Goal: Task Accomplishment & Management: Use online tool/utility

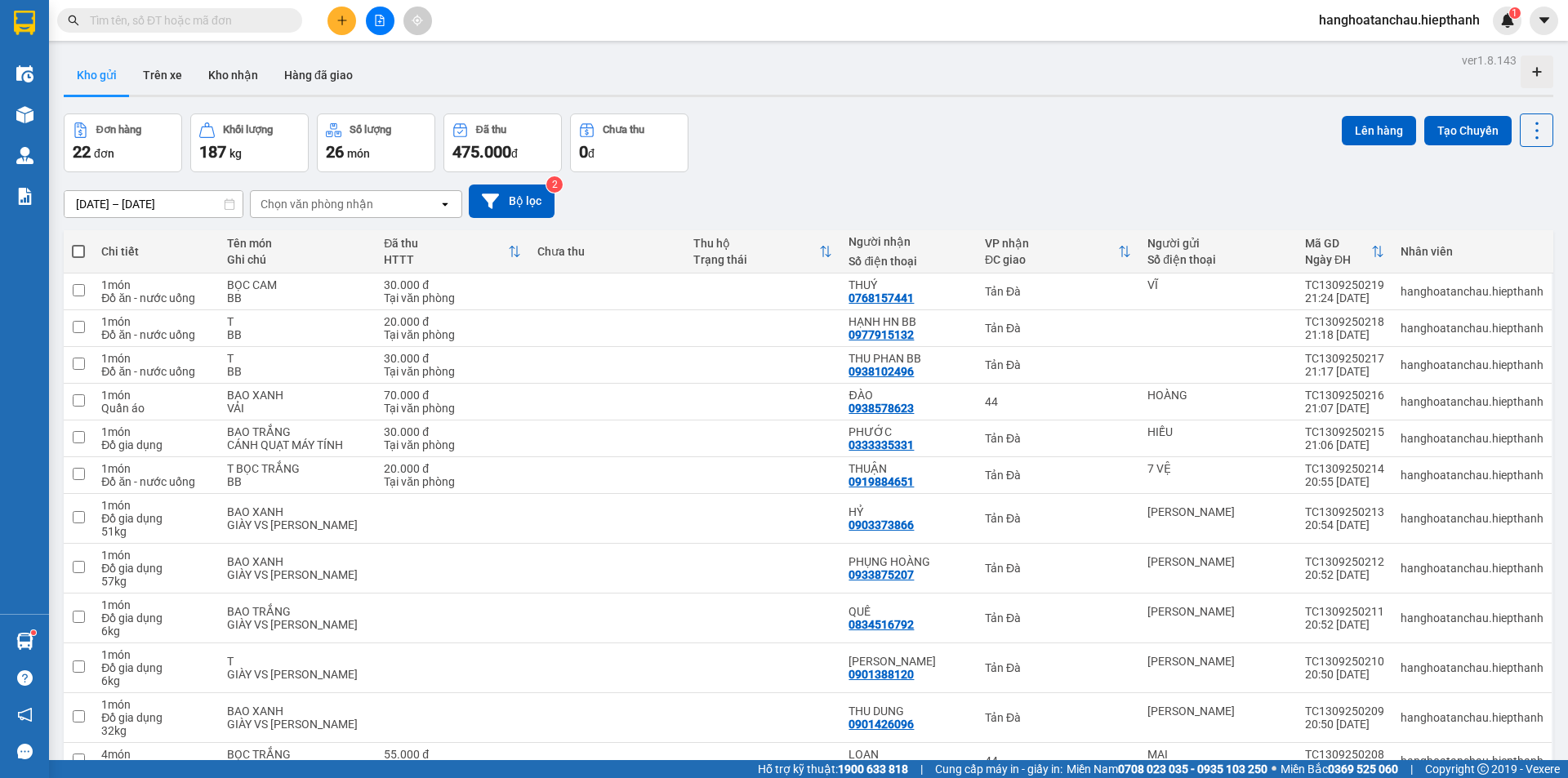
click at [382, 30] on button at bounding box center [380, 21] width 29 height 29
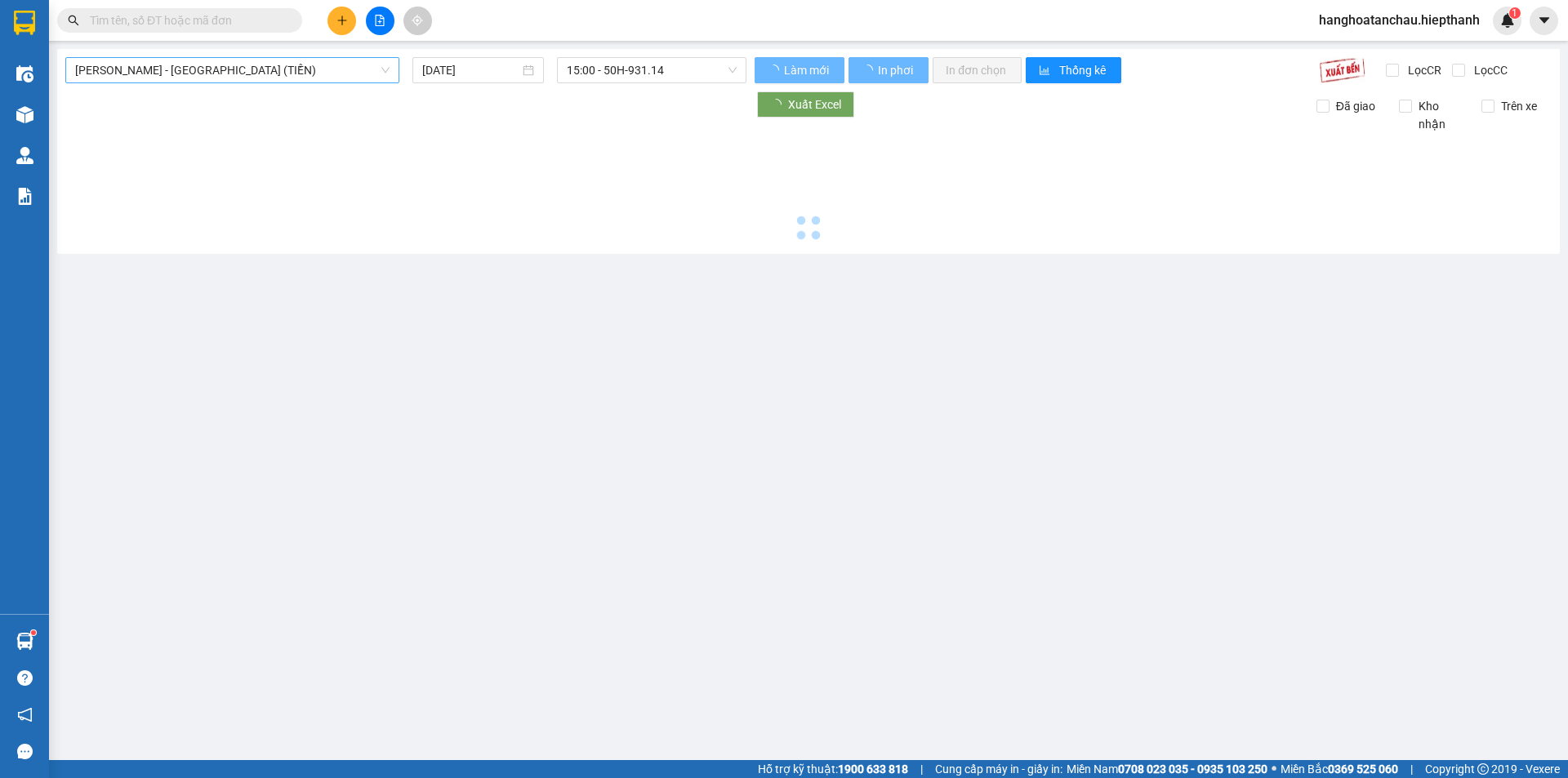
click at [233, 66] on span "[PERSON_NAME] - [GEOGRAPHIC_DATA] (TIỀN)" at bounding box center [232, 70] width 314 height 24
type input "[DATE]"
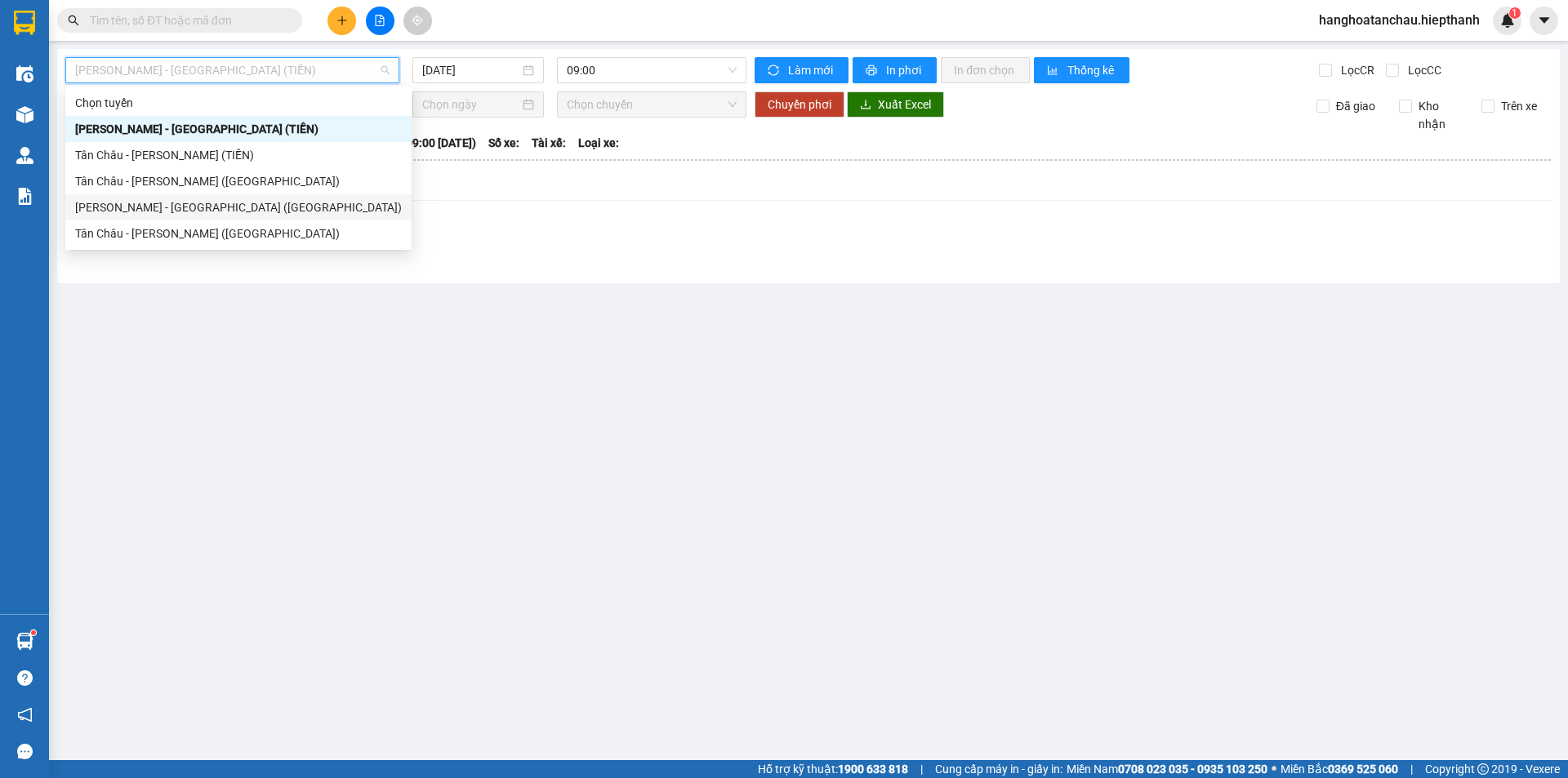
click at [152, 204] on div "[PERSON_NAME] - [GEOGRAPHIC_DATA] ([GEOGRAPHIC_DATA])" at bounding box center [238, 207] width 327 height 18
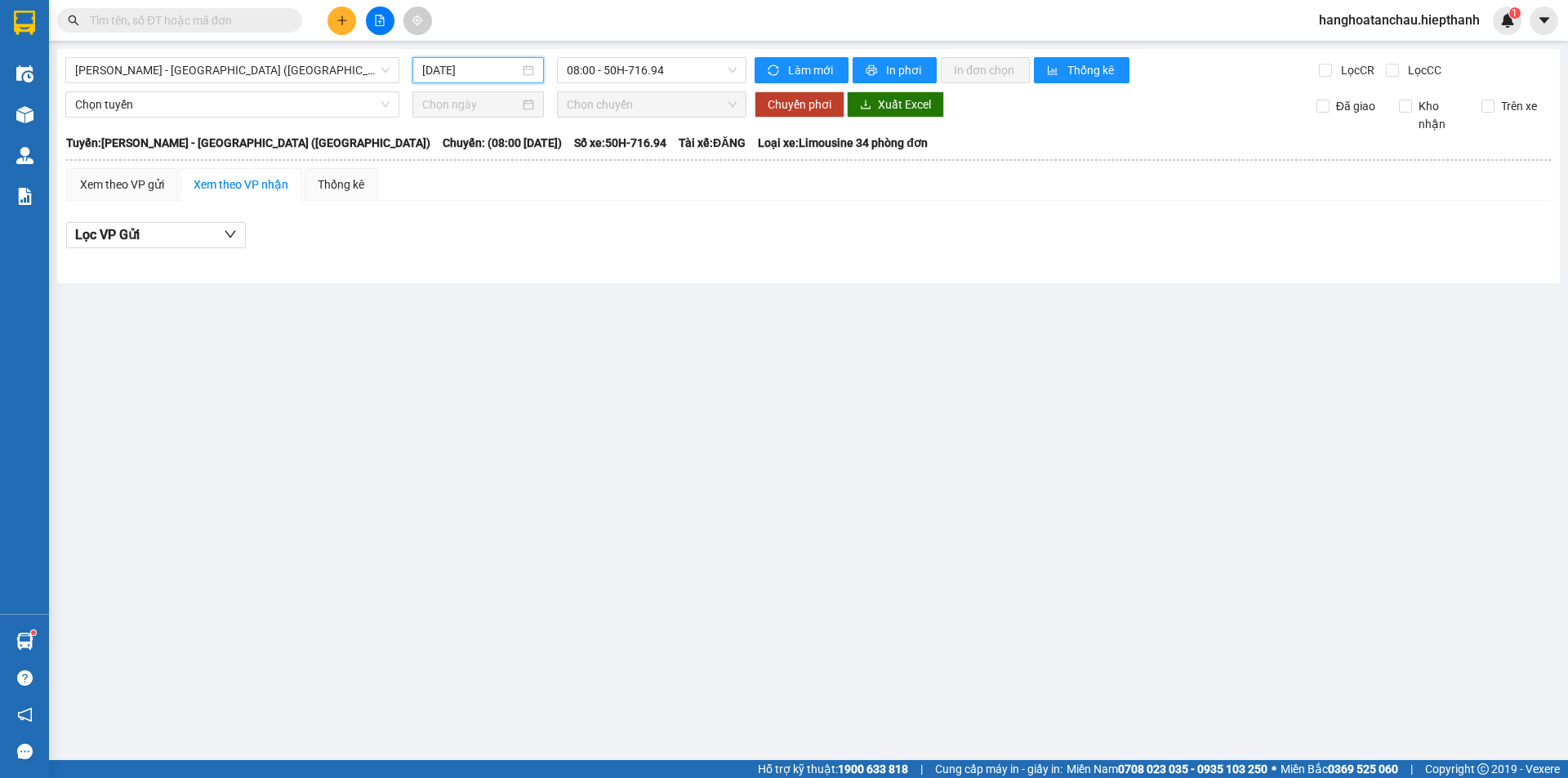
click at [485, 68] on input "[DATE]" at bounding box center [471, 70] width 97 height 18
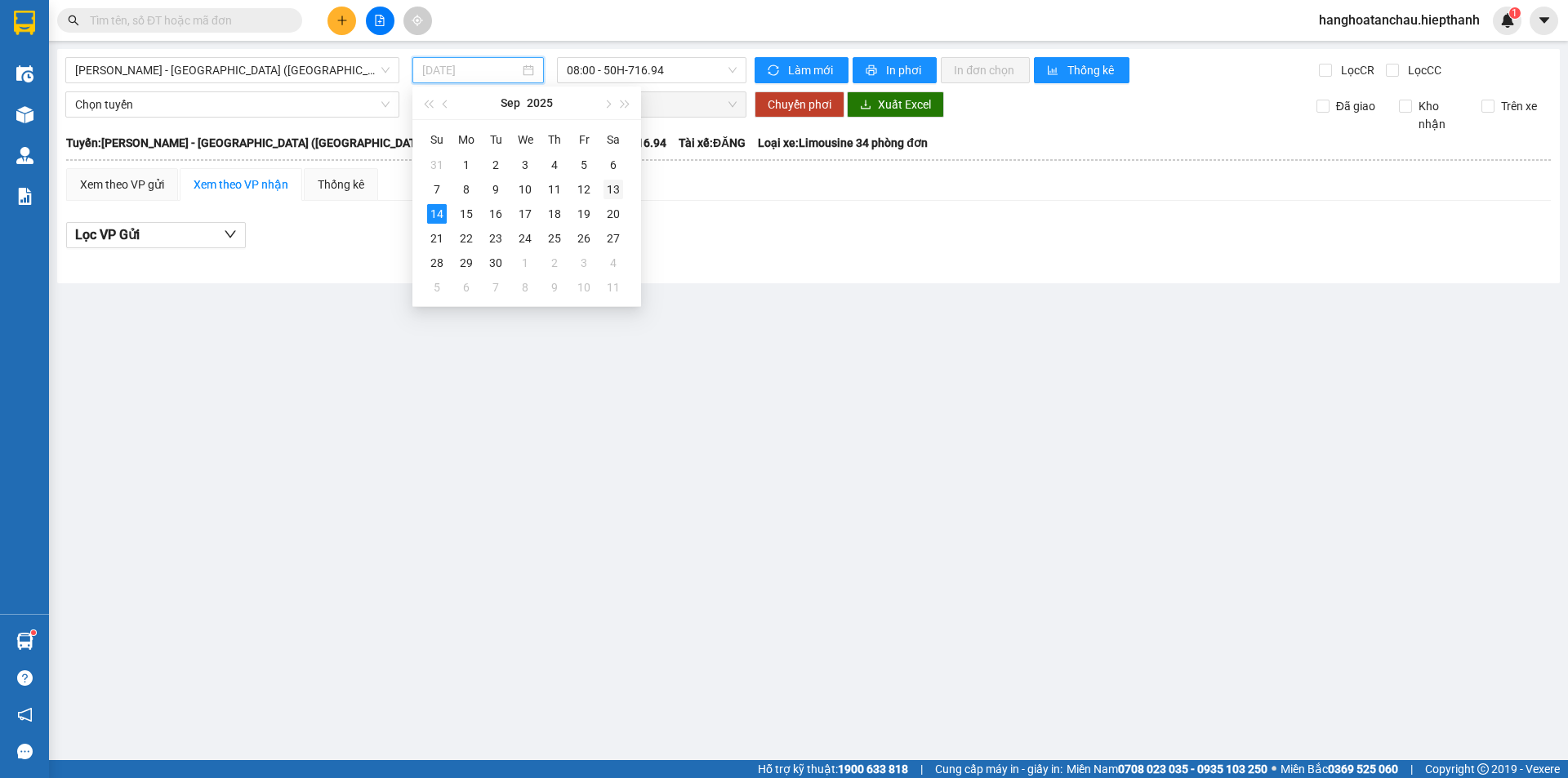
click at [607, 183] on div "13" at bounding box center [613, 189] width 19 height 19
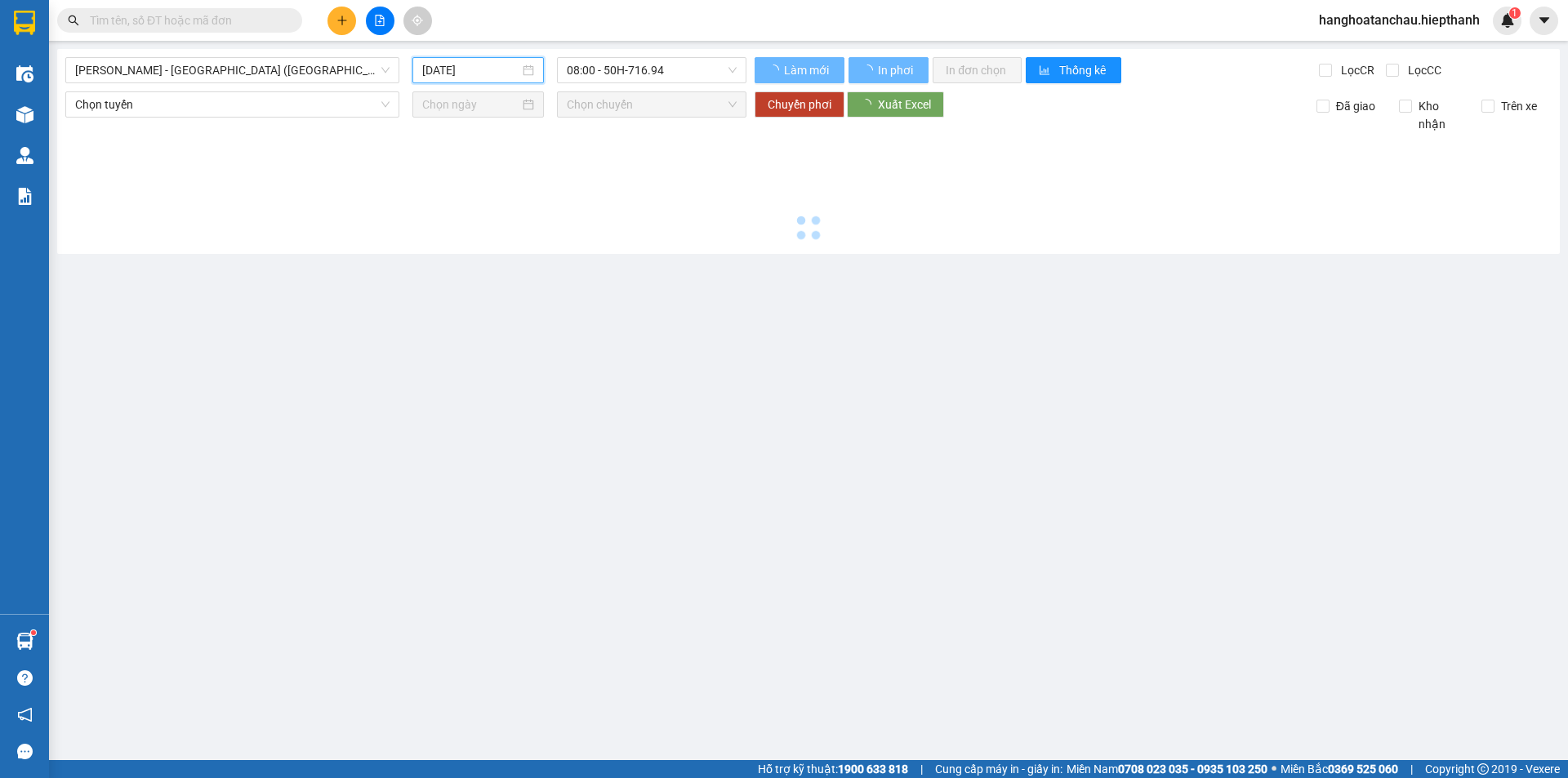
type input "[DATE]"
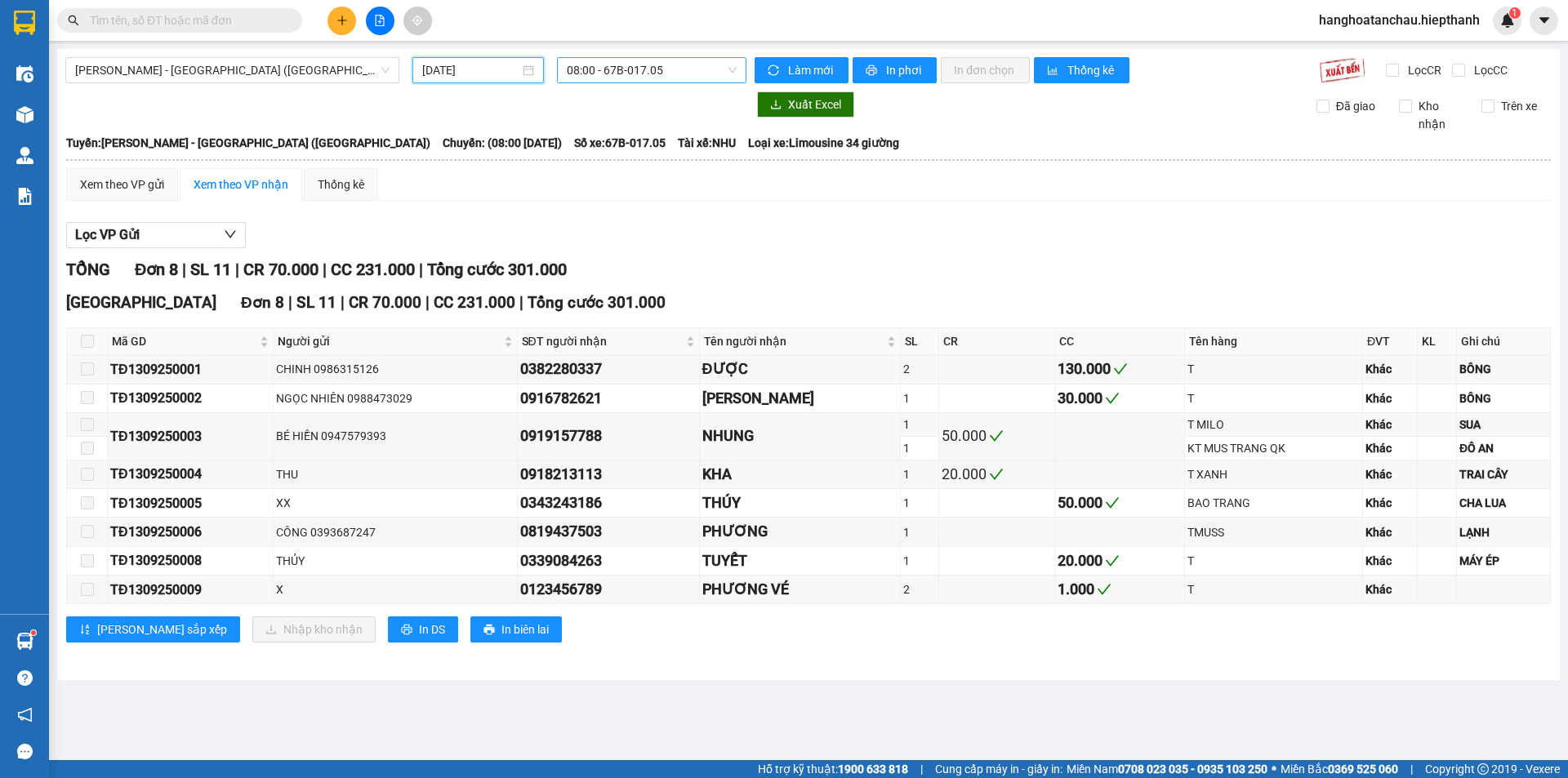
click at [645, 72] on span "08:00 - 67B-017.05" at bounding box center [651, 70] width 170 height 24
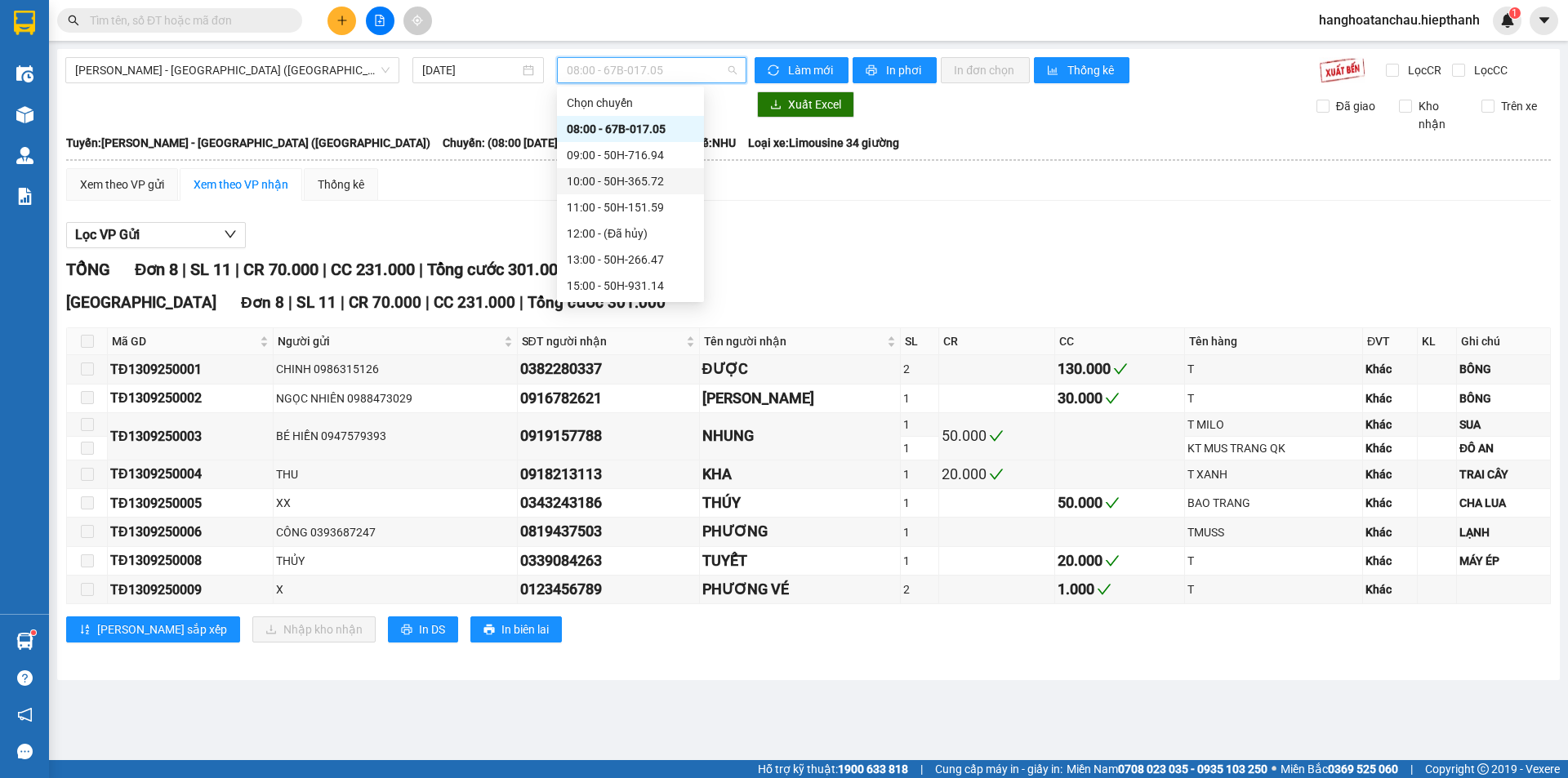
scroll to position [105, 0]
click at [617, 235] on div "19:00 - 67H-040.47" at bounding box center [630, 233] width 128 height 18
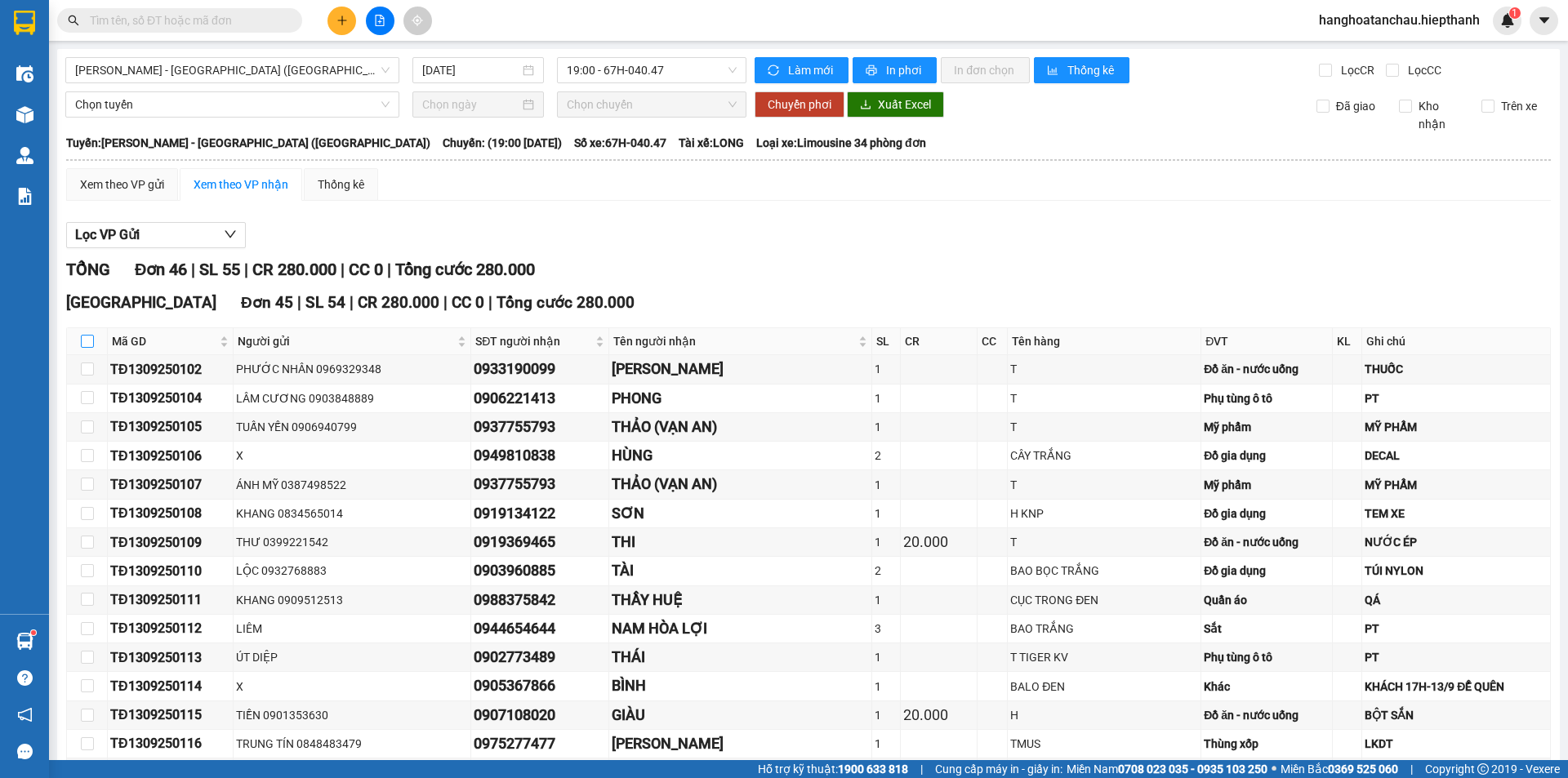
click at [87, 341] on input "checkbox" at bounding box center [87, 340] width 13 height 13
checkbox input "true"
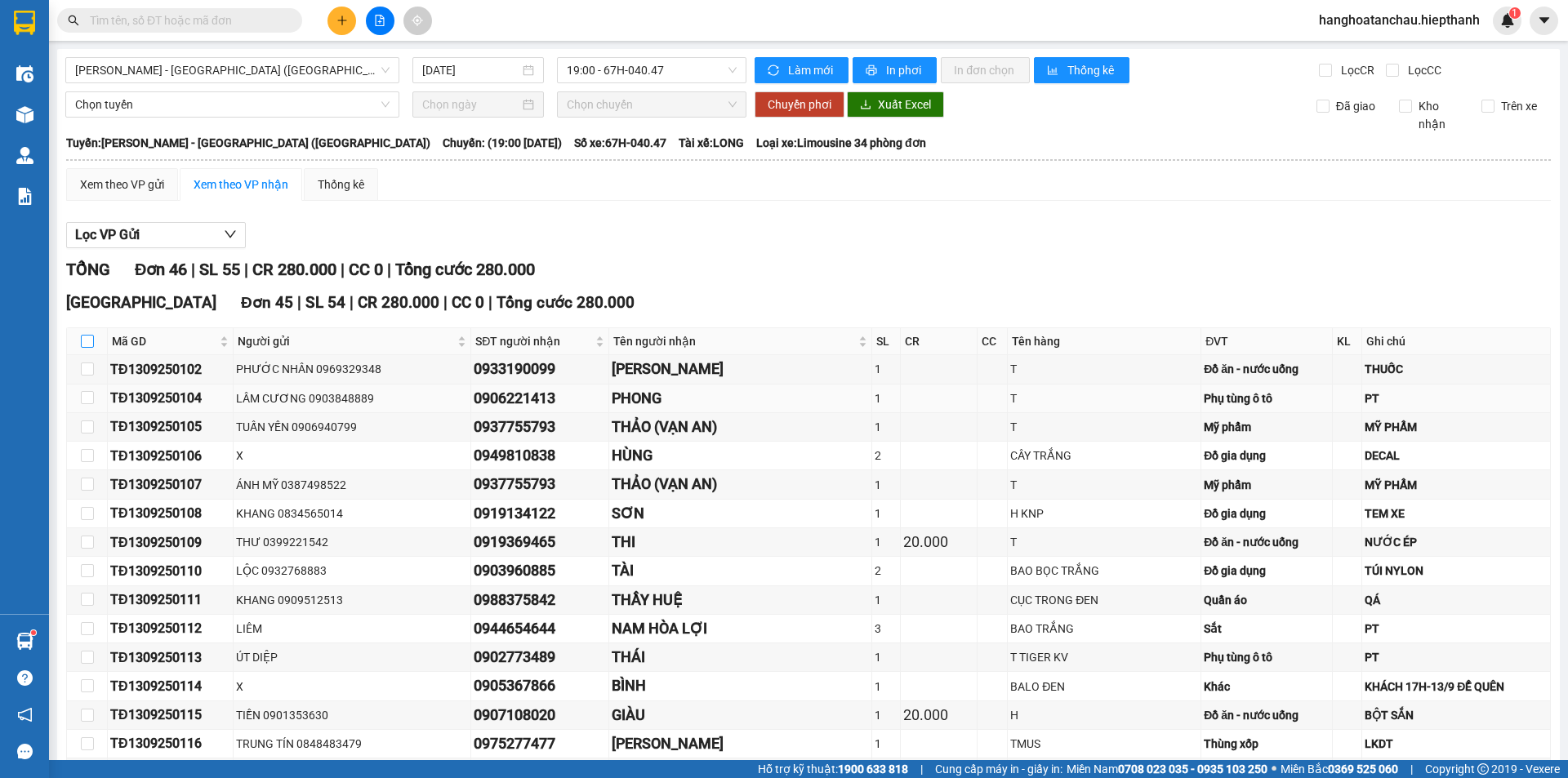
checkbox input "true"
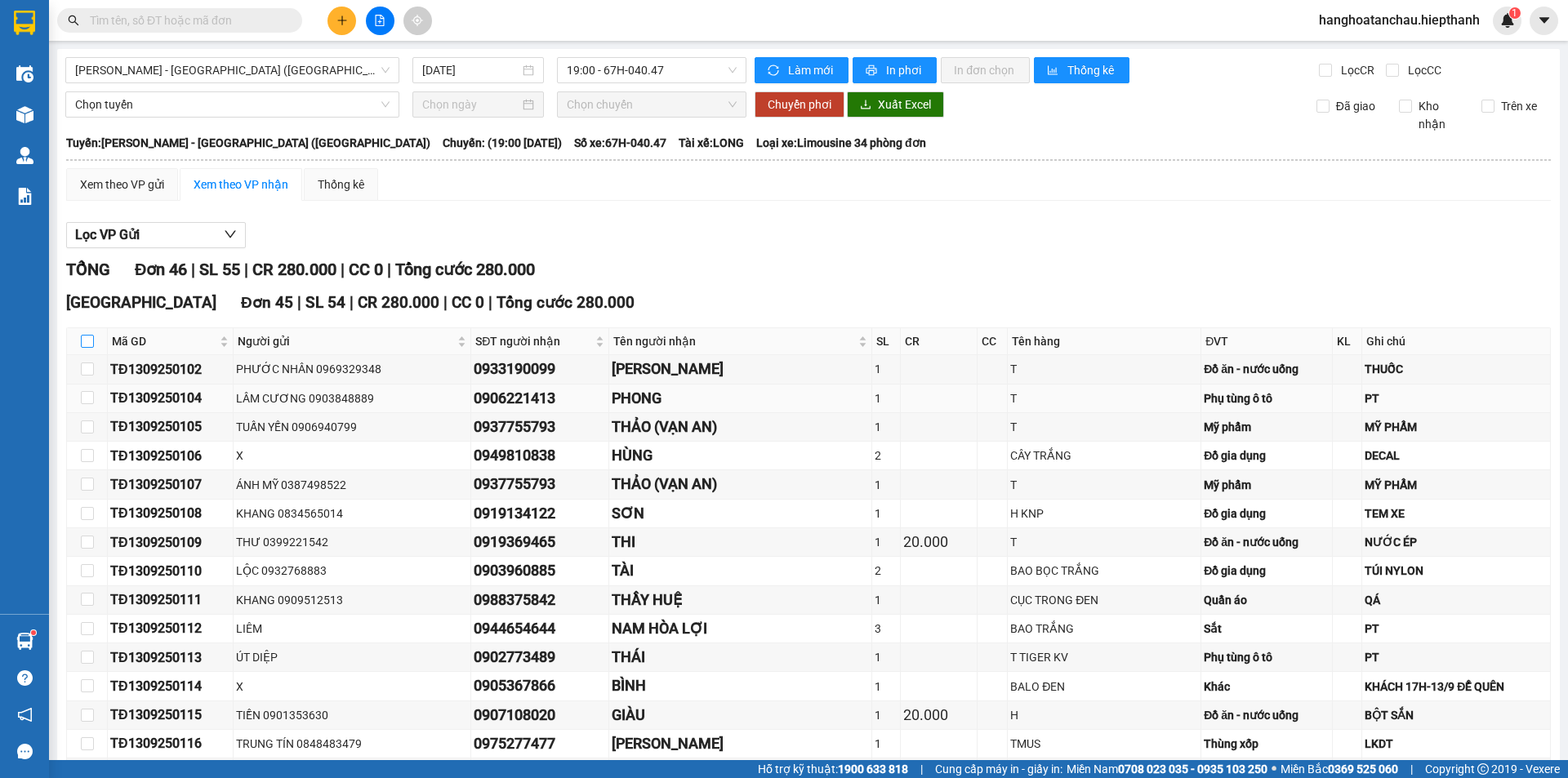
checkbox input "true"
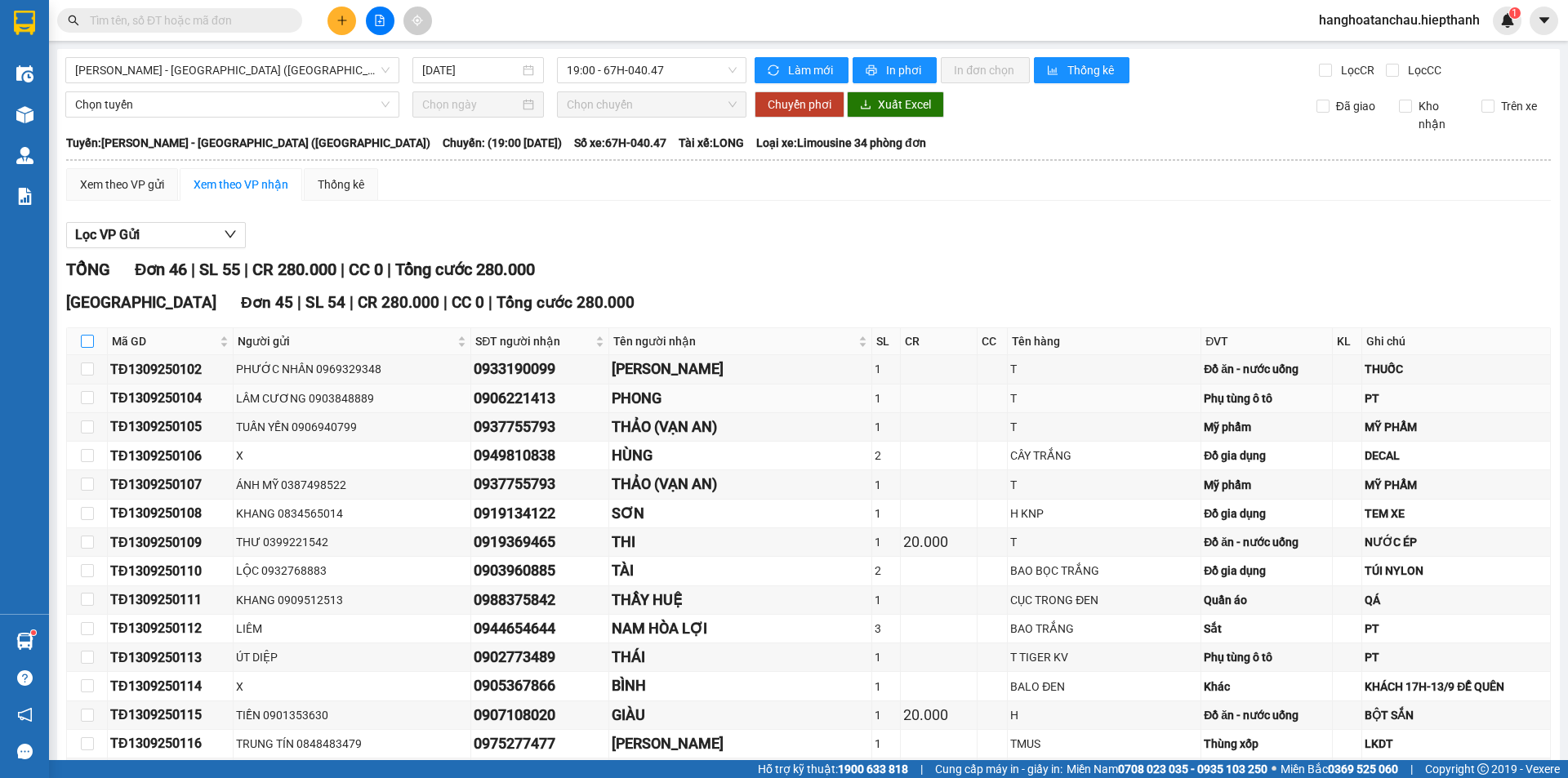
checkbox input "true"
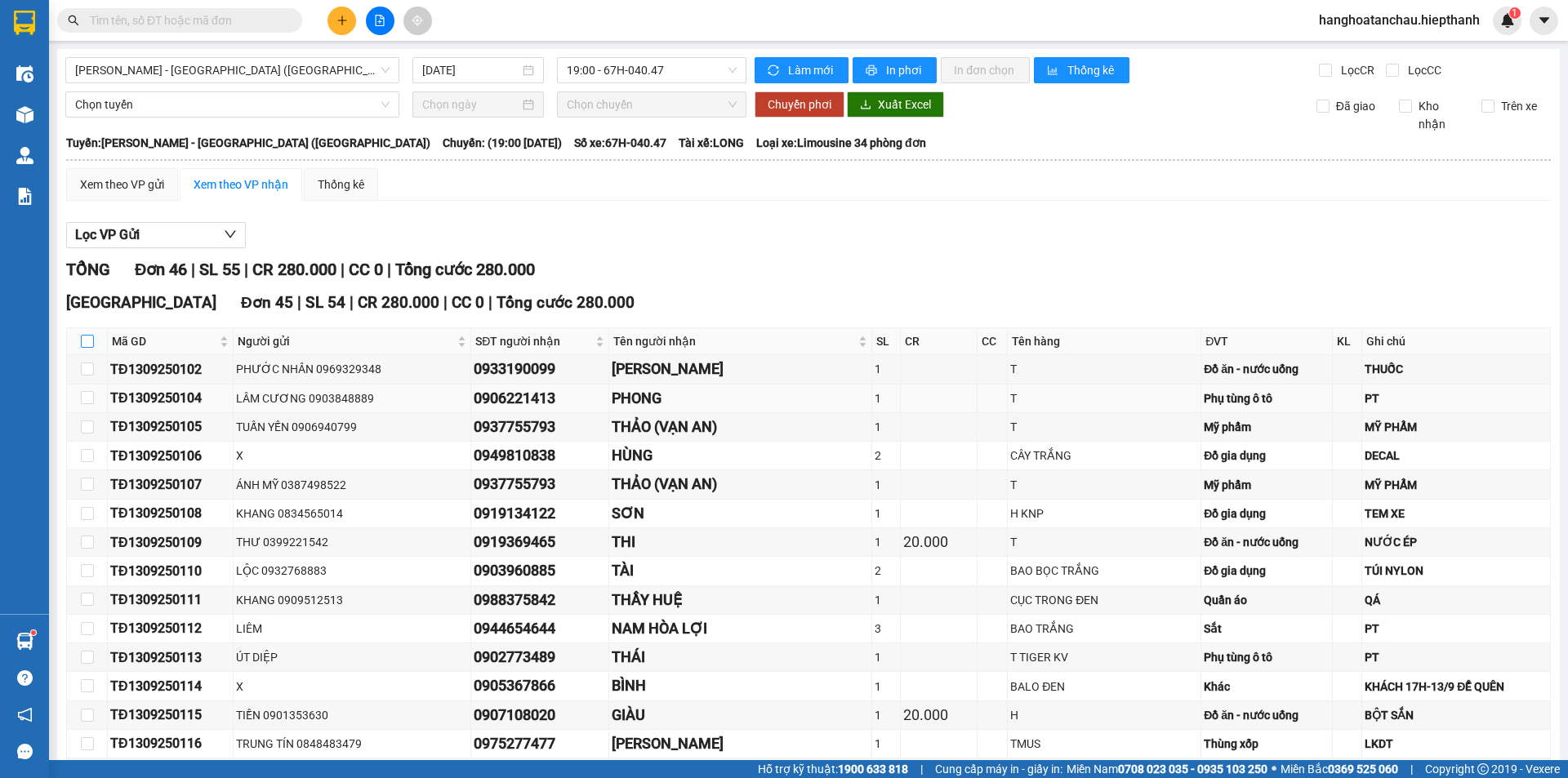
checkbox input "true"
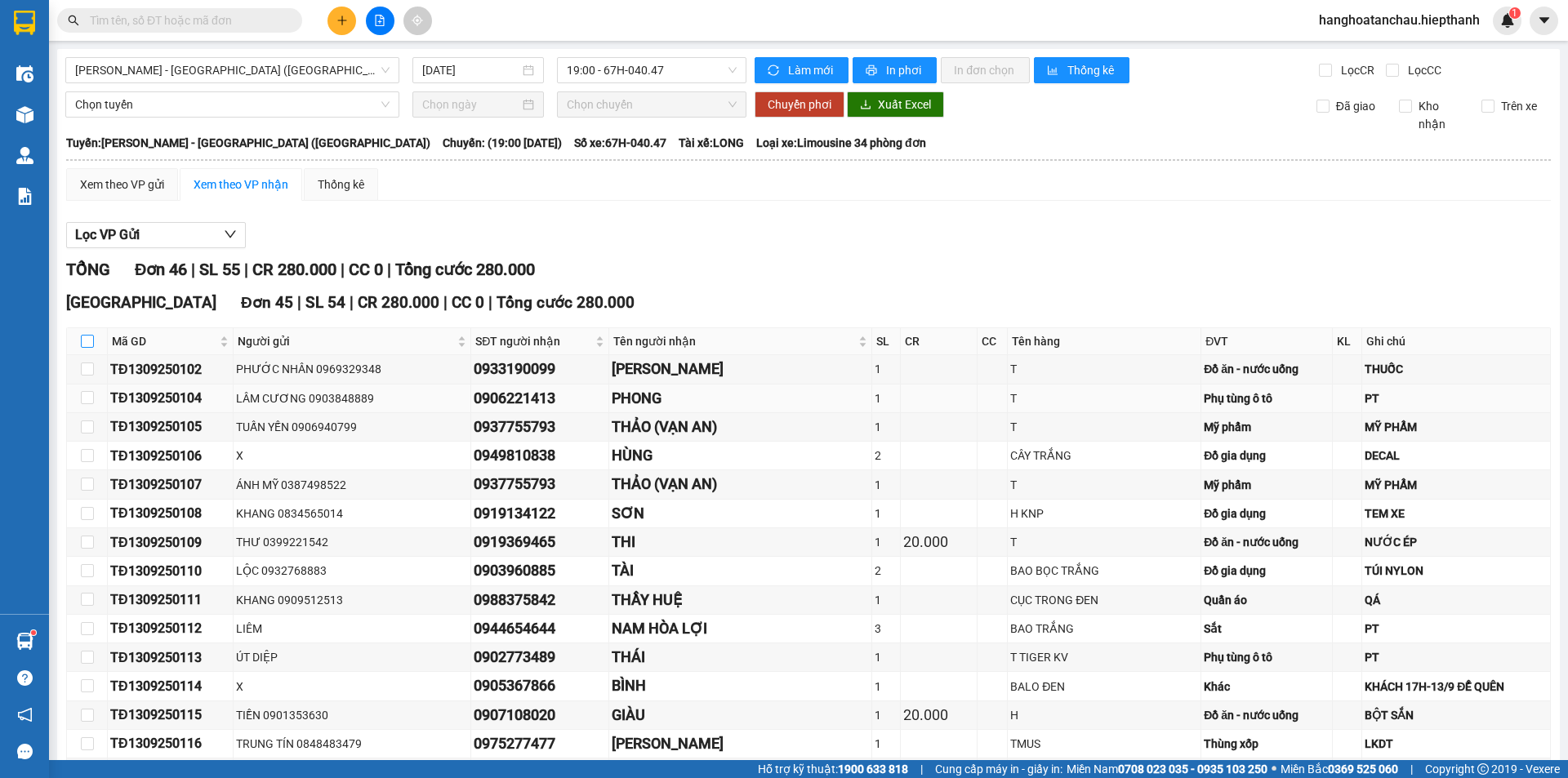
checkbox input "true"
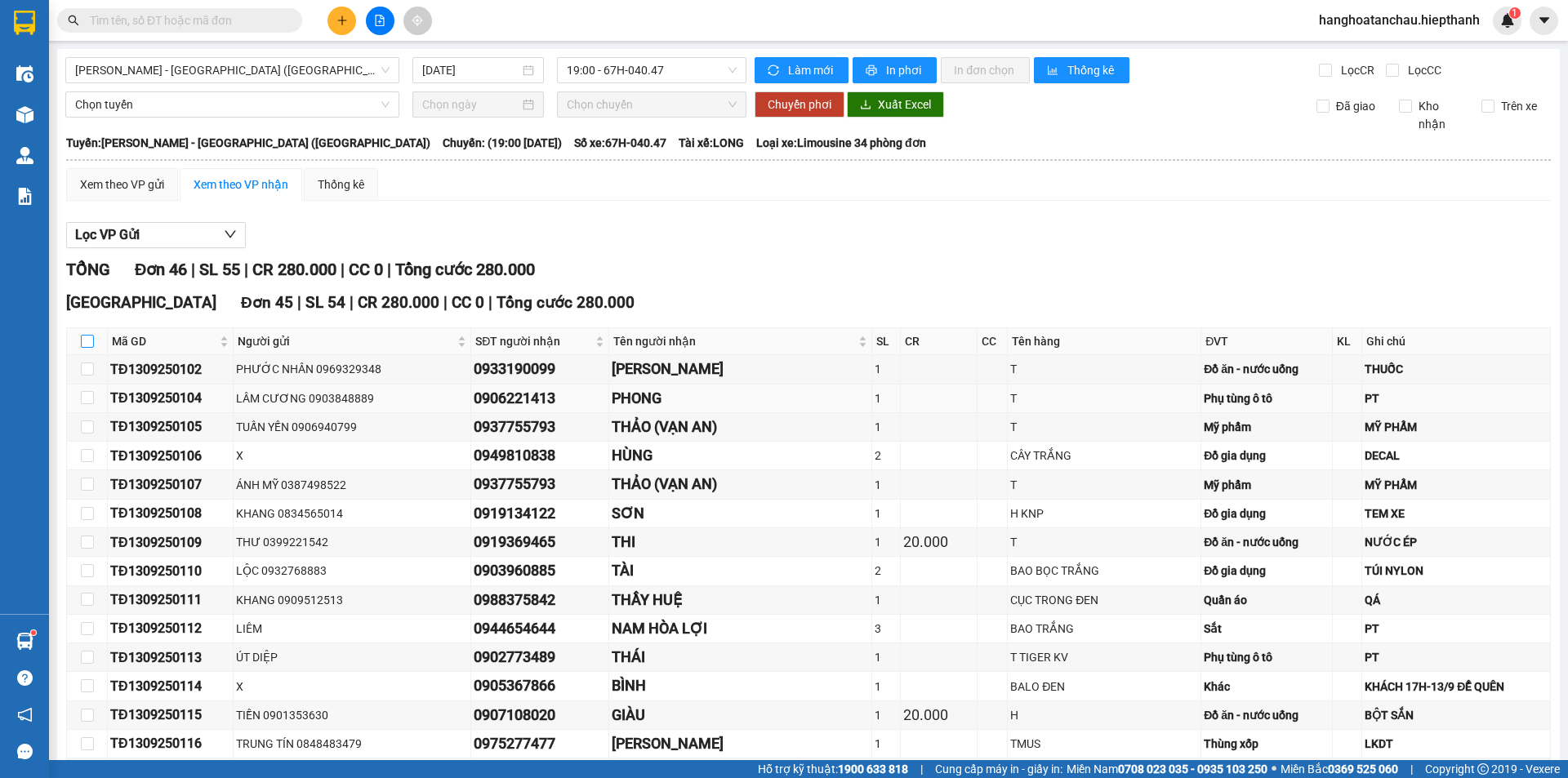
checkbox input "true"
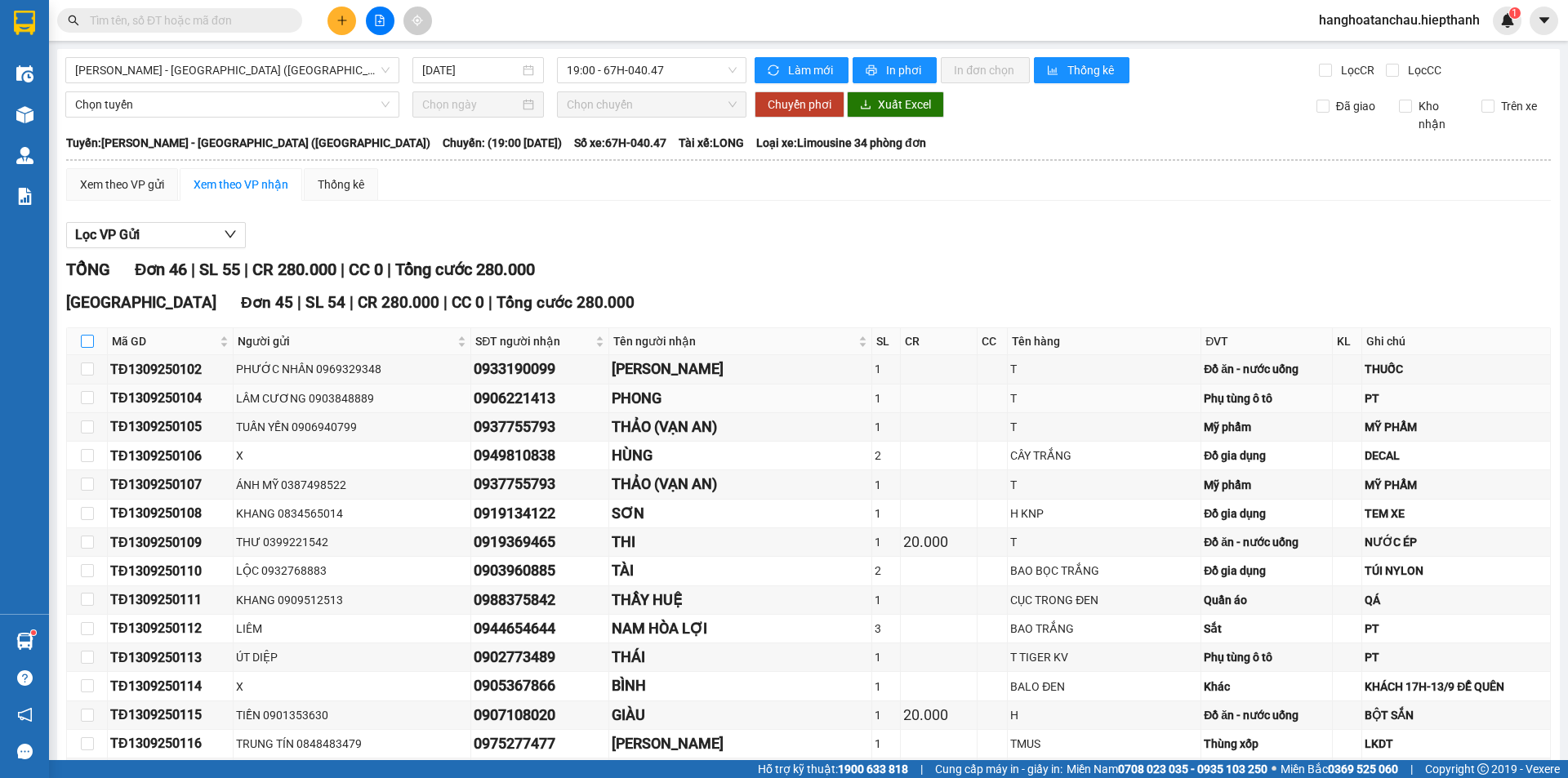
checkbox input "true"
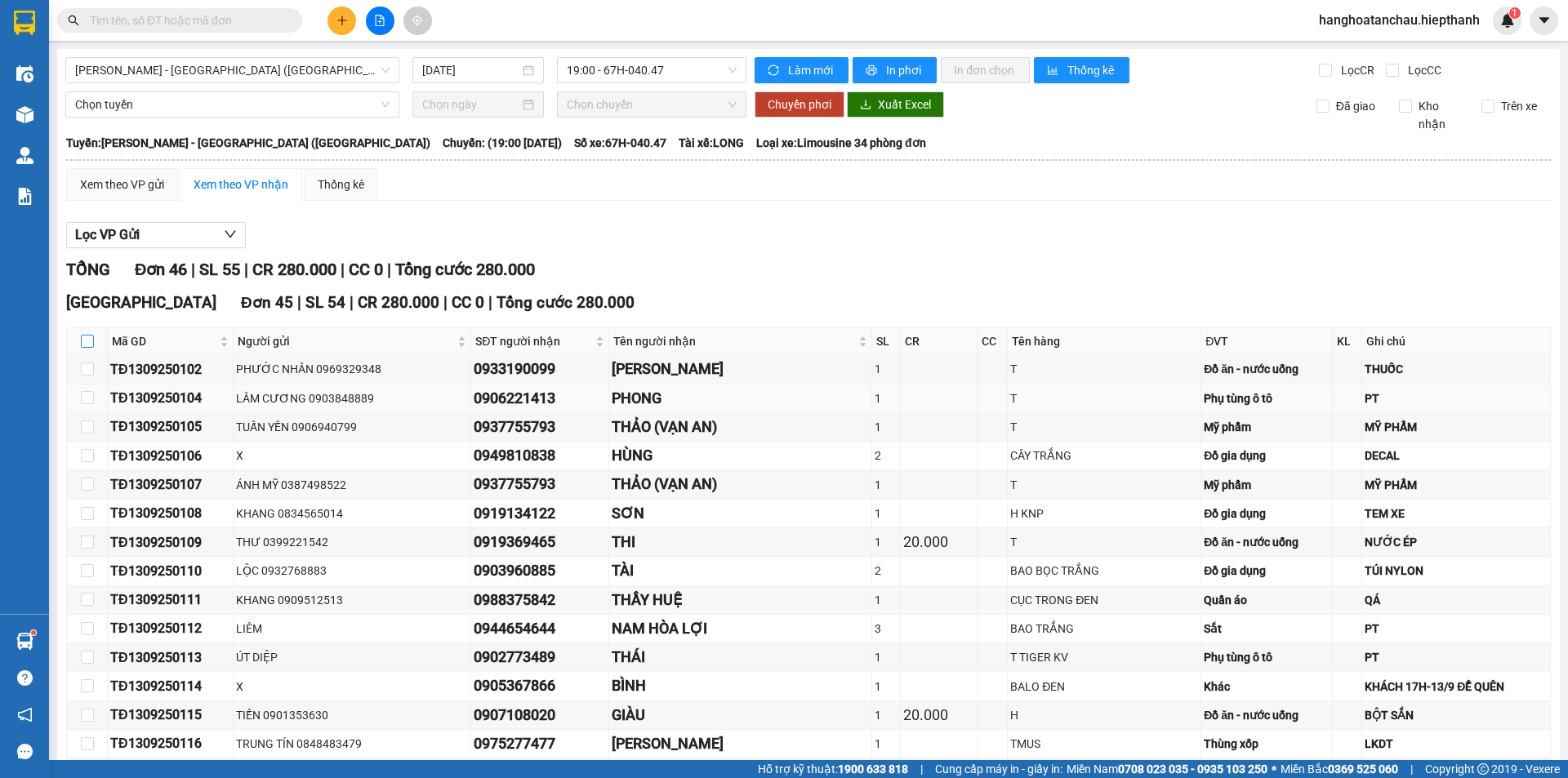
checkbox input "true"
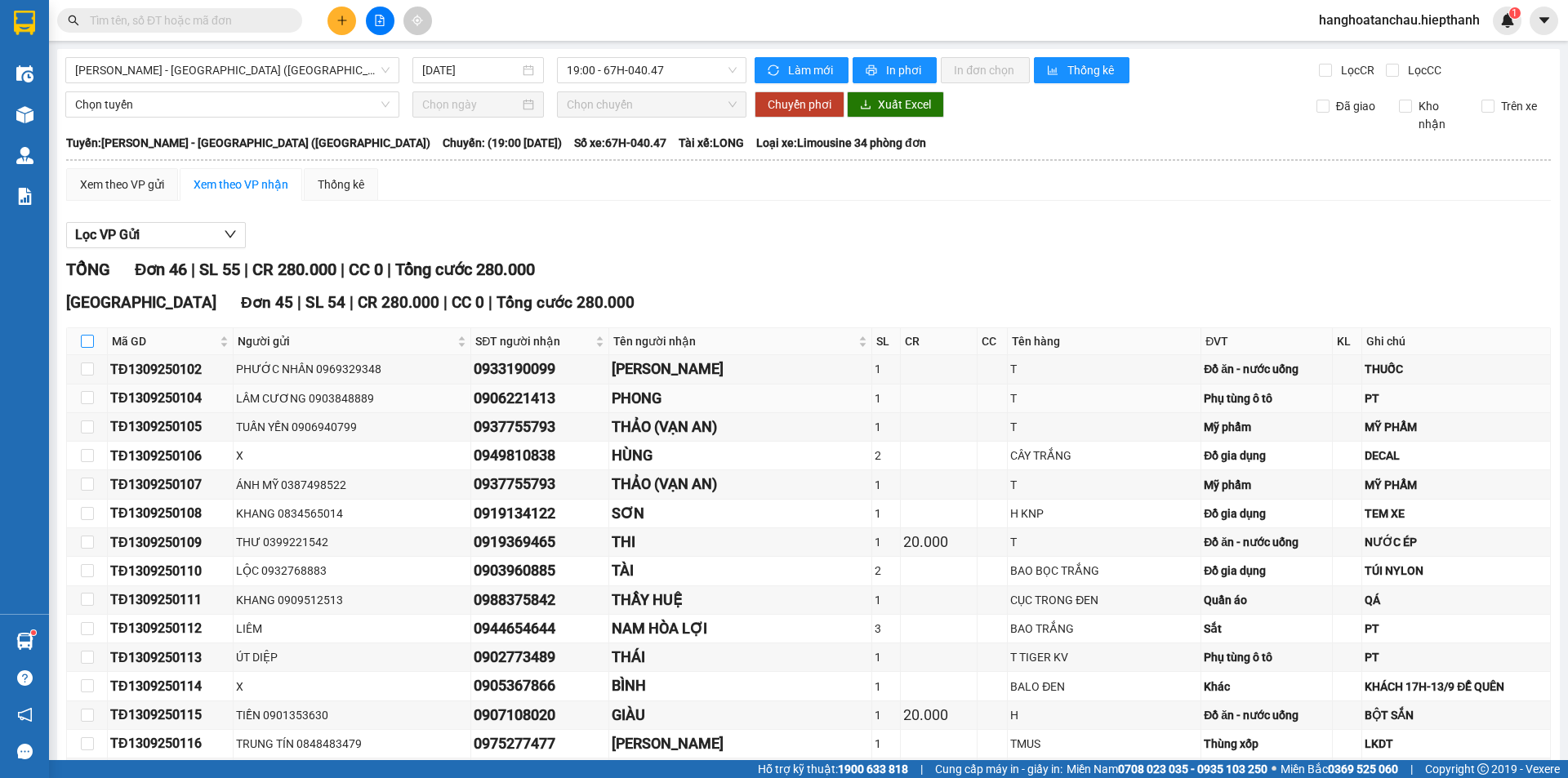
checkbox input "true"
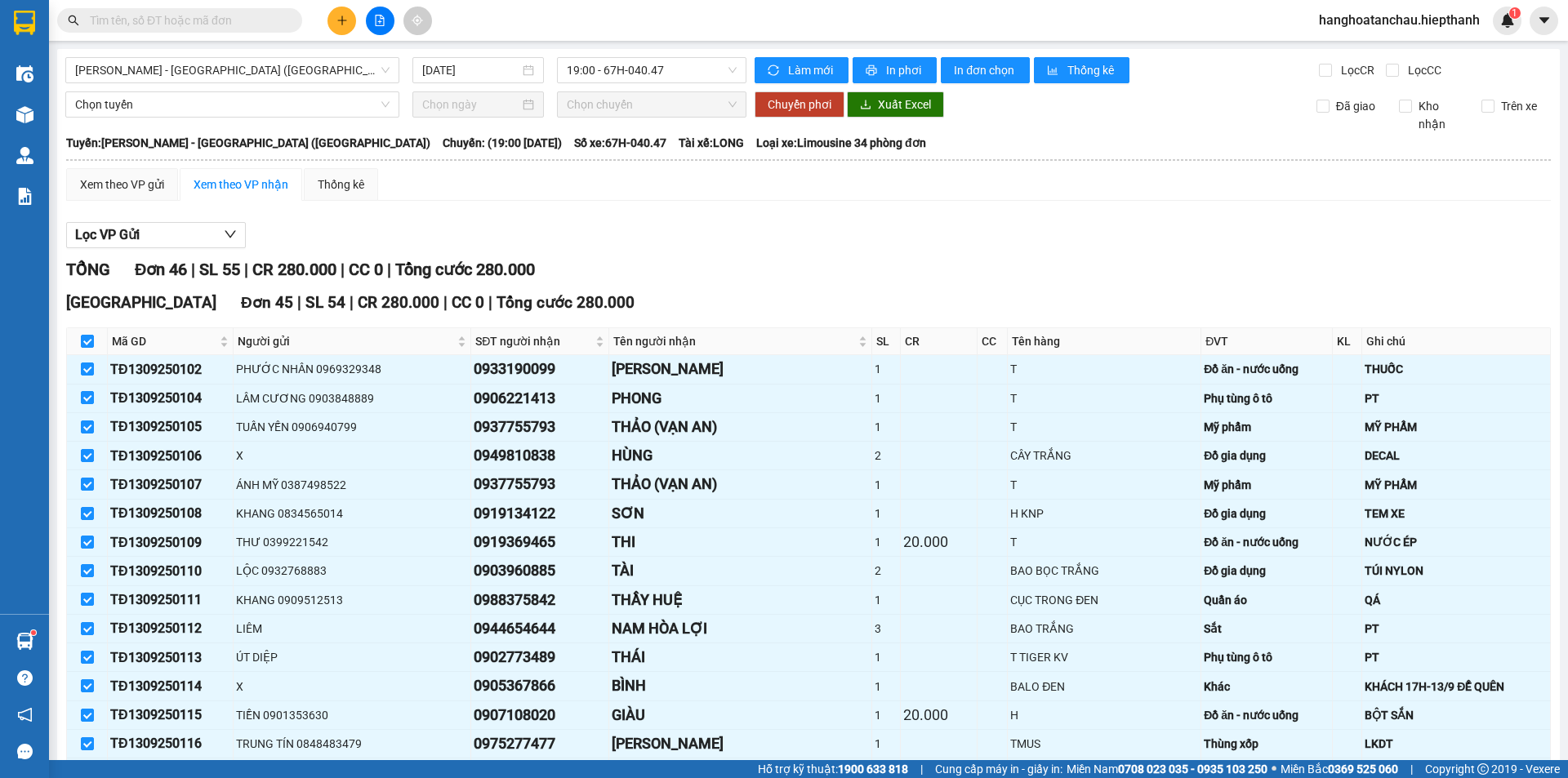
scroll to position [817, 0]
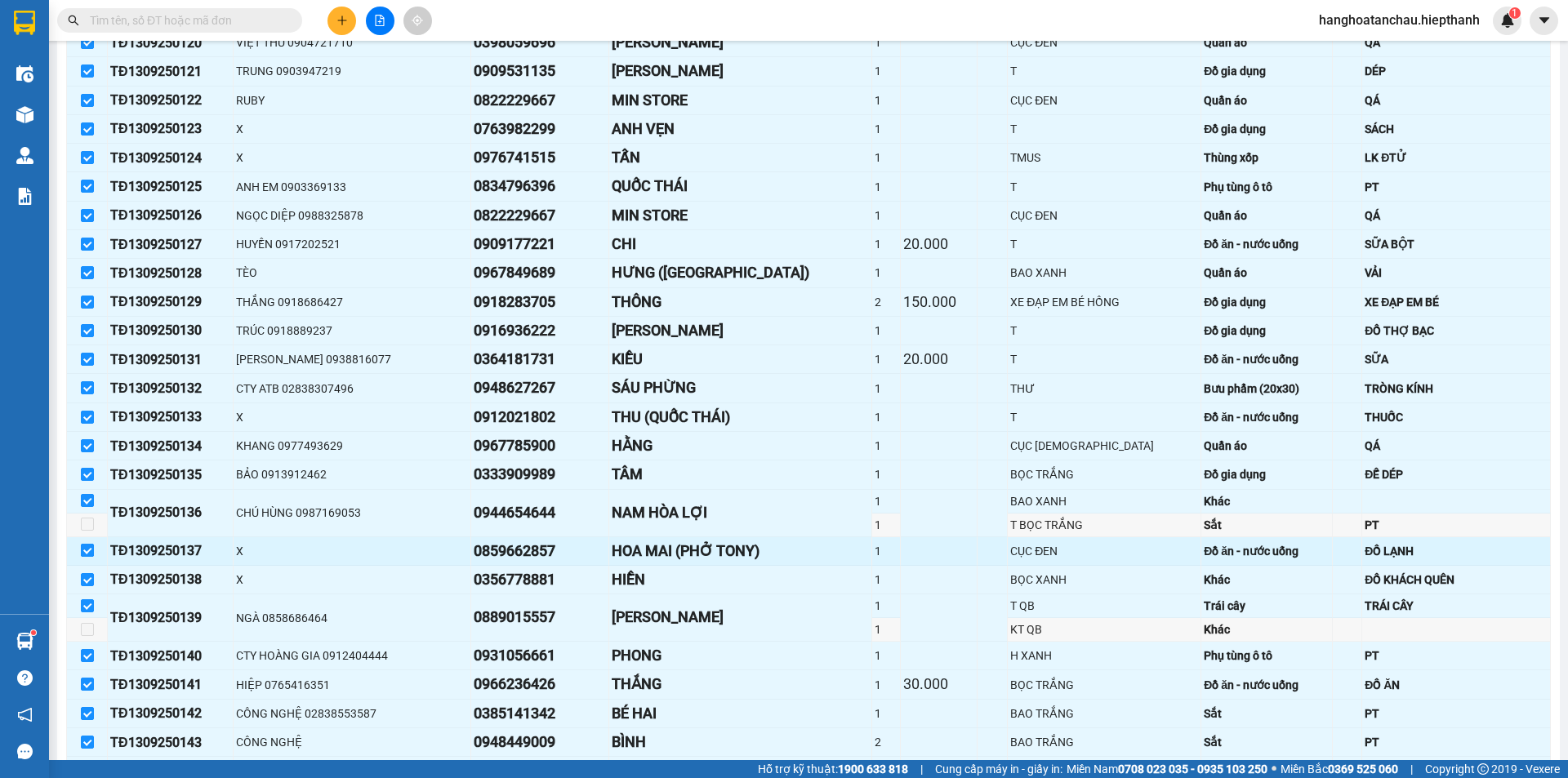
click at [88, 551] on input "checkbox" at bounding box center [87, 550] width 13 height 13
checkbox input "false"
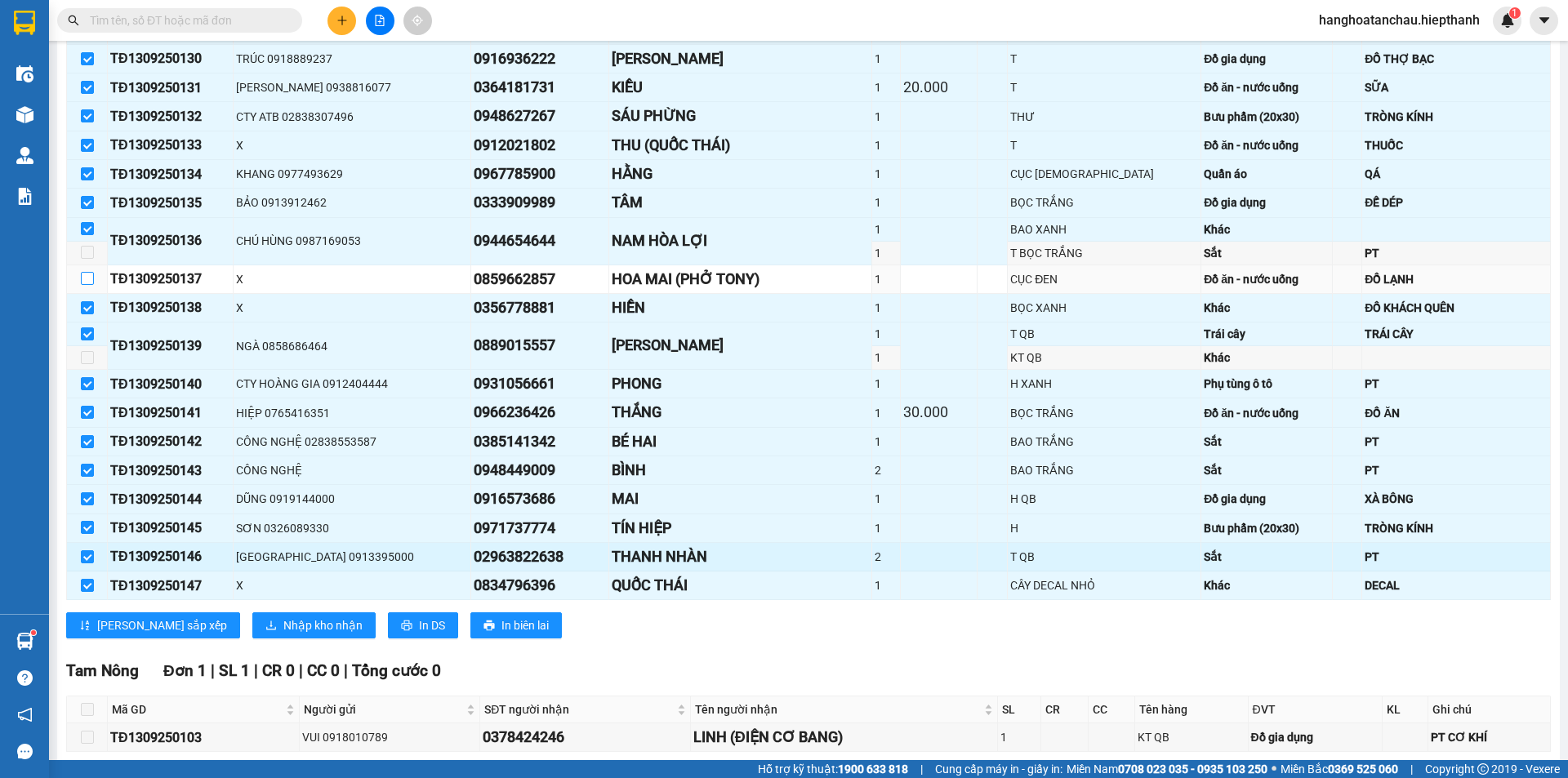
scroll to position [1165, 0]
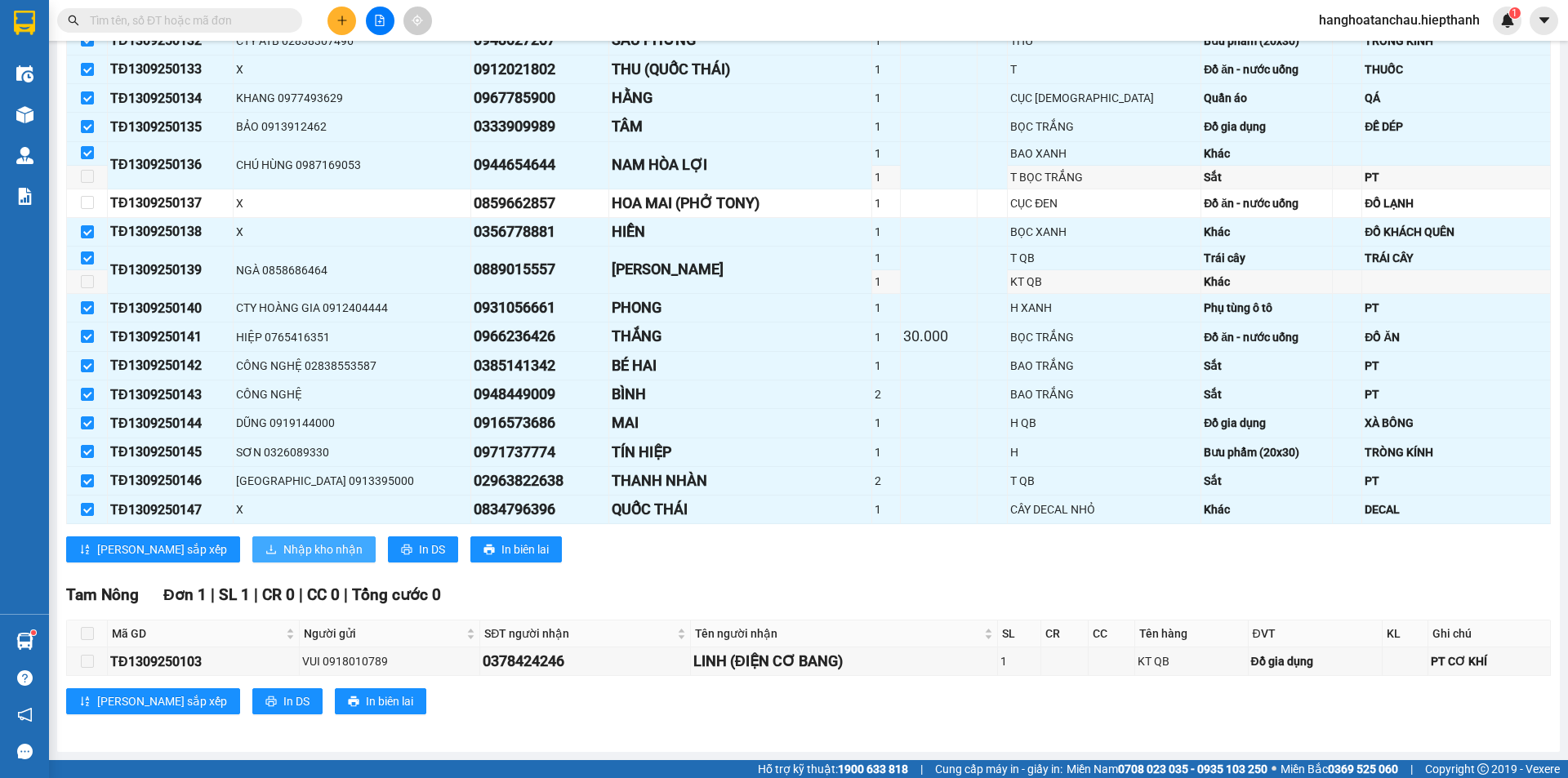
click at [284, 547] on span "Nhập kho nhận" at bounding box center [324, 549] width 79 height 18
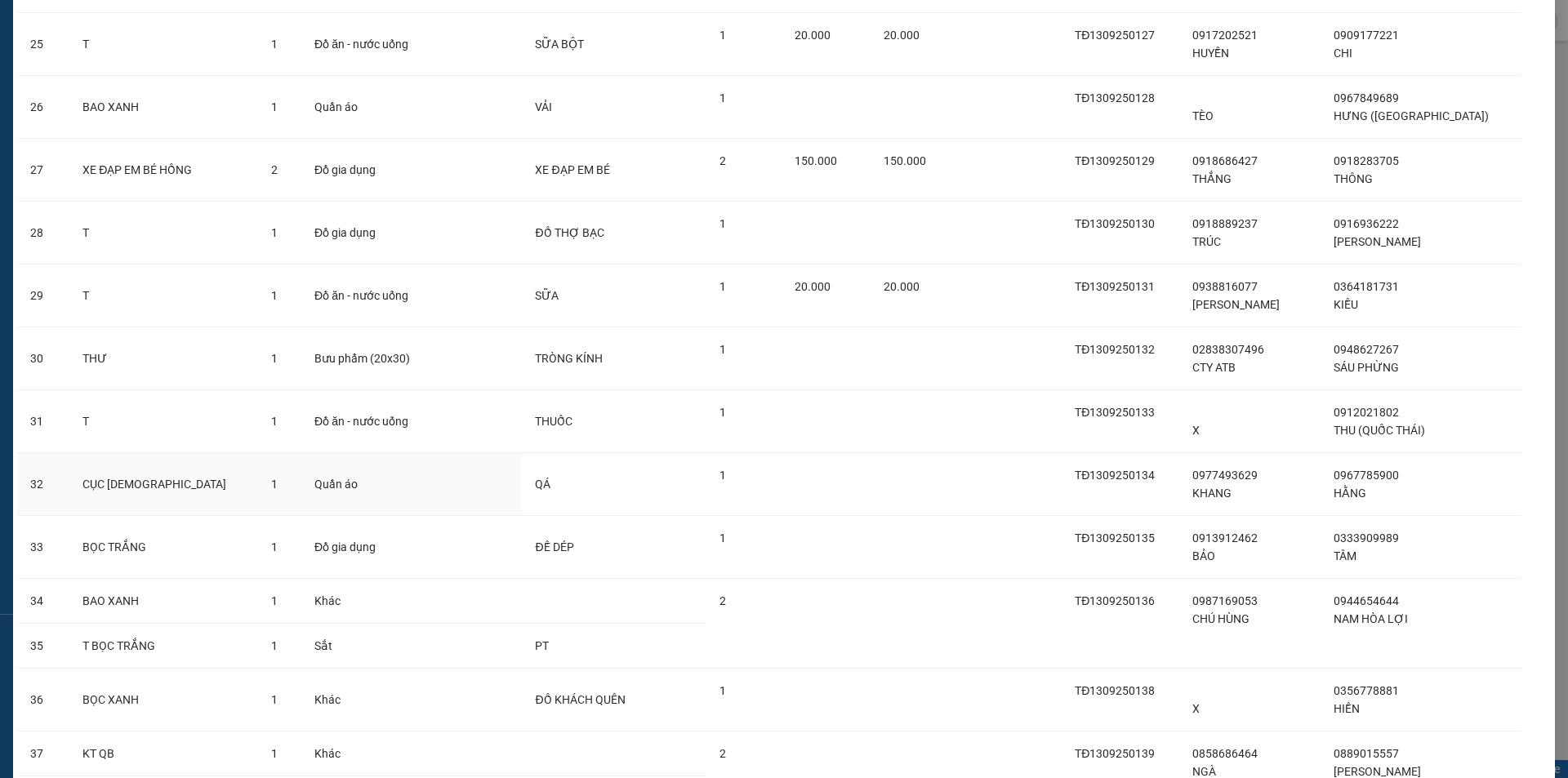
scroll to position [2299, 0]
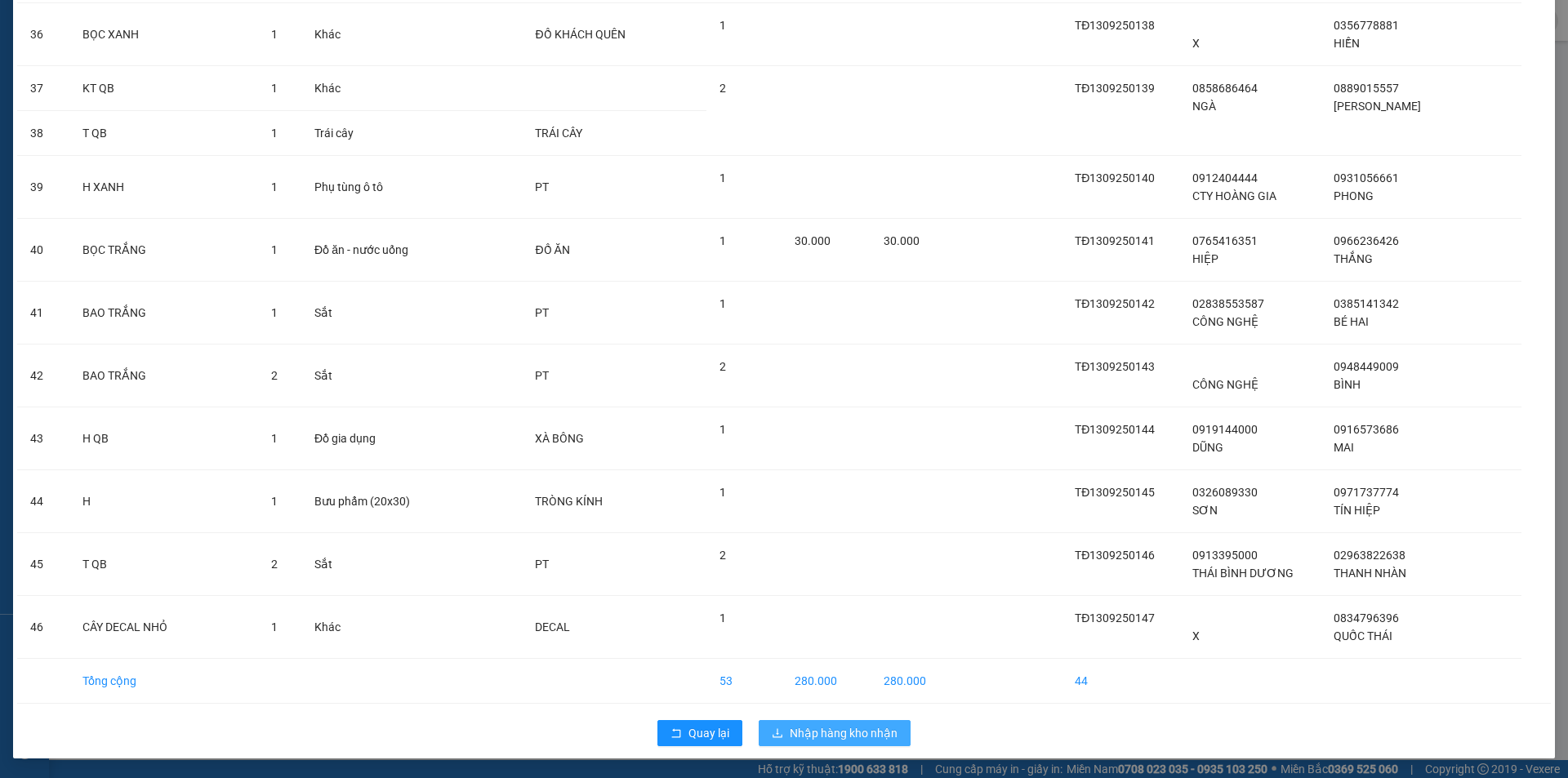
click at [790, 739] on span "Nhập hàng kho nhận" at bounding box center [844, 733] width 108 height 18
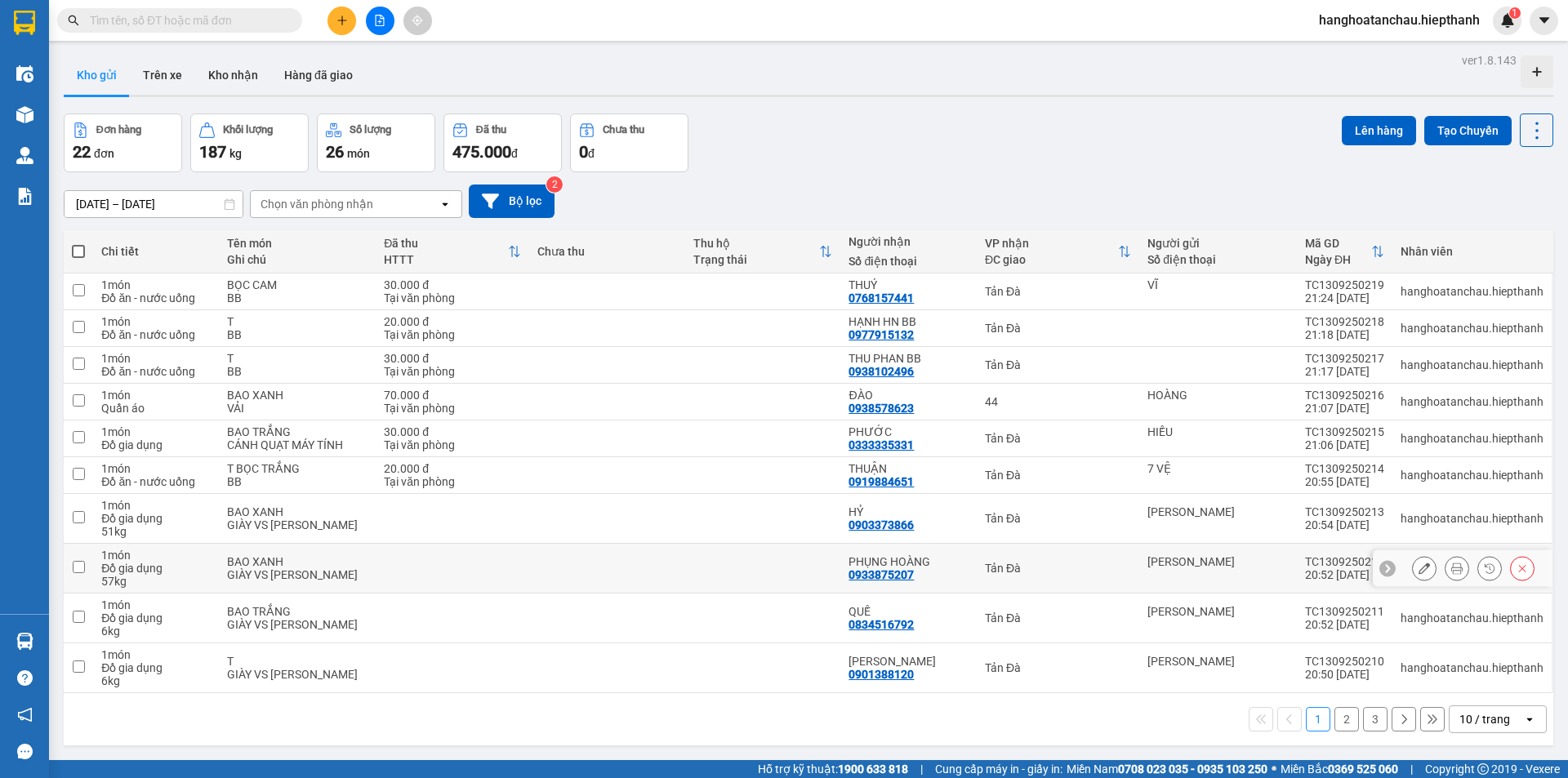
scroll to position [75, 0]
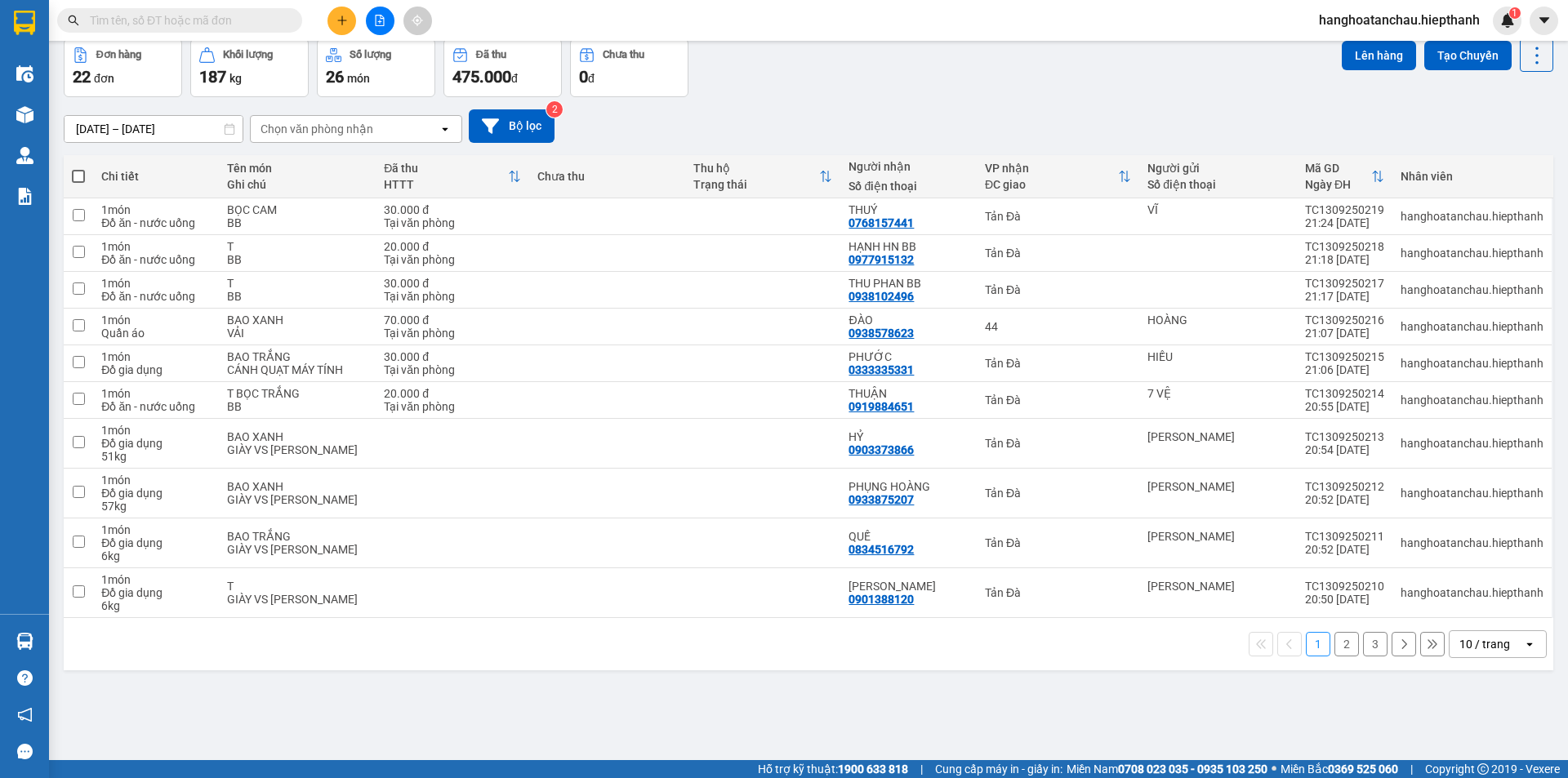
click at [1498, 656] on div "10 / trang" at bounding box center [1486, 644] width 74 height 26
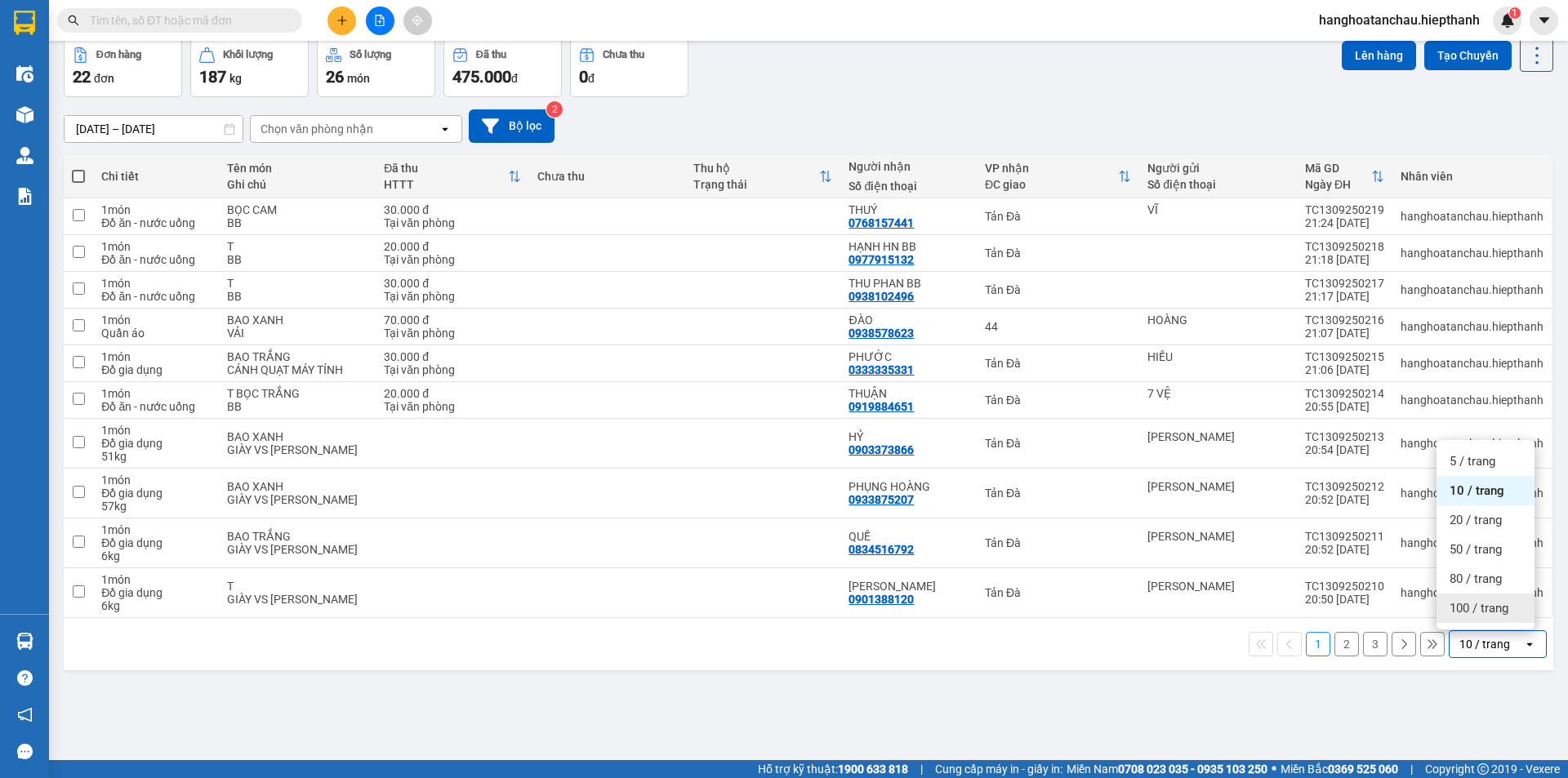
click at [1496, 609] on span "100 / trang" at bounding box center [1479, 608] width 59 height 16
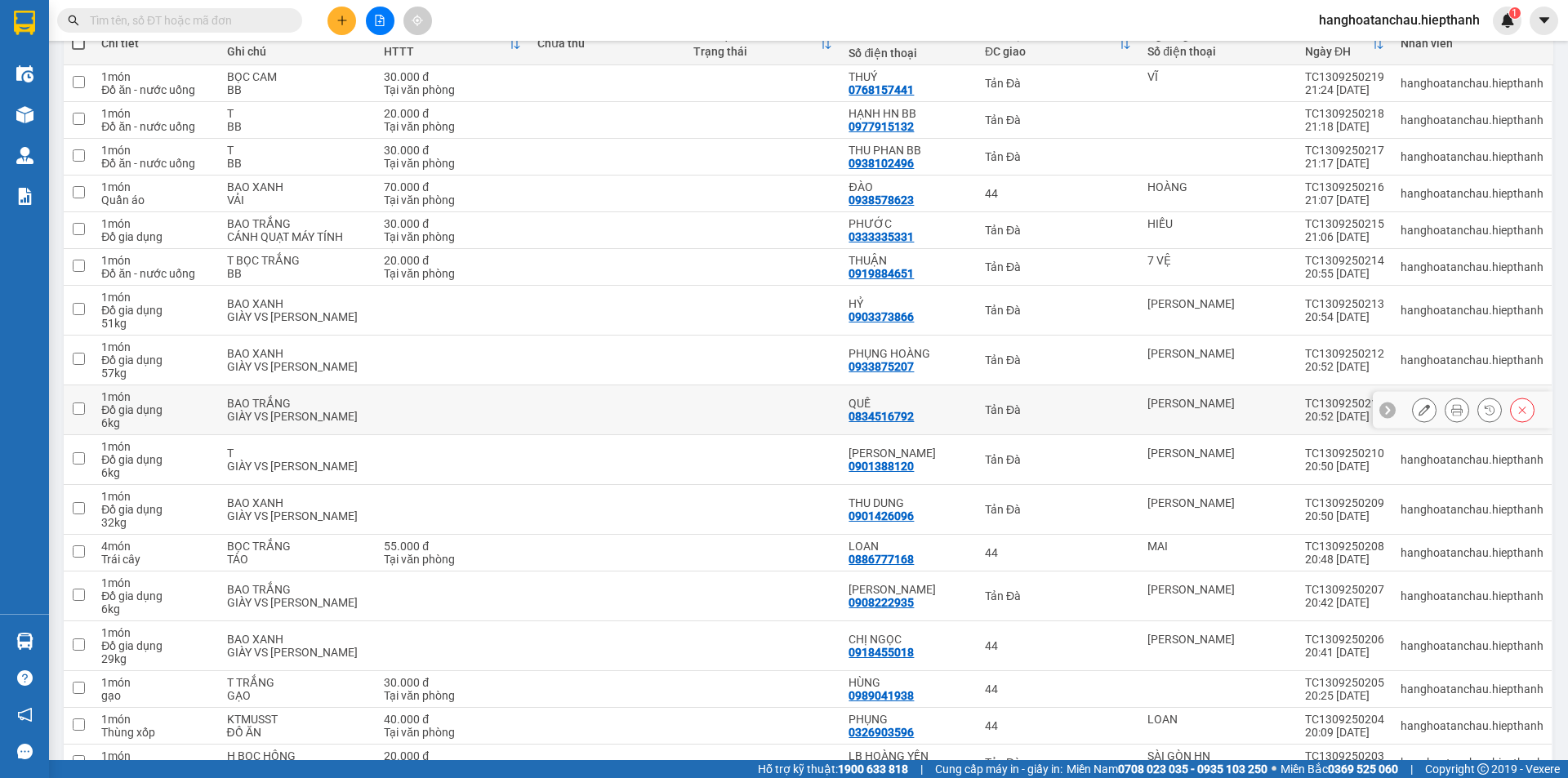
scroll to position [0, 0]
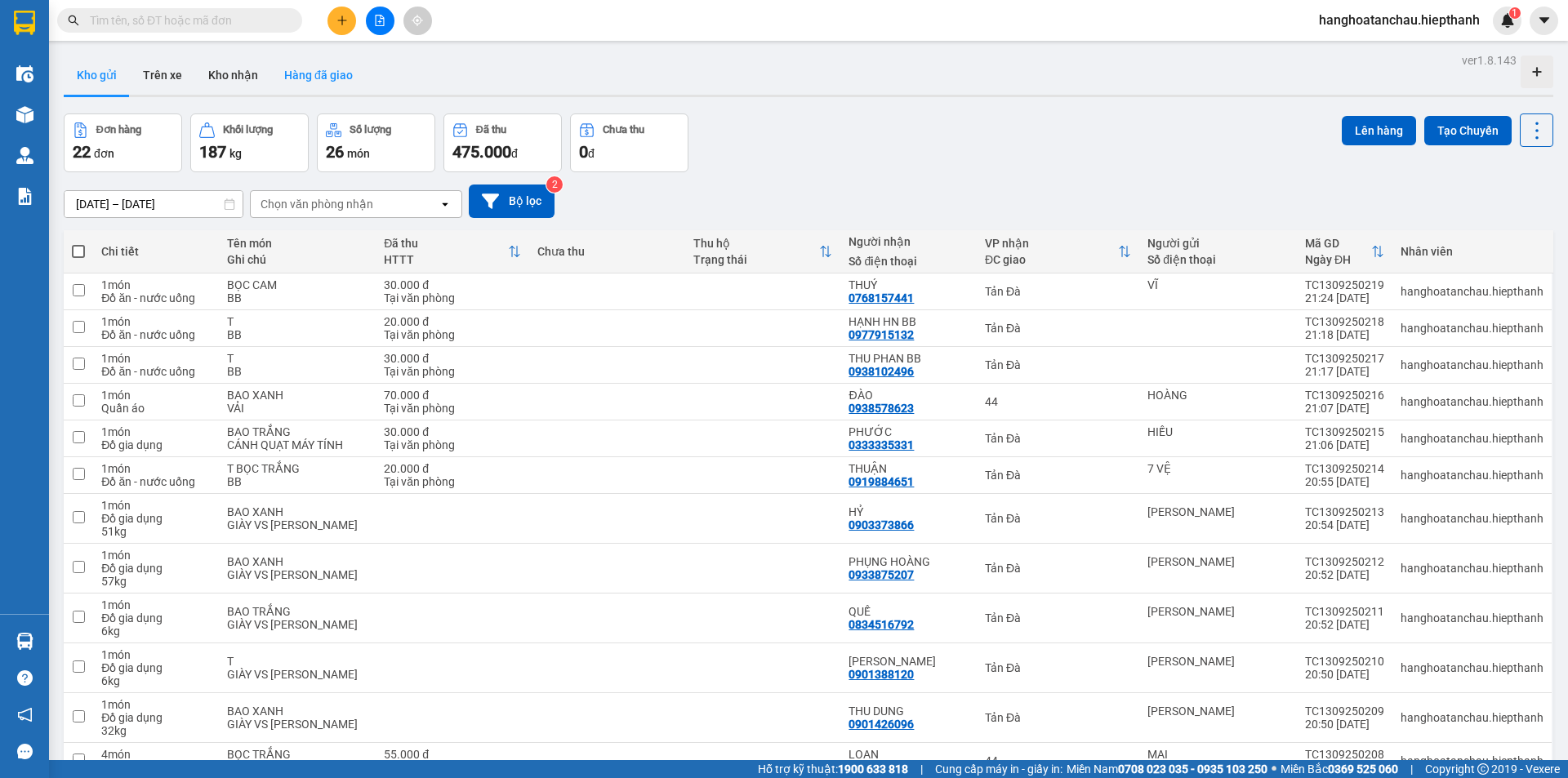
click at [334, 71] on button "Hàng đã giao" at bounding box center [318, 75] width 95 height 39
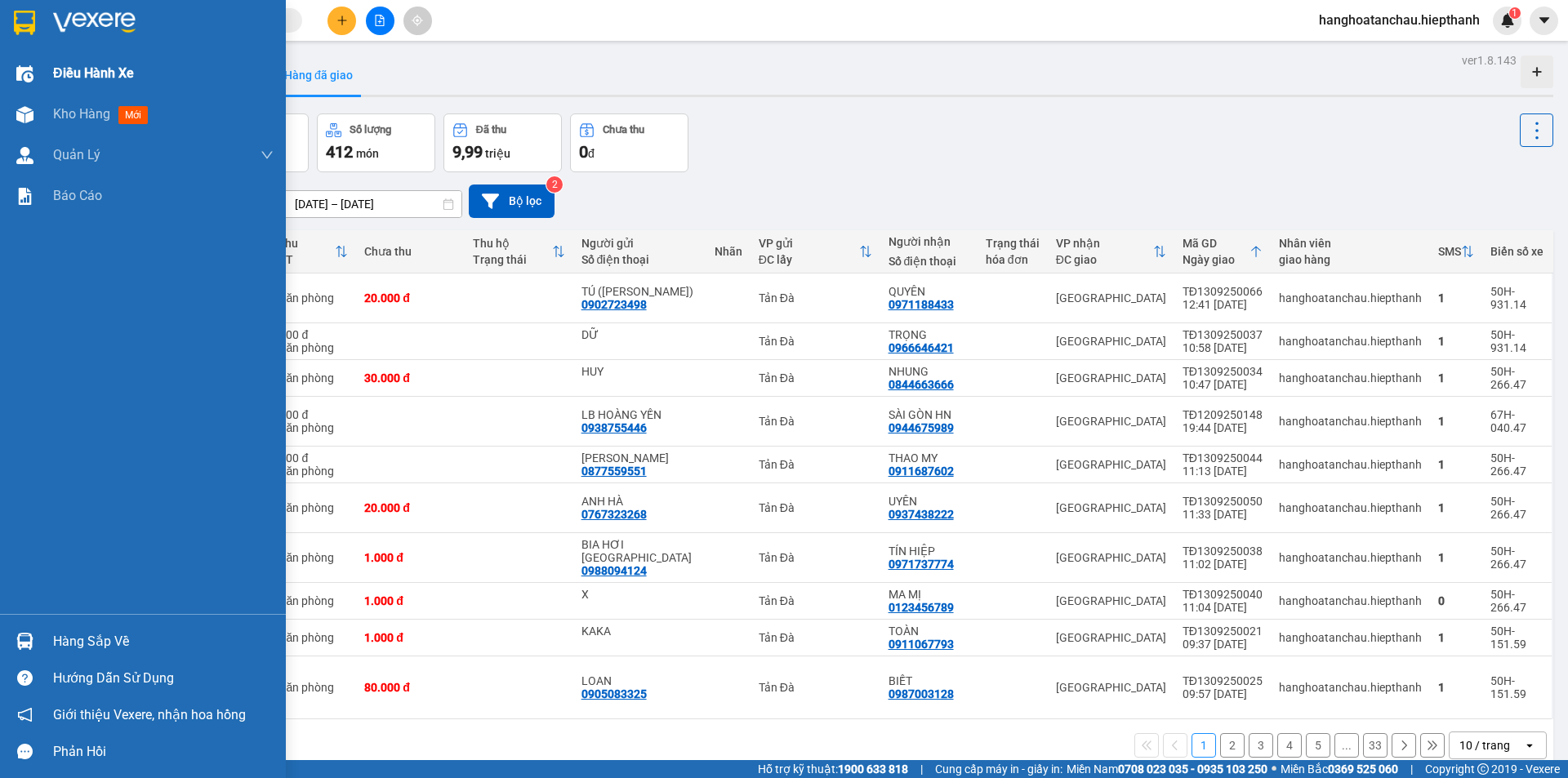
click at [76, 84] on div "Điều hành xe" at bounding box center [163, 73] width 220 height 41
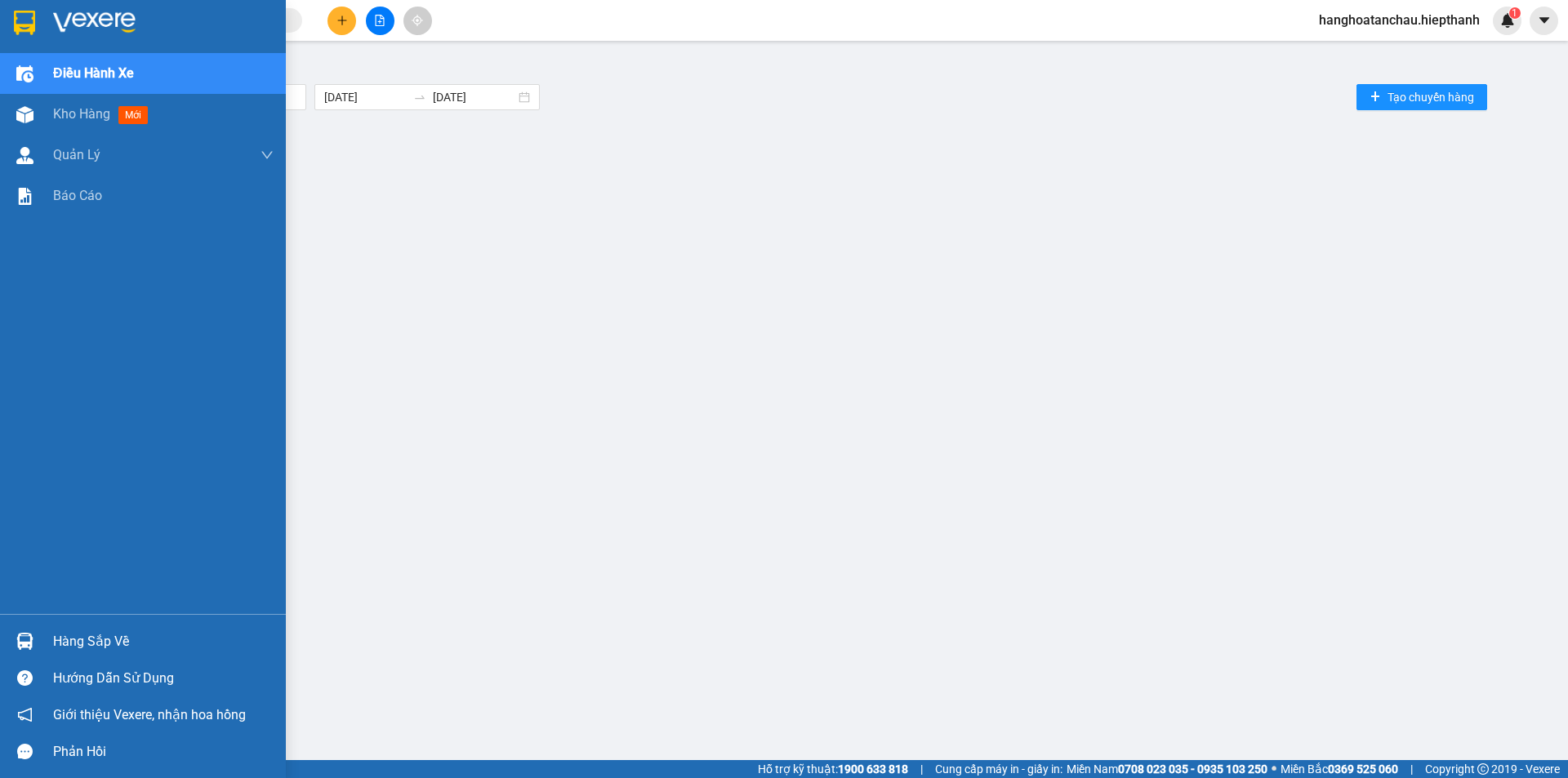
click at [14, 13] on img at bounding box center [24, 23] width 21 height 24
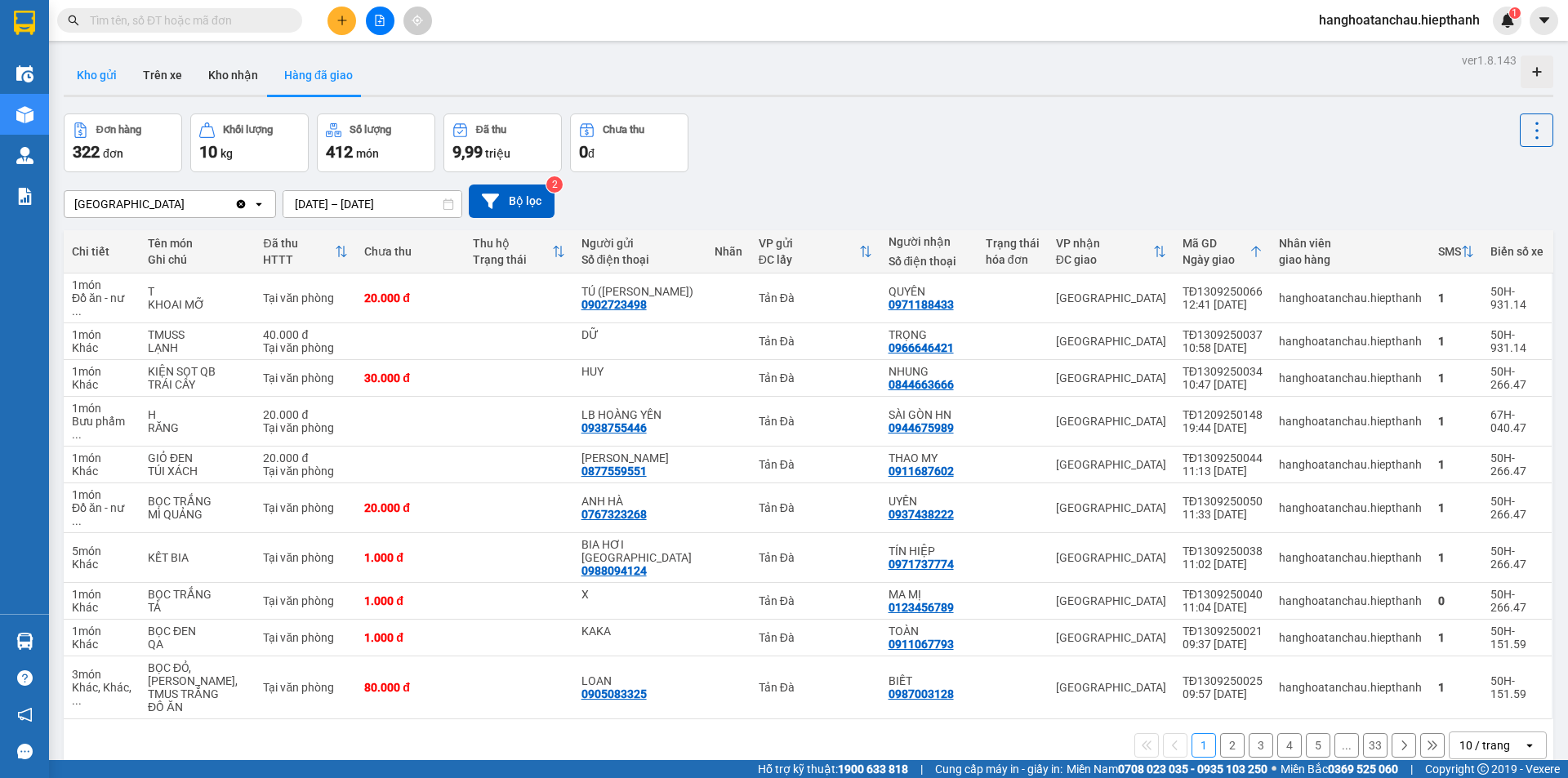
click at [111, 68] on button "Kho gửi" at bounding box center [96, 75] width 66 height 39
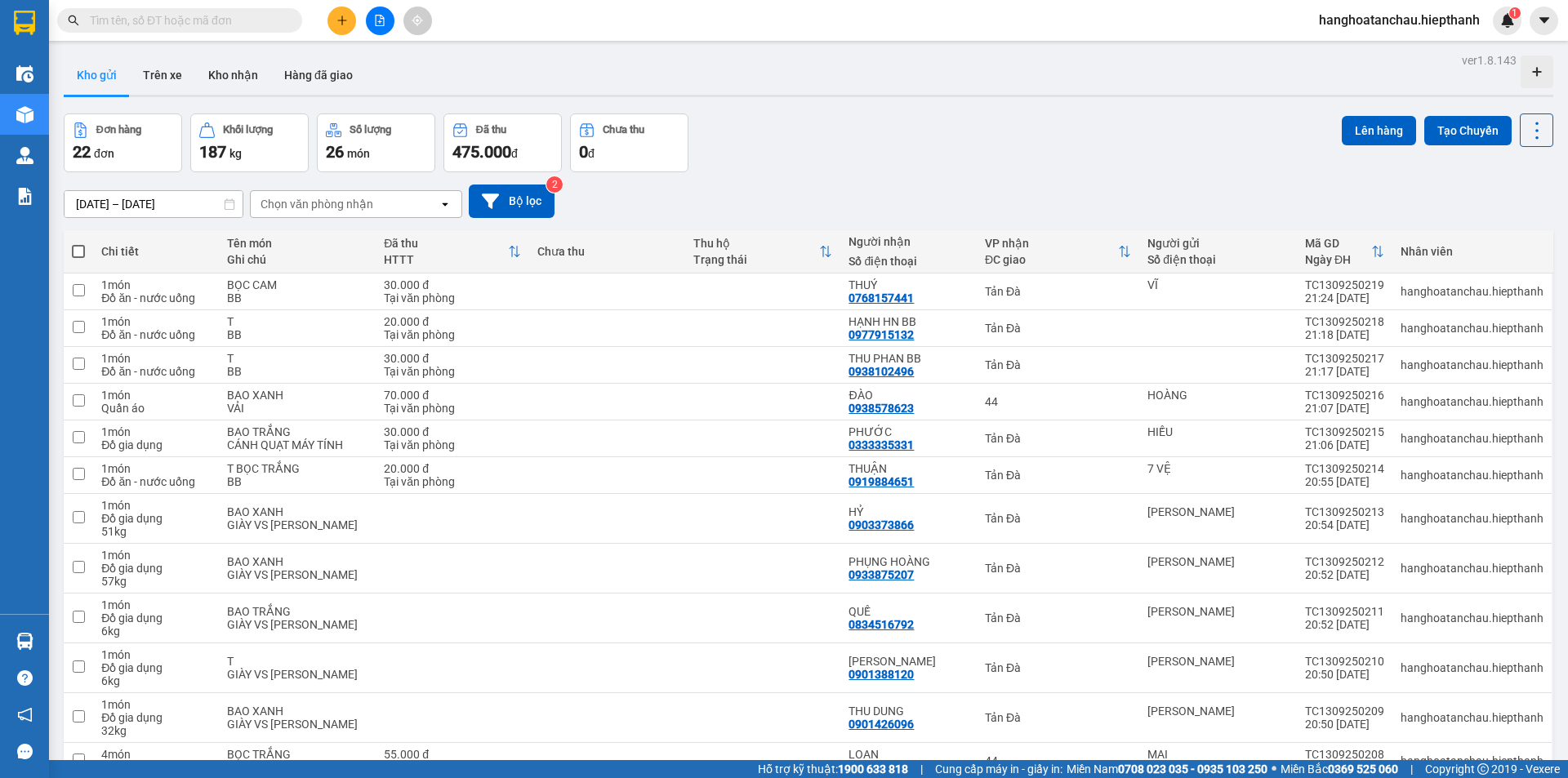
click at [321, 211] on div "Chọn văn phòng nhận" at bounding box center [316, 204] width 112 height 16
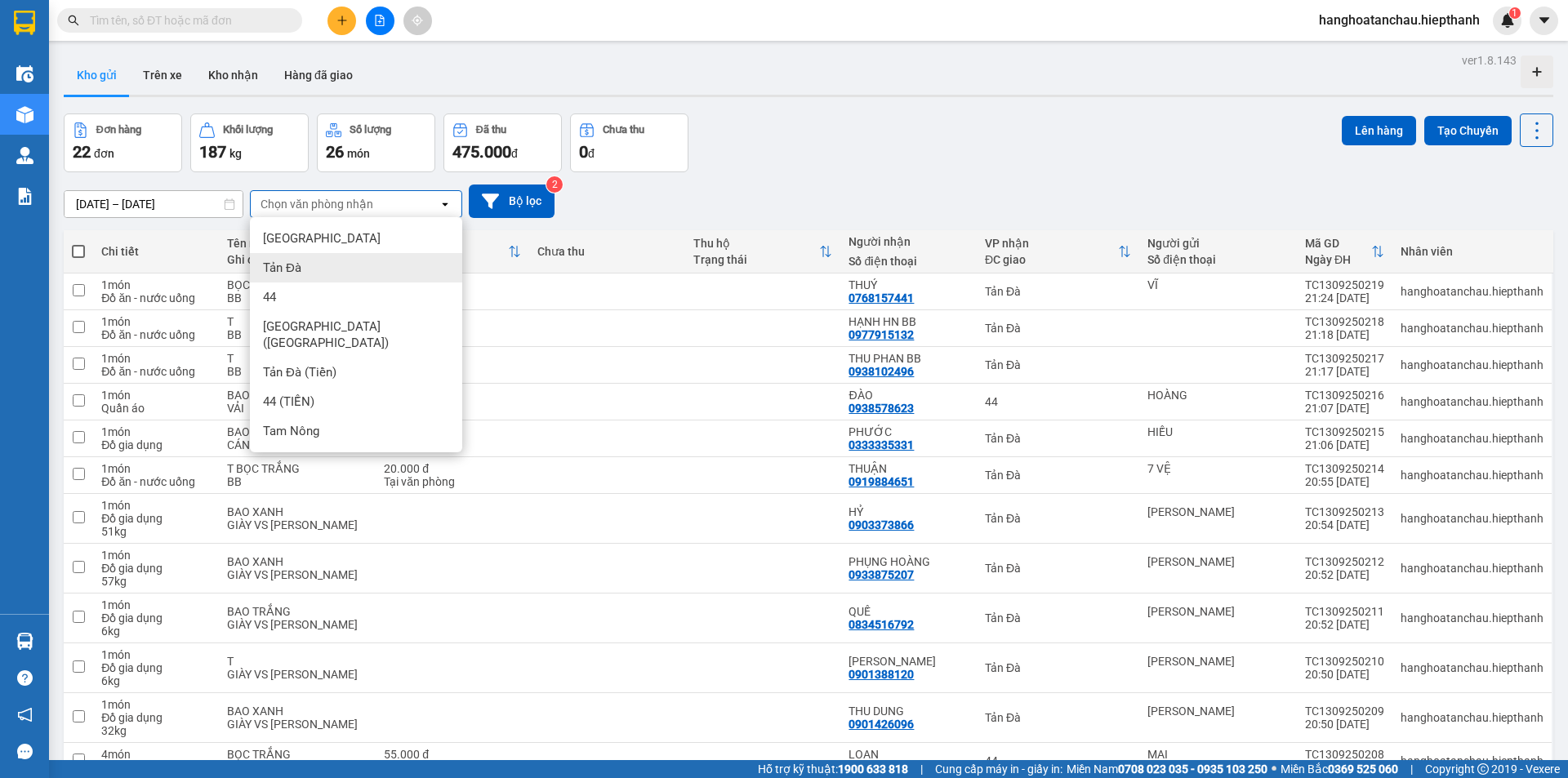
click at [306, 266] on div "Tản Đà" at bounding box center [356, 268] width 212 height 30
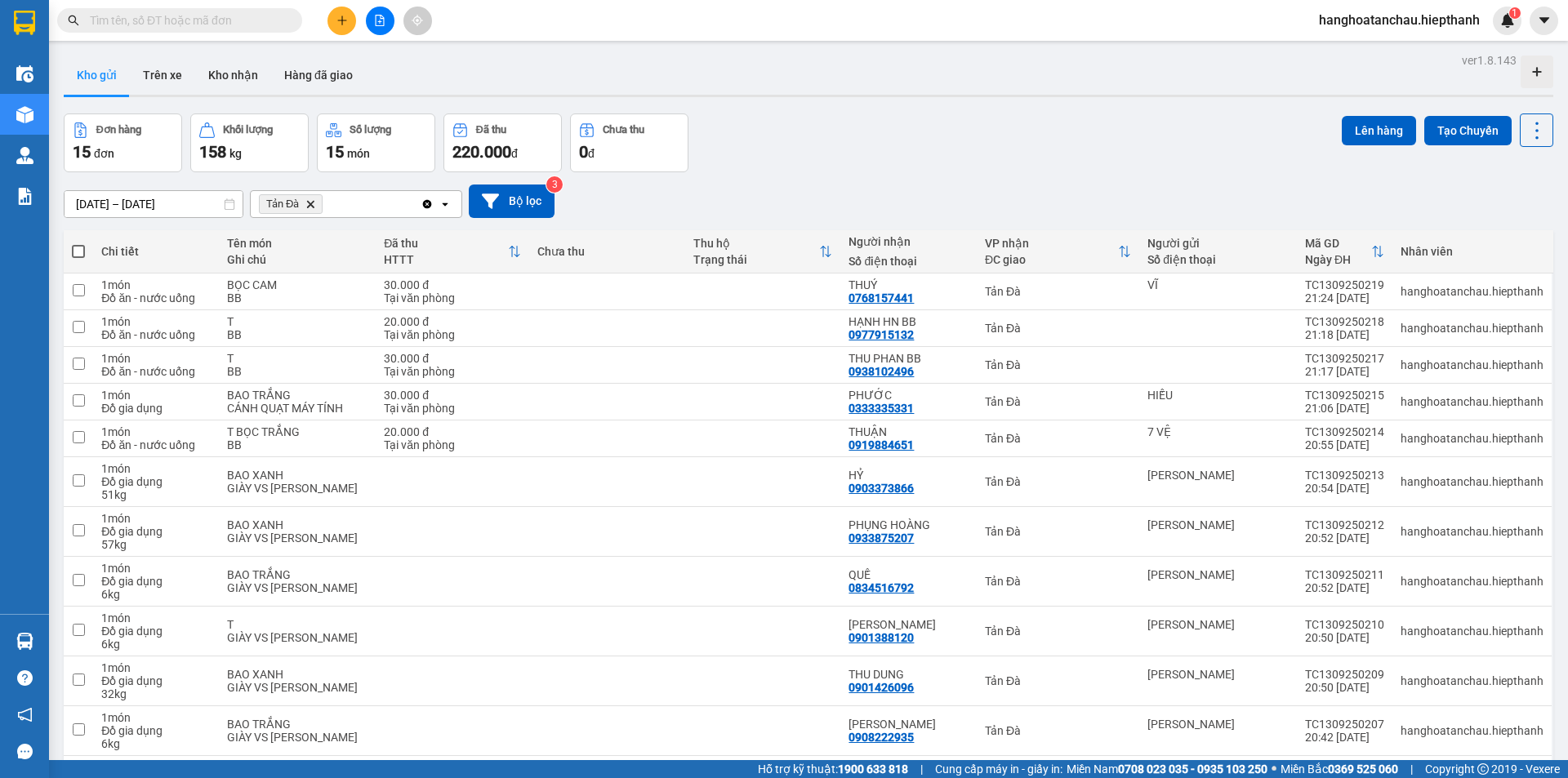
click at [75, 249] on span at bounding box center [78, 251] width 13 height 13
click at [79, 243] on input "checkbox" at bounding box center [79, 243] width 0 height 0
checkbox input "true"
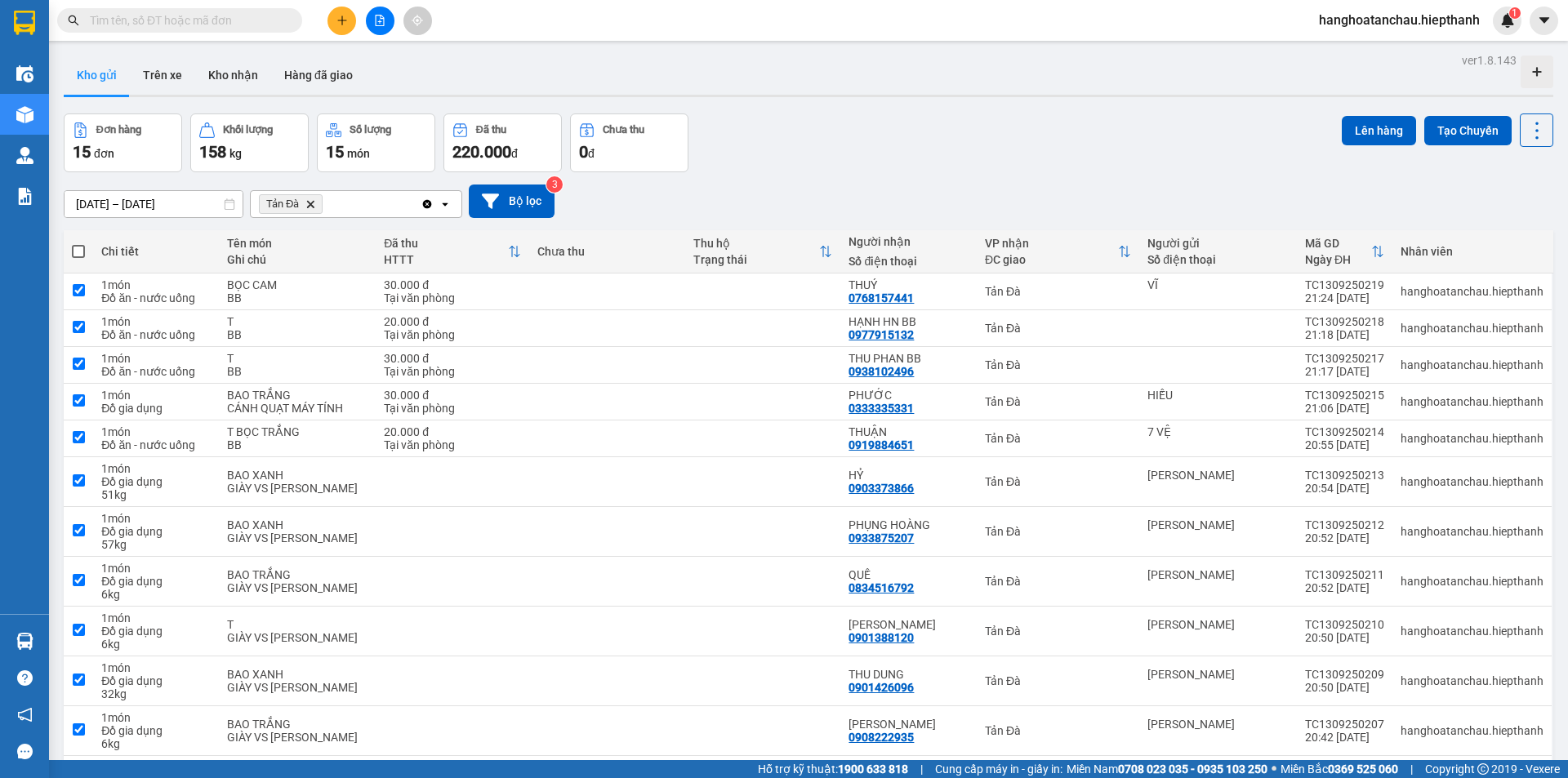
checkbox input "true"
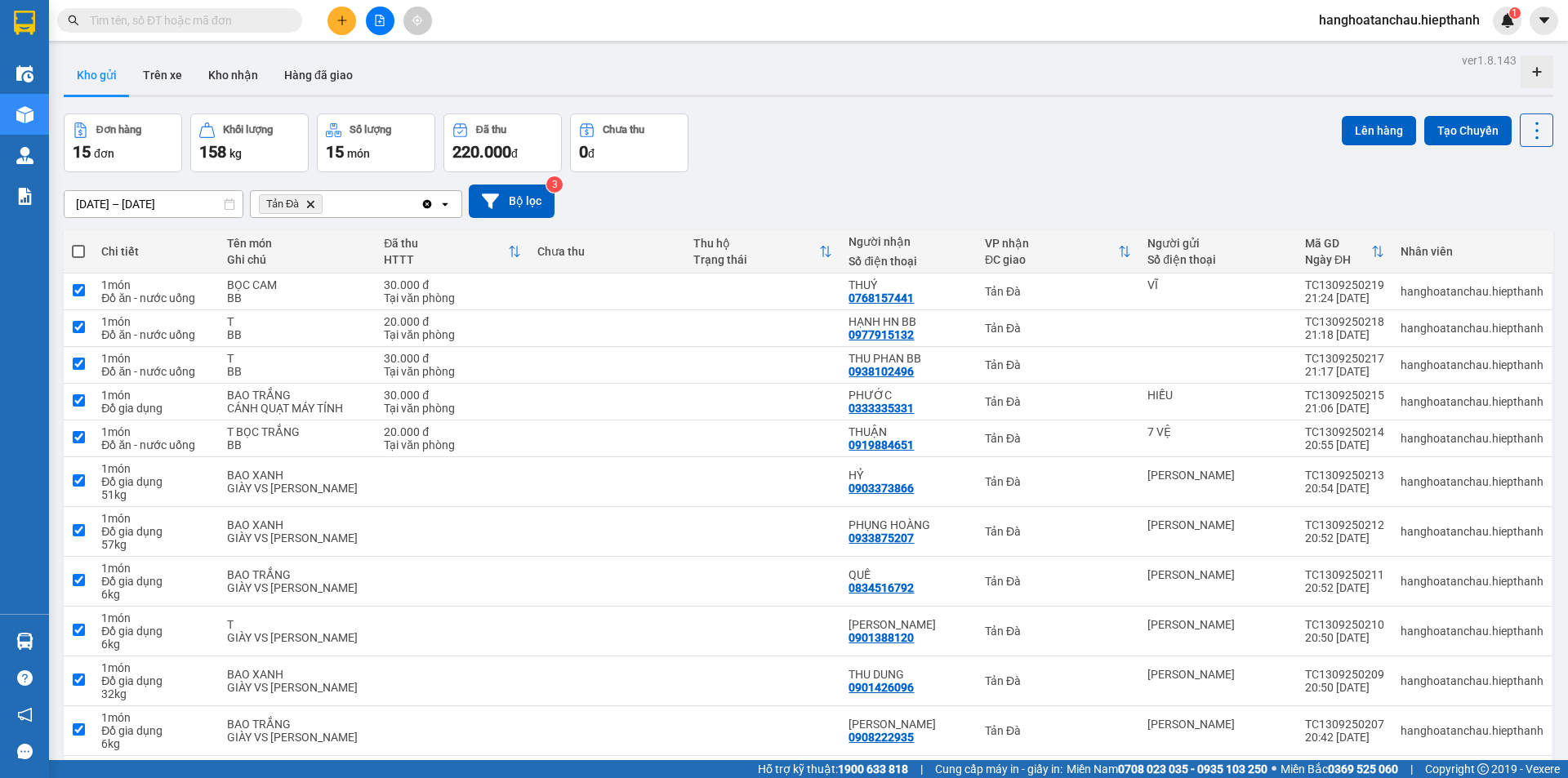
checkbox input "true"
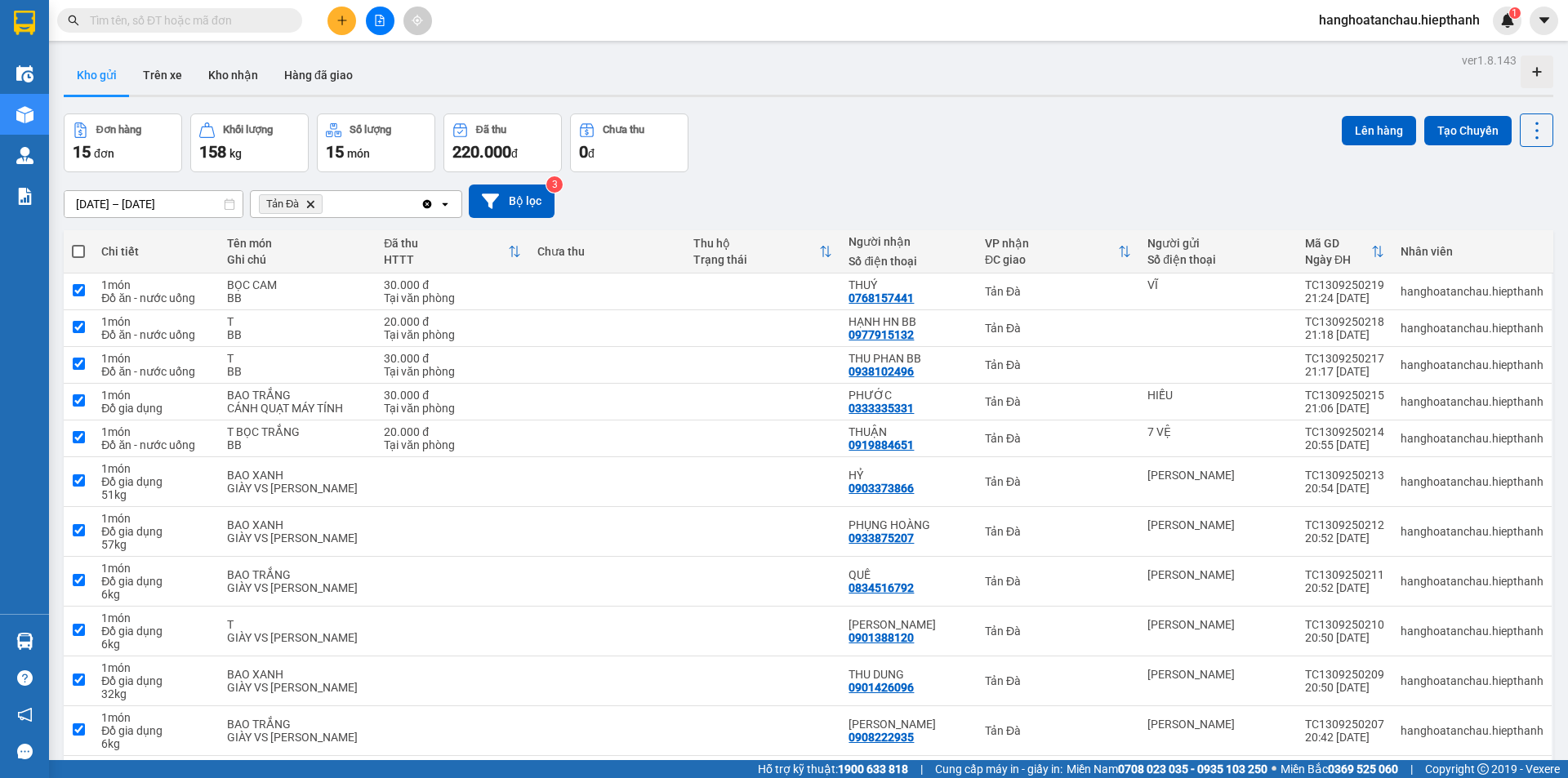
checkbox input "true"
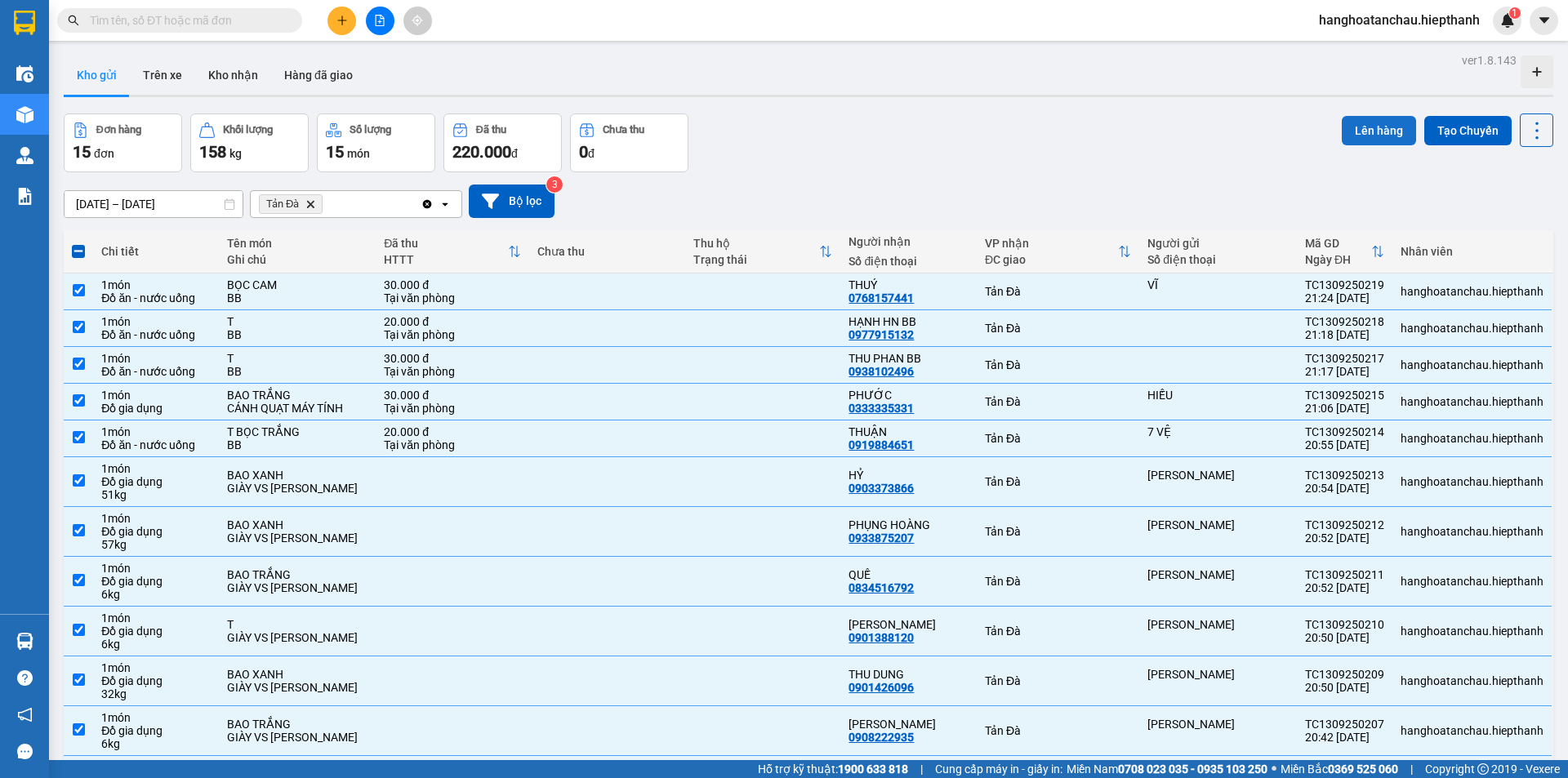
click at [1361, 133] on button "Lên hàng" at bounding box center [1380, 130] width 74 height 30
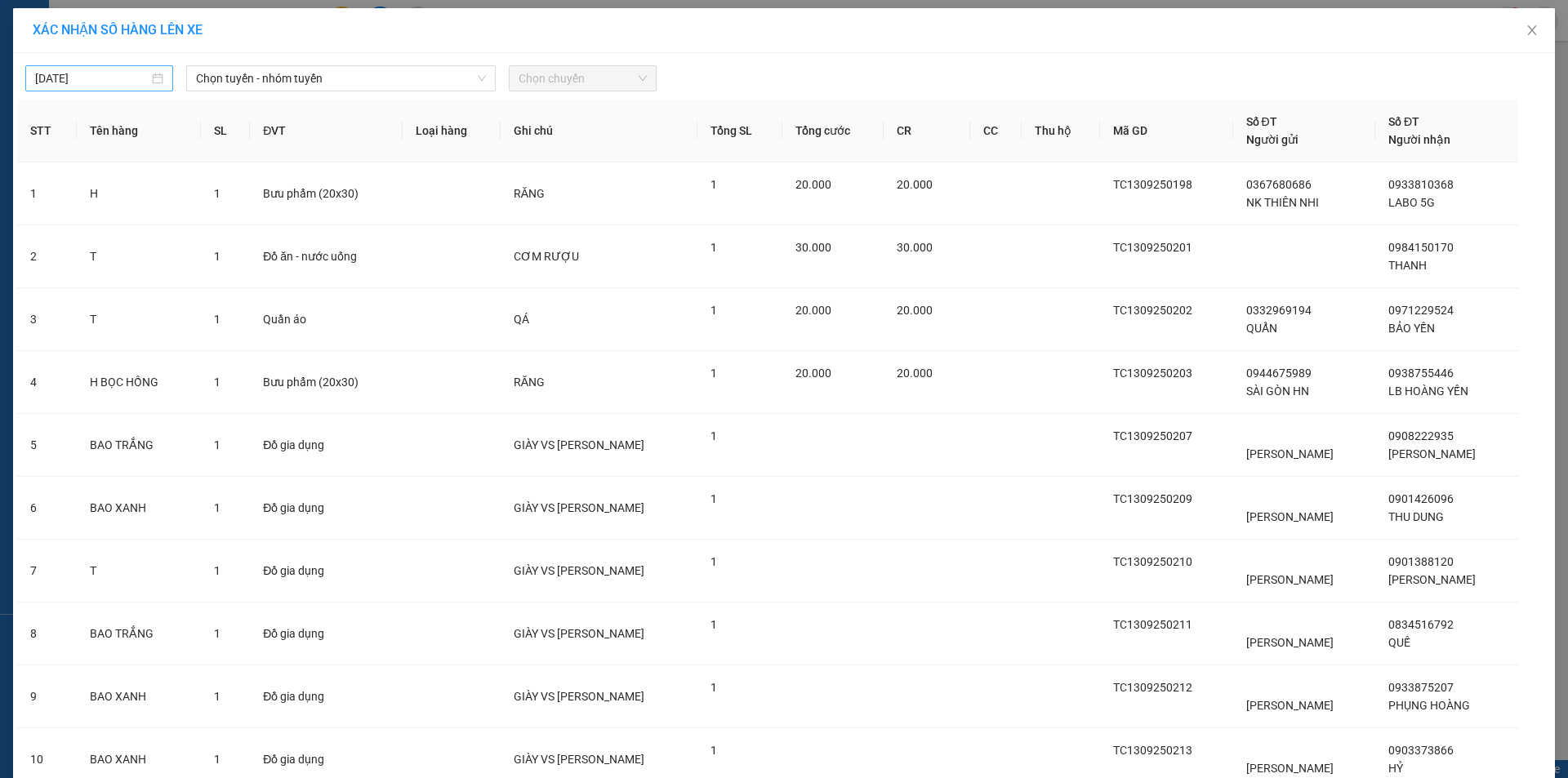
click at [150, 83] on div "[DATE]" at bounding box center [100, 78] width 128 height 18
click at [216, 191] on div "13" at bounding box center [220, 197] width 19 height 19
type input "[DATE]"
click at [294, 78] on span "Chọn tuyến - nhóm tuyến" at bounding box center [340, 78] width 290 height 24
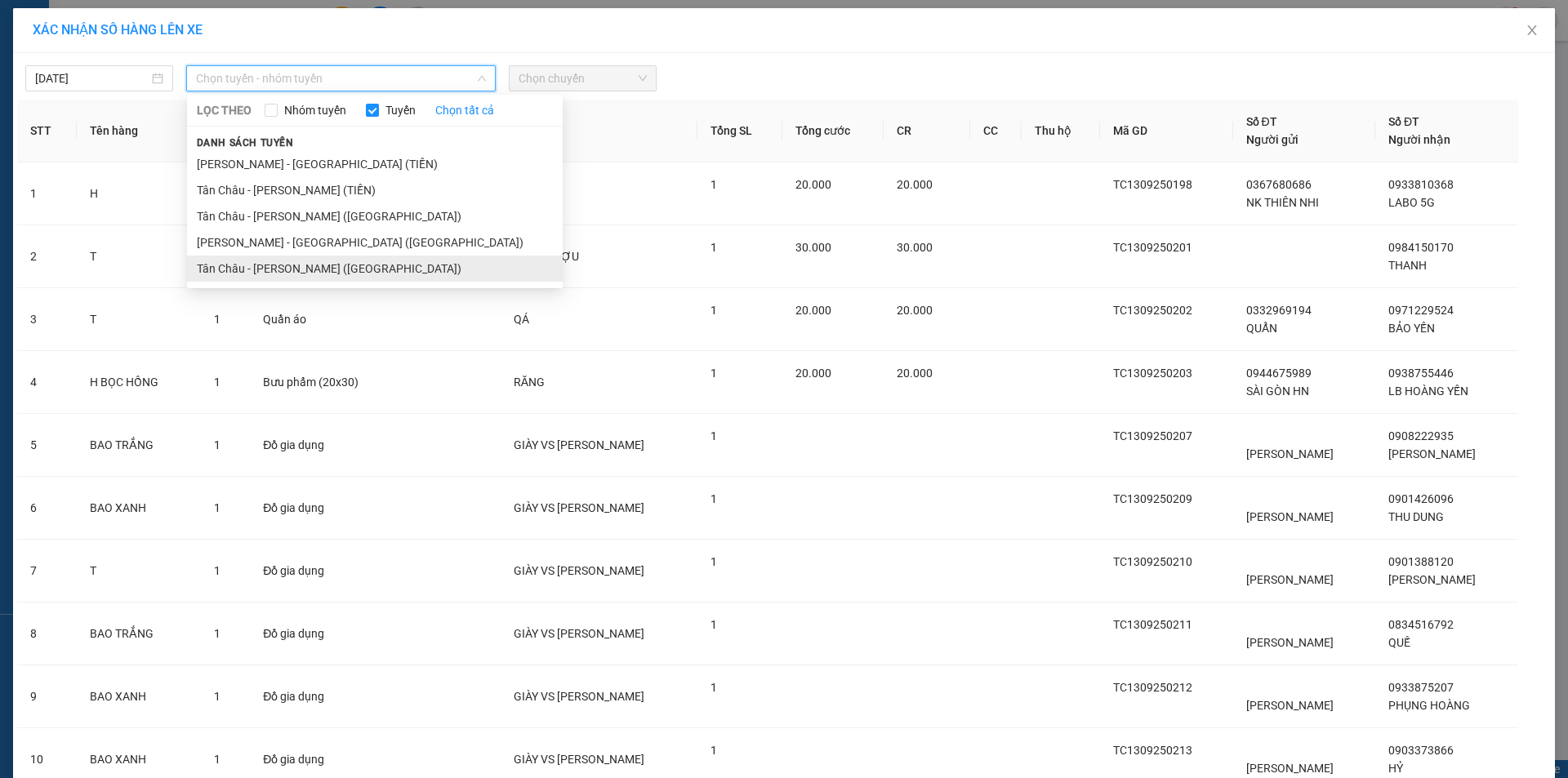
click at [253, 270] on li "Tân Châu - [PERSON_NAME] ([GEOGRAPHIC_DATA])" at bounding box center [374, 269] width 376 height 26
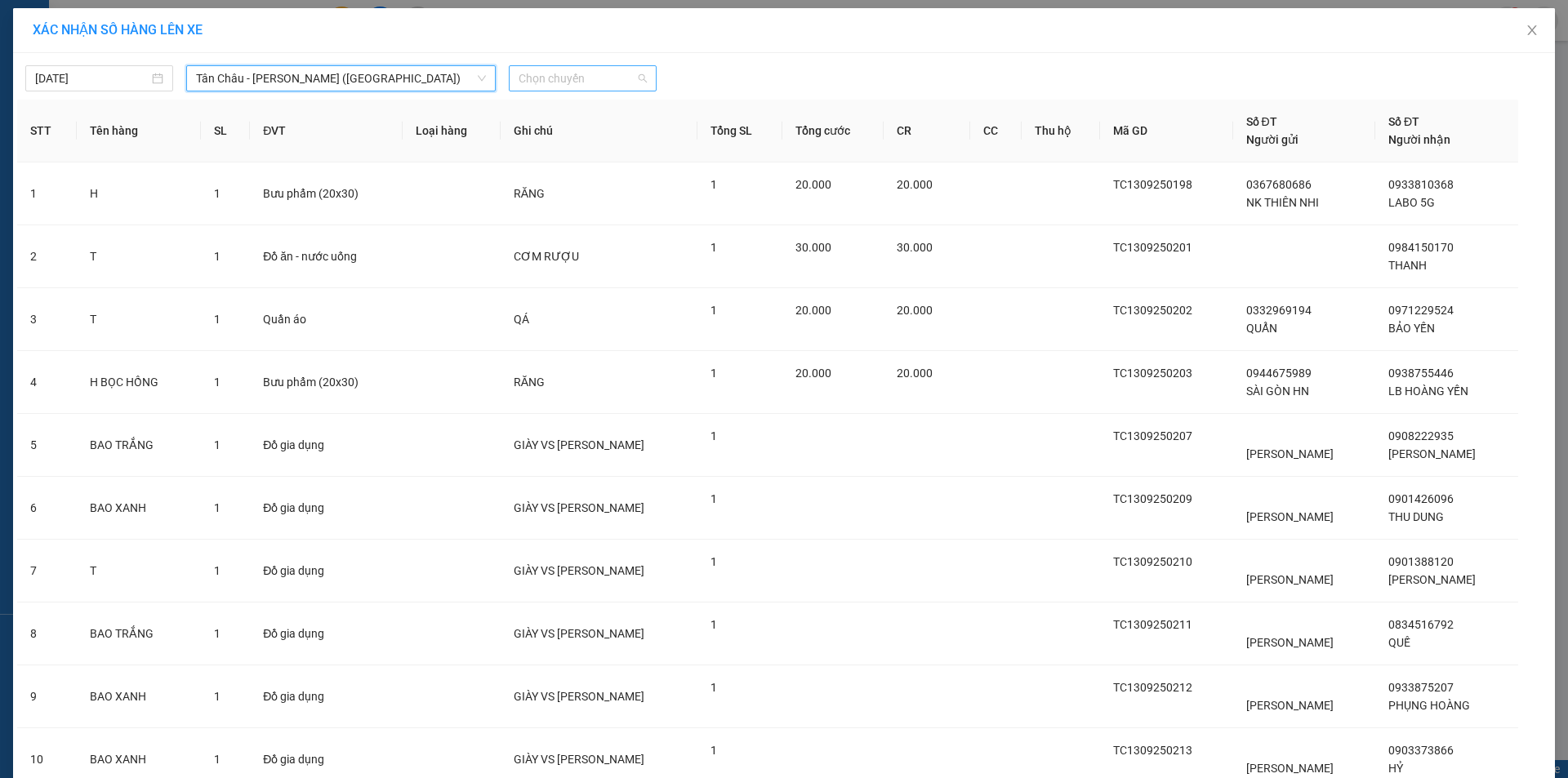
click at [569, 81] on span "Chọn chuyến" at bounding box center [583, 78] width 128 height 24
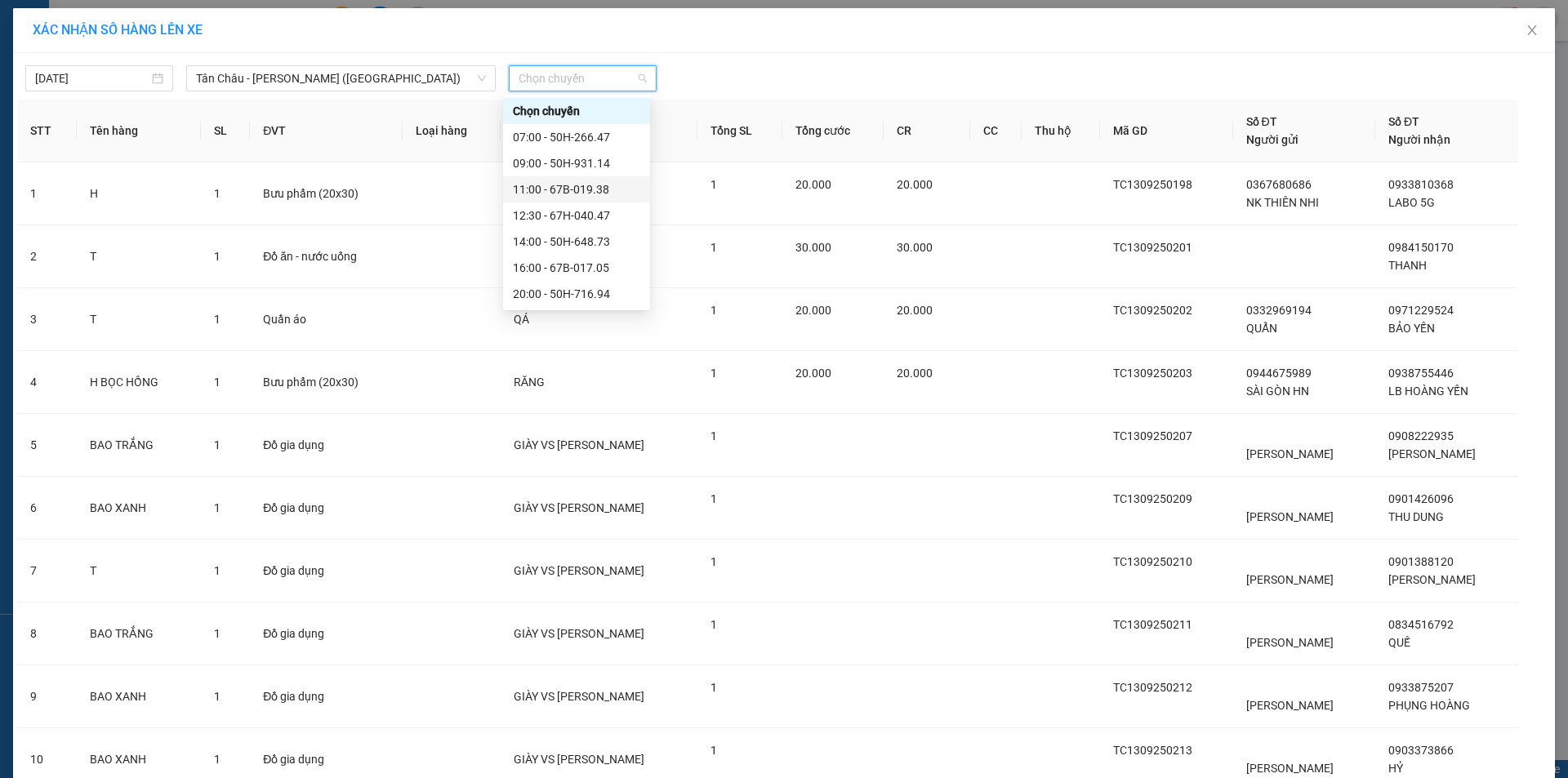
scroll to position [79, 0]
click at [574, 234] on div "22:00 - 50H-365.72" at bounding box center [576, 242] width 128 height 18
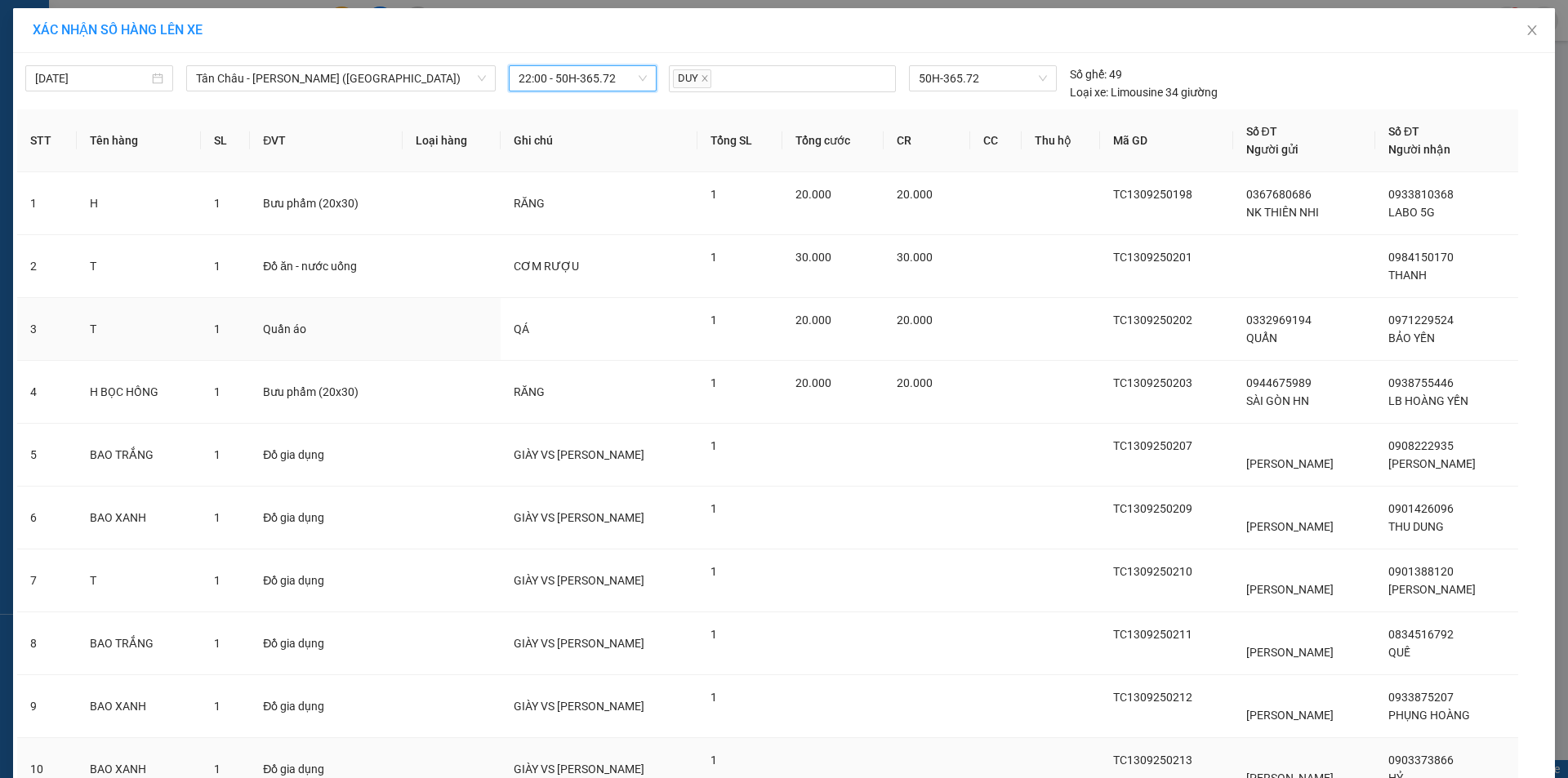
scroll to position [457, 0]
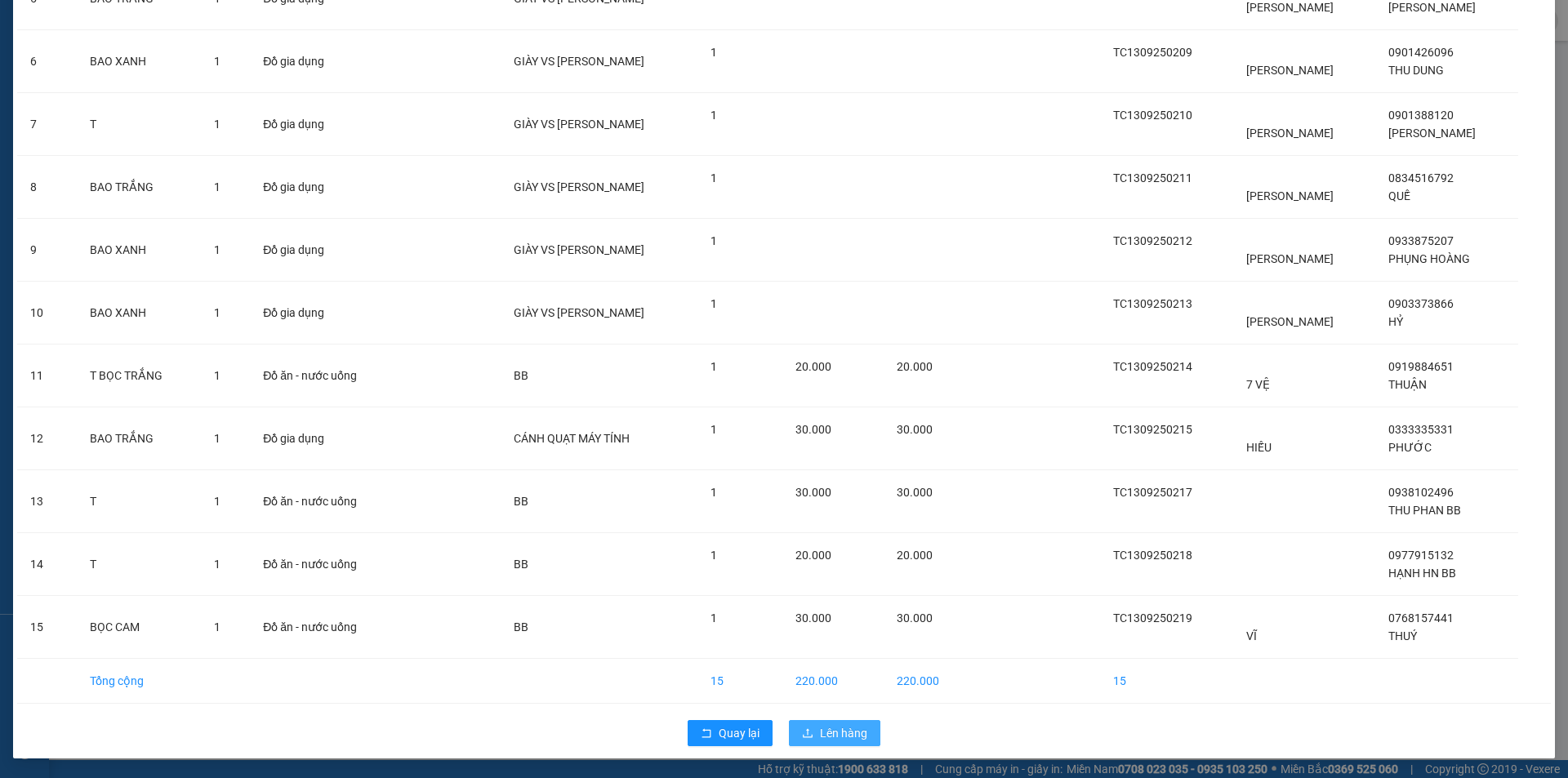
click at [847, 738] on span "Lên hàng" at bounding box center [844, 733] width 47 height 18
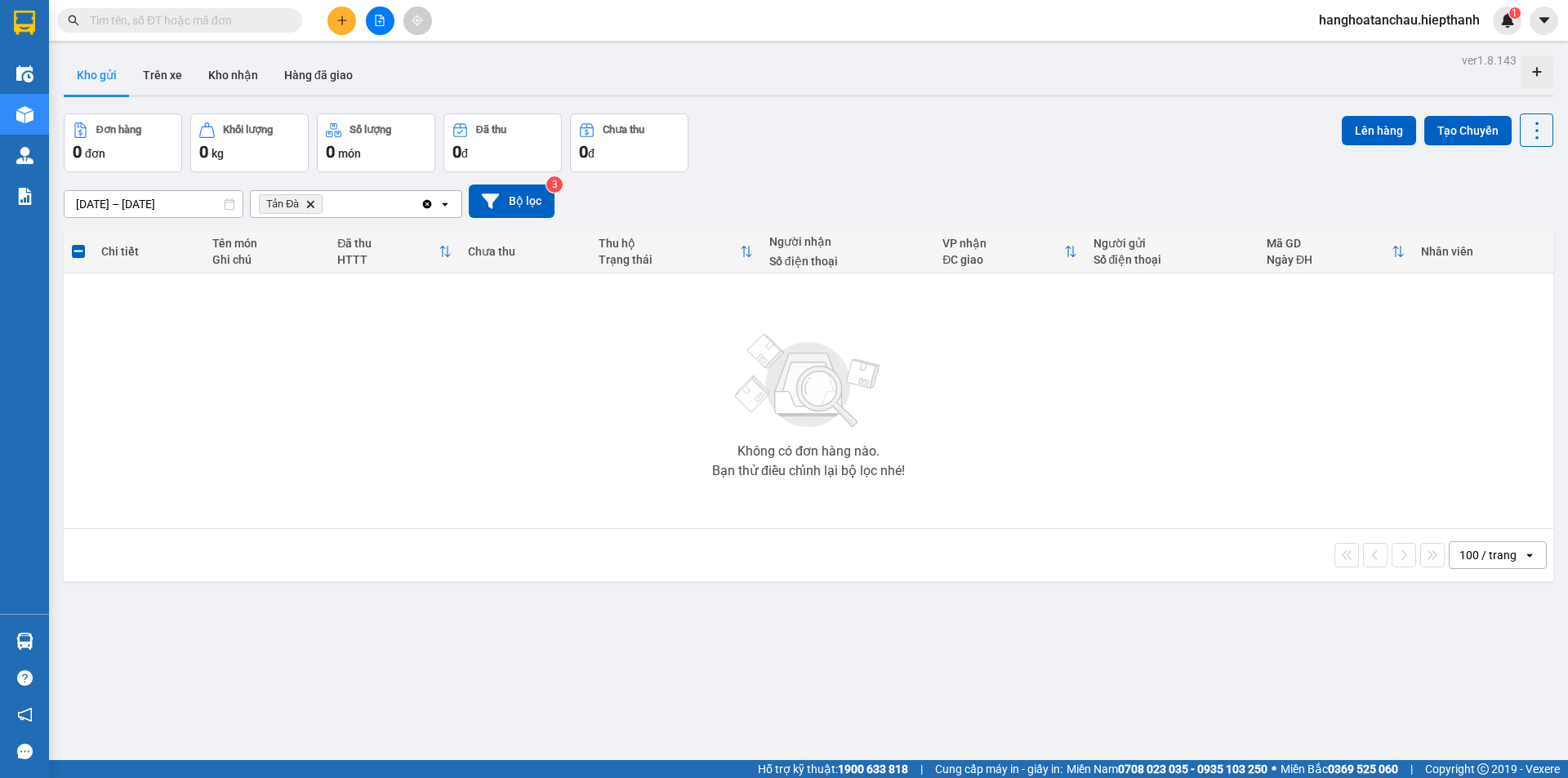
click at [310, 200] on icon "Delete" at bounding box center [311, 204] width 10 height 10
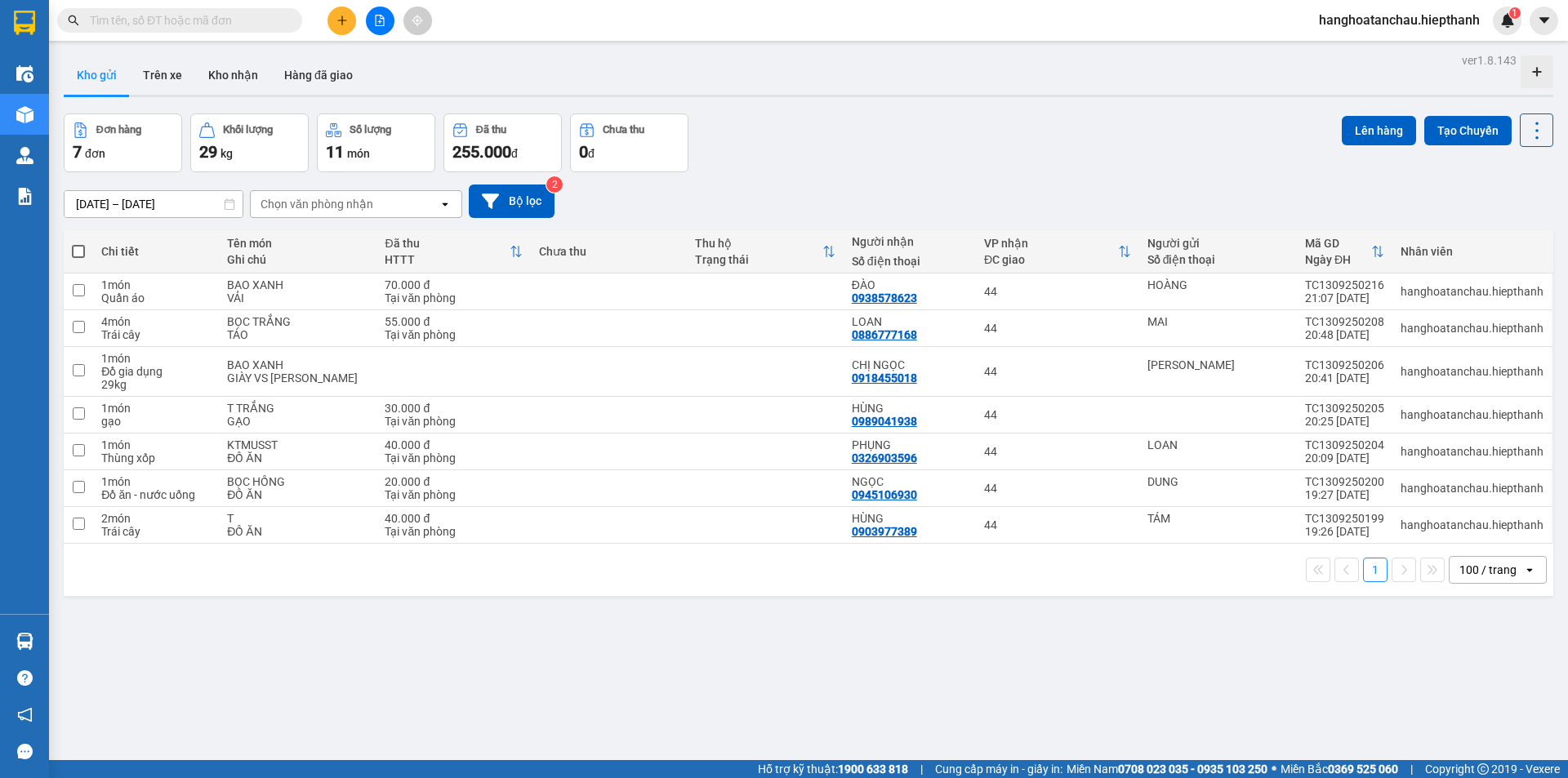
click at [78, 247] on span at bounding box center [78, 251] width 13 height 13
click at [79, 243] on input "checkbox" at bounding box center [79, 243] width 0 height 0
checkbox input "true"
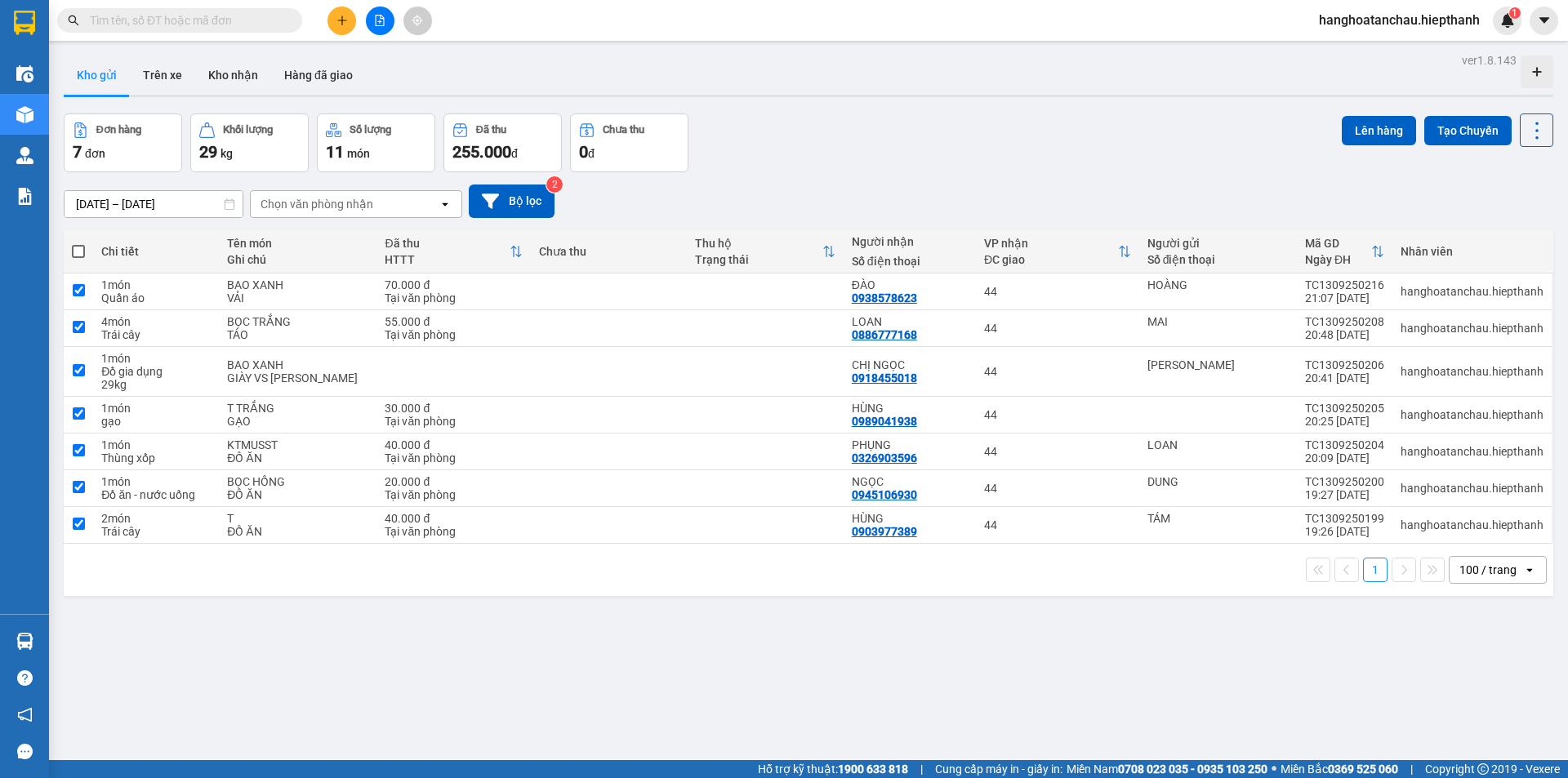
checkbox input "true"
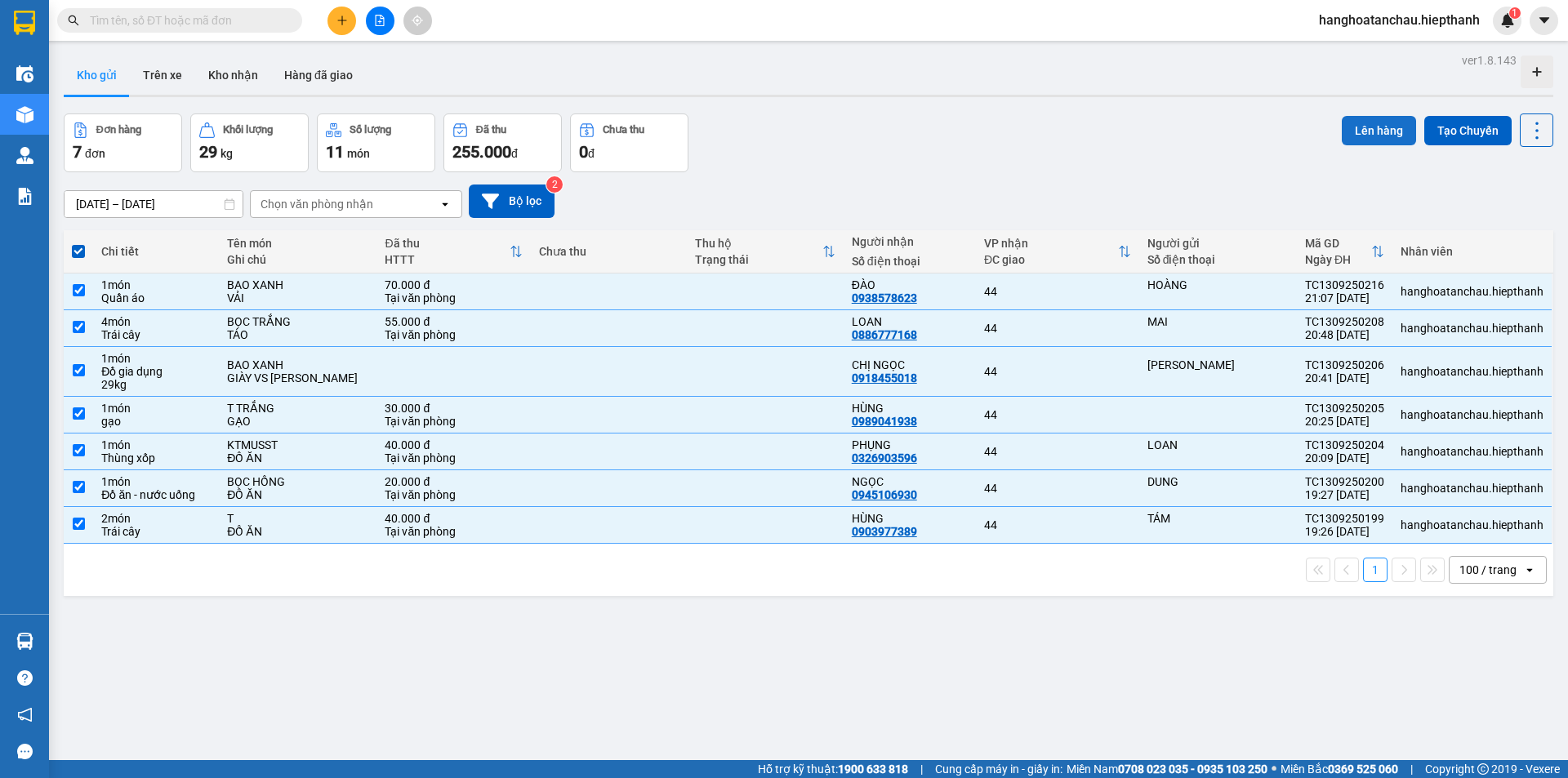
click at [1342, 132] on button "Lên hàng" at bounding box center [1380, 130] width 74 height 30
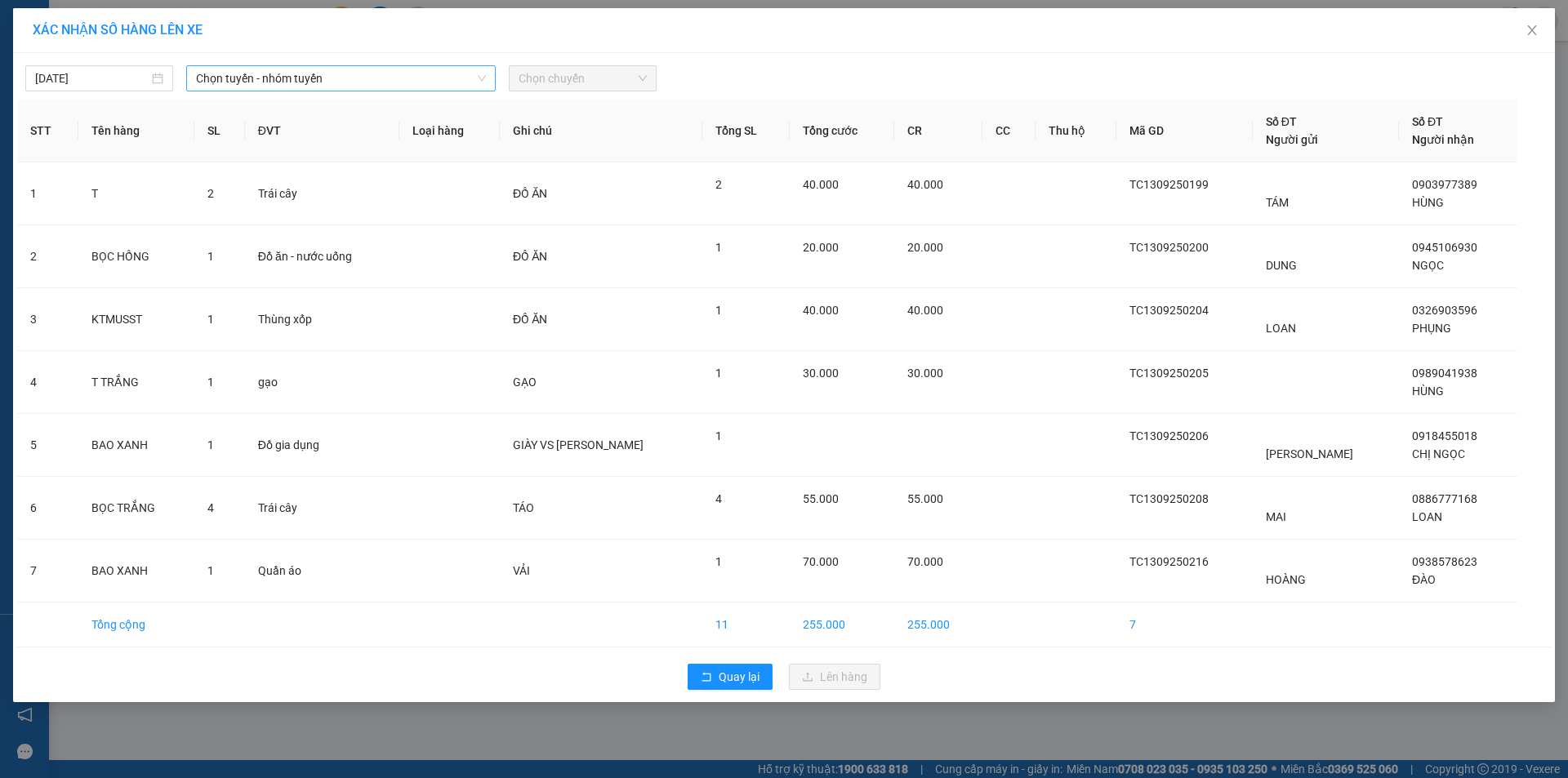
click at [225, 78] on span "Chọn tuyến - nhóm tuyến" at bounding box center [340, 78] width 290 height 24
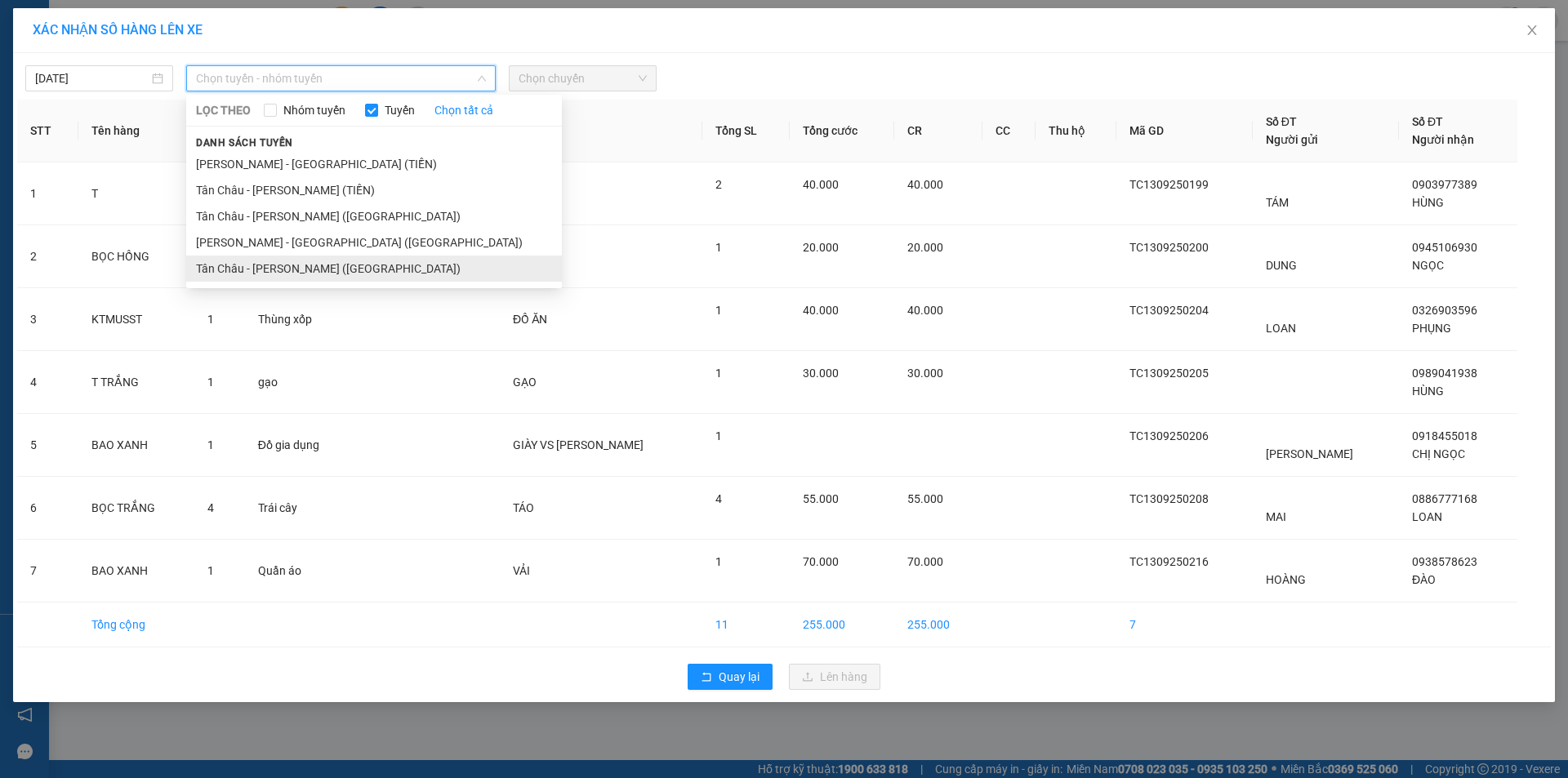
click at [291, 273] on li "Tân Châu - [PERSON_NAME] ([GEOGRAPHIC_DATA])" at bounding box center [373, 269] width 376 height 26
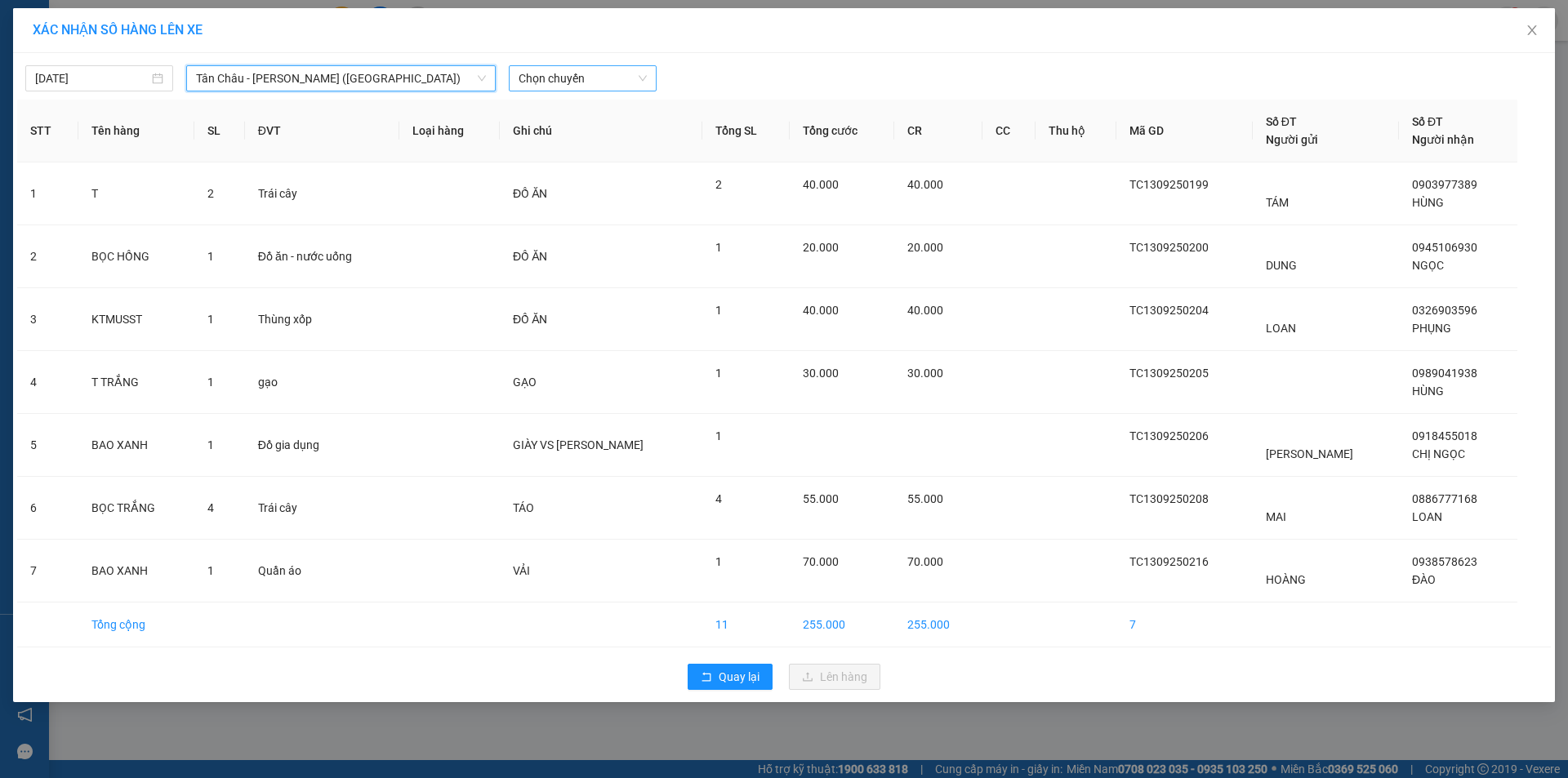
click at [571, 81] on span "Chọn chuyến" at bounding box center [583, 78] width 128 height 24
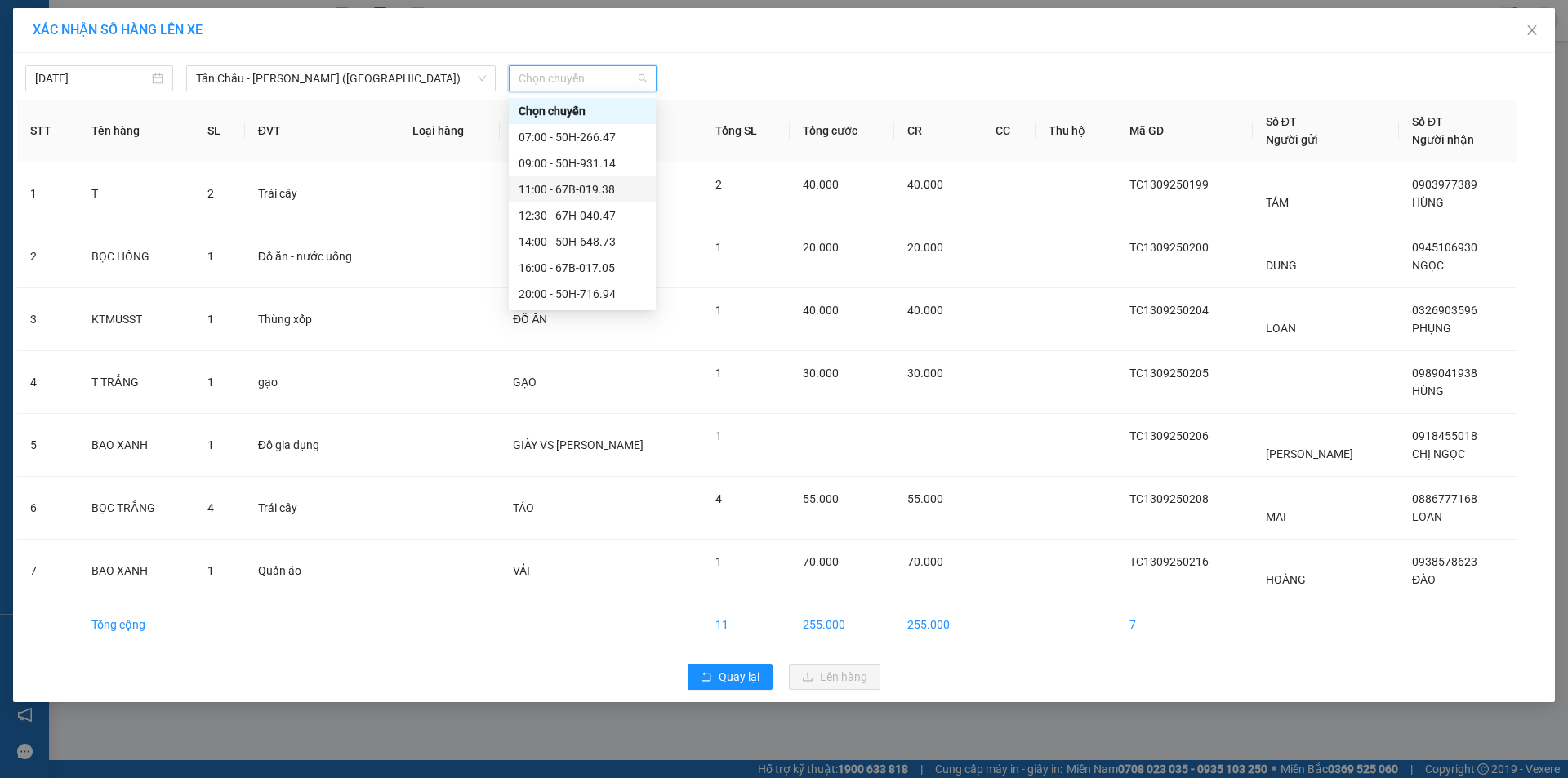
scroll to position [79, 0]
click at [563, 266] on div "23:00 - 50H-151.59" at bounding box center [582, 268] width 128 height 18
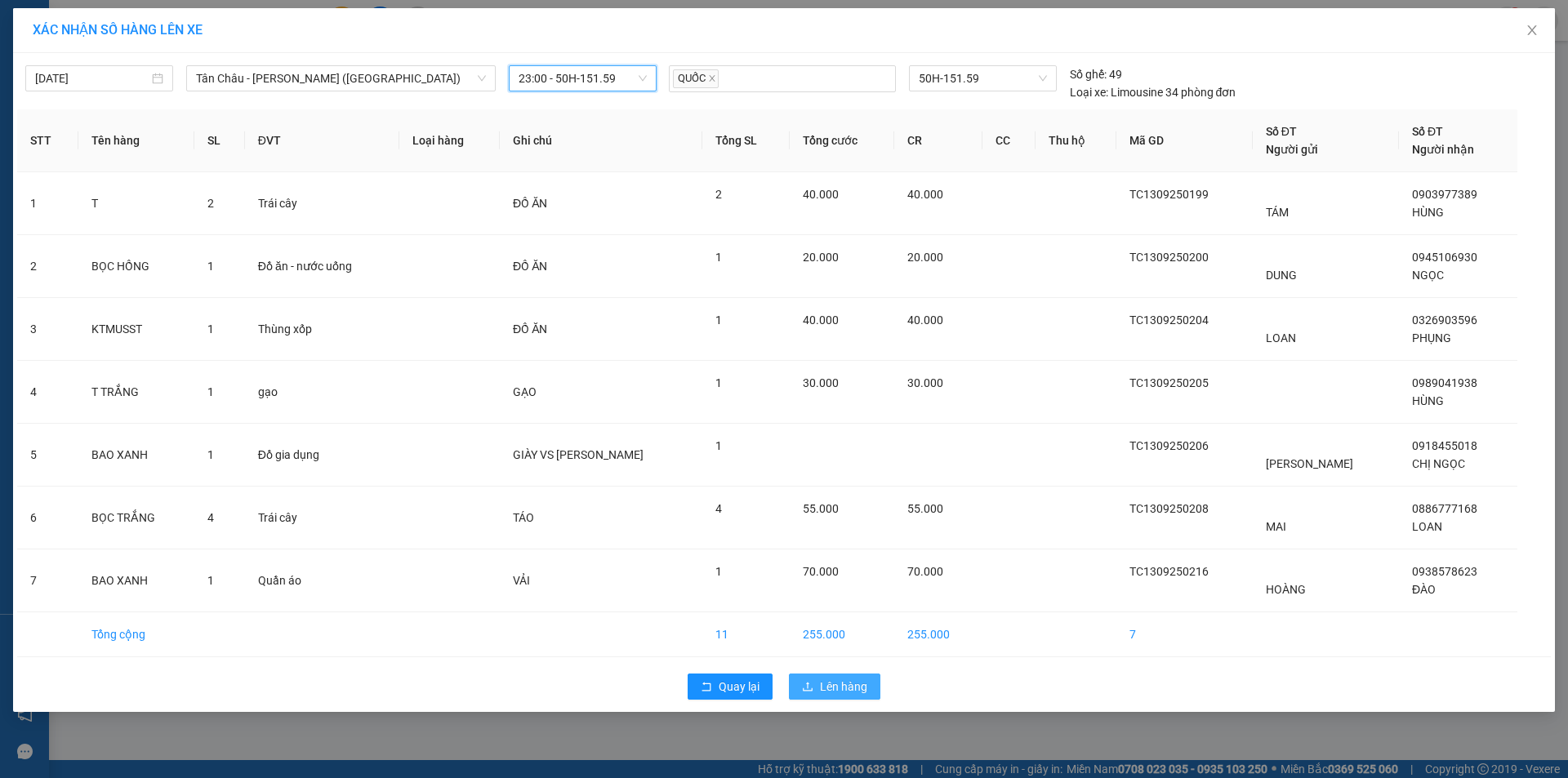
click at [855, 688] on span "Lên hàng" at bounding box center [844, 687] width 47 height 18
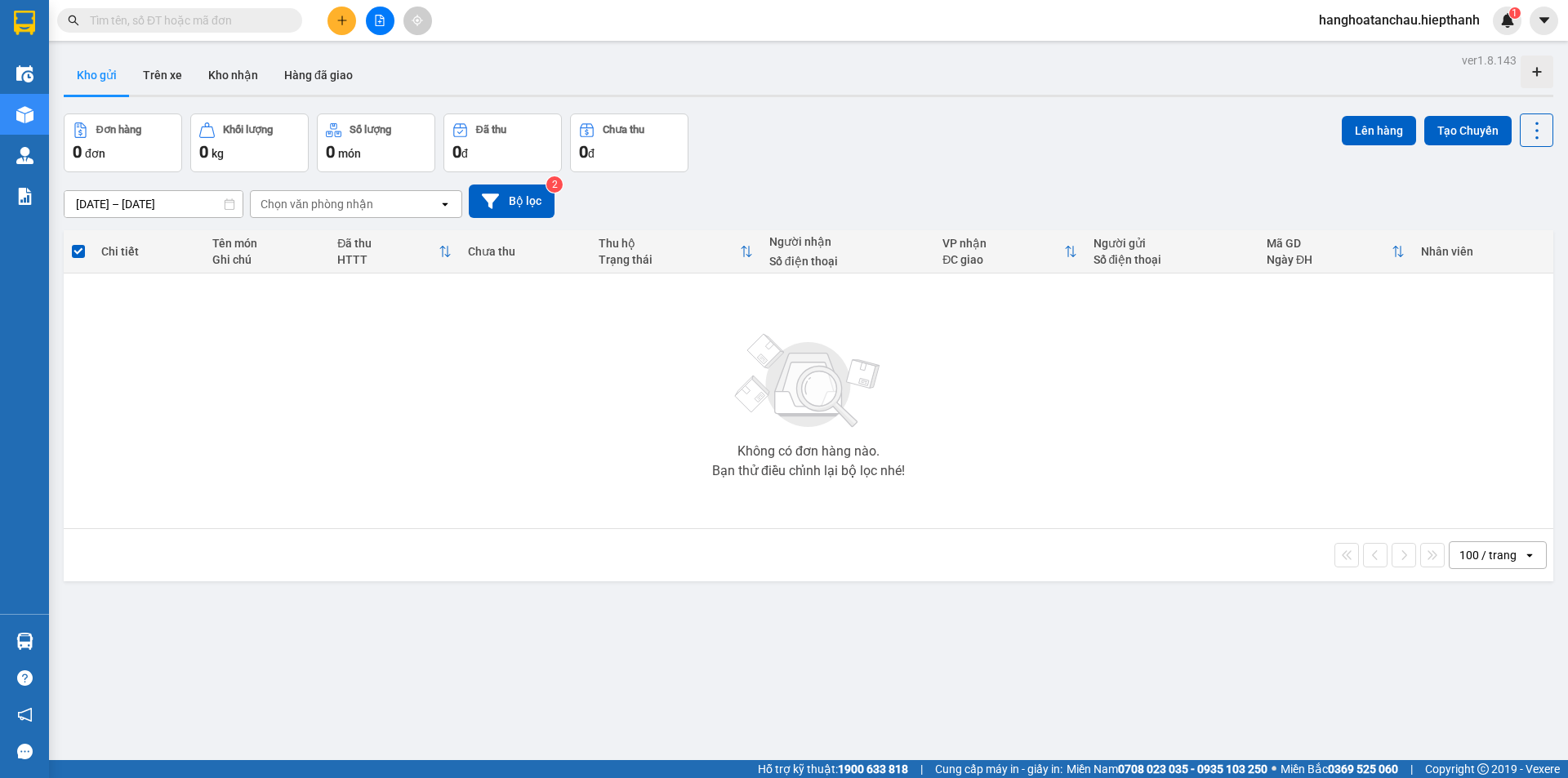
click at [368, 28] on button at bounding box center [380, 21] width 29 height 29
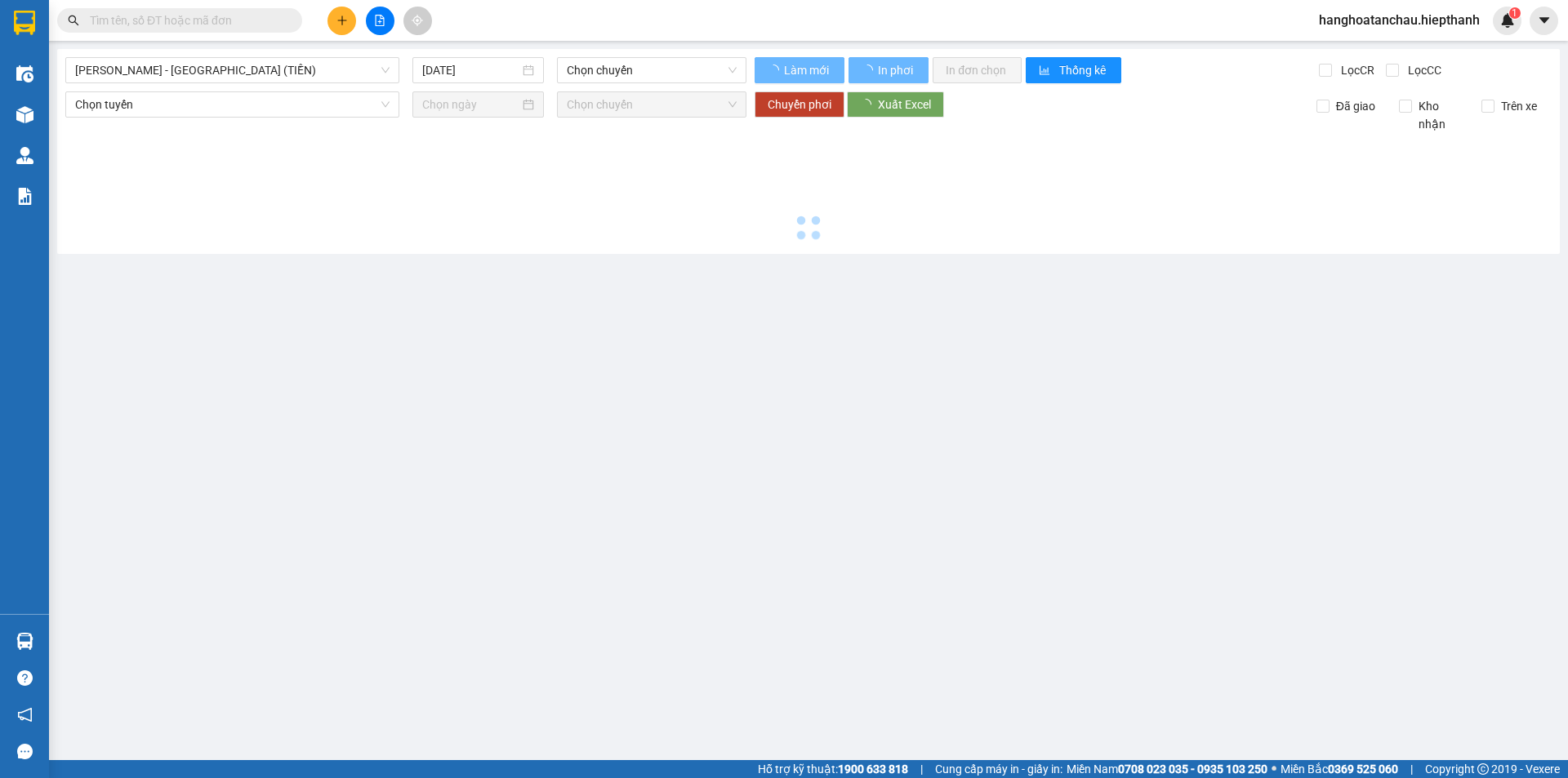
type input "[DATE]"
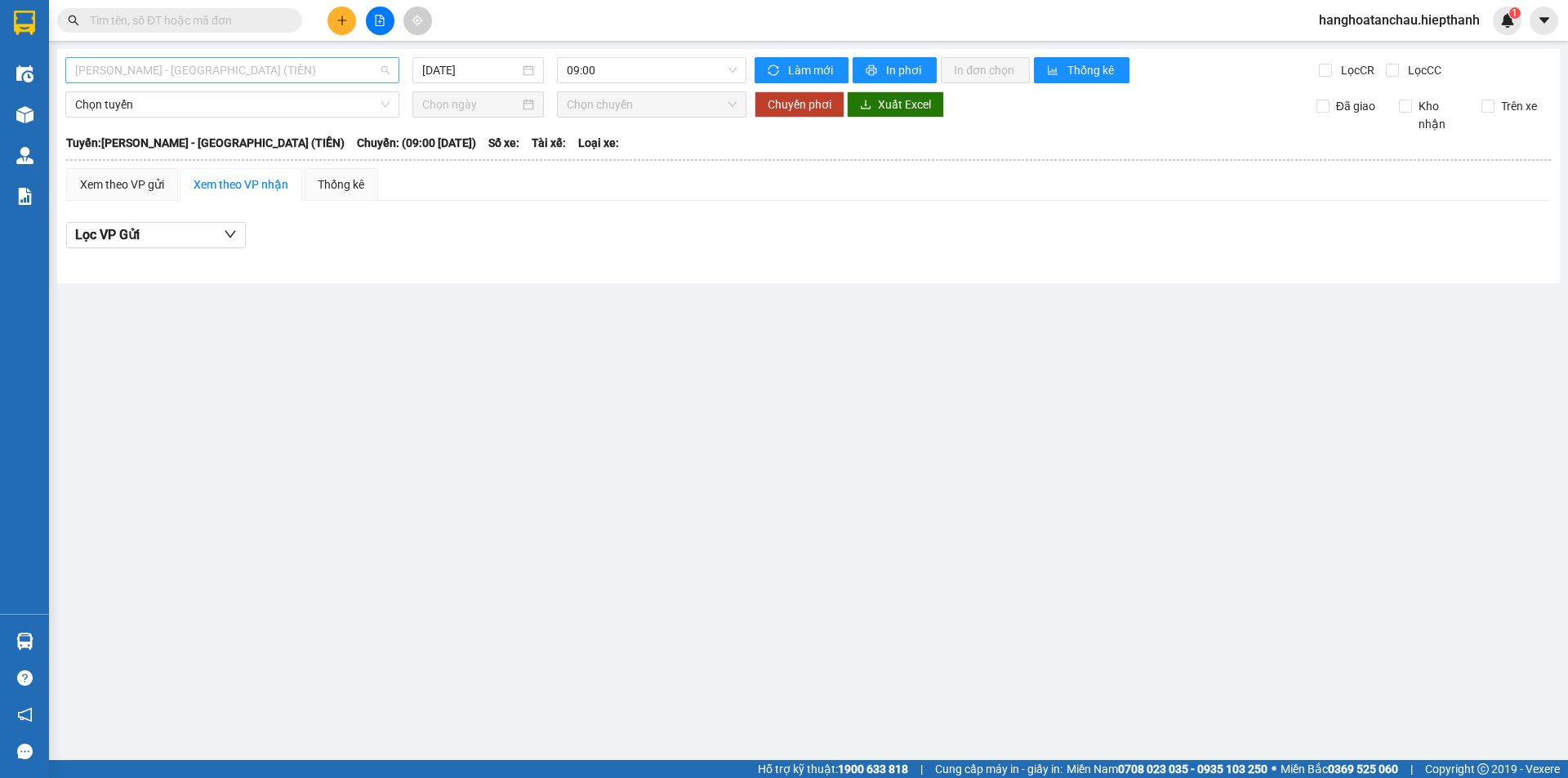
click at [242, 66] on span "[PERSON_NAME] - [GEOGRAPHIC_DATA] (TIỀN)" at bounding box center [232, 70] width 314 height 24
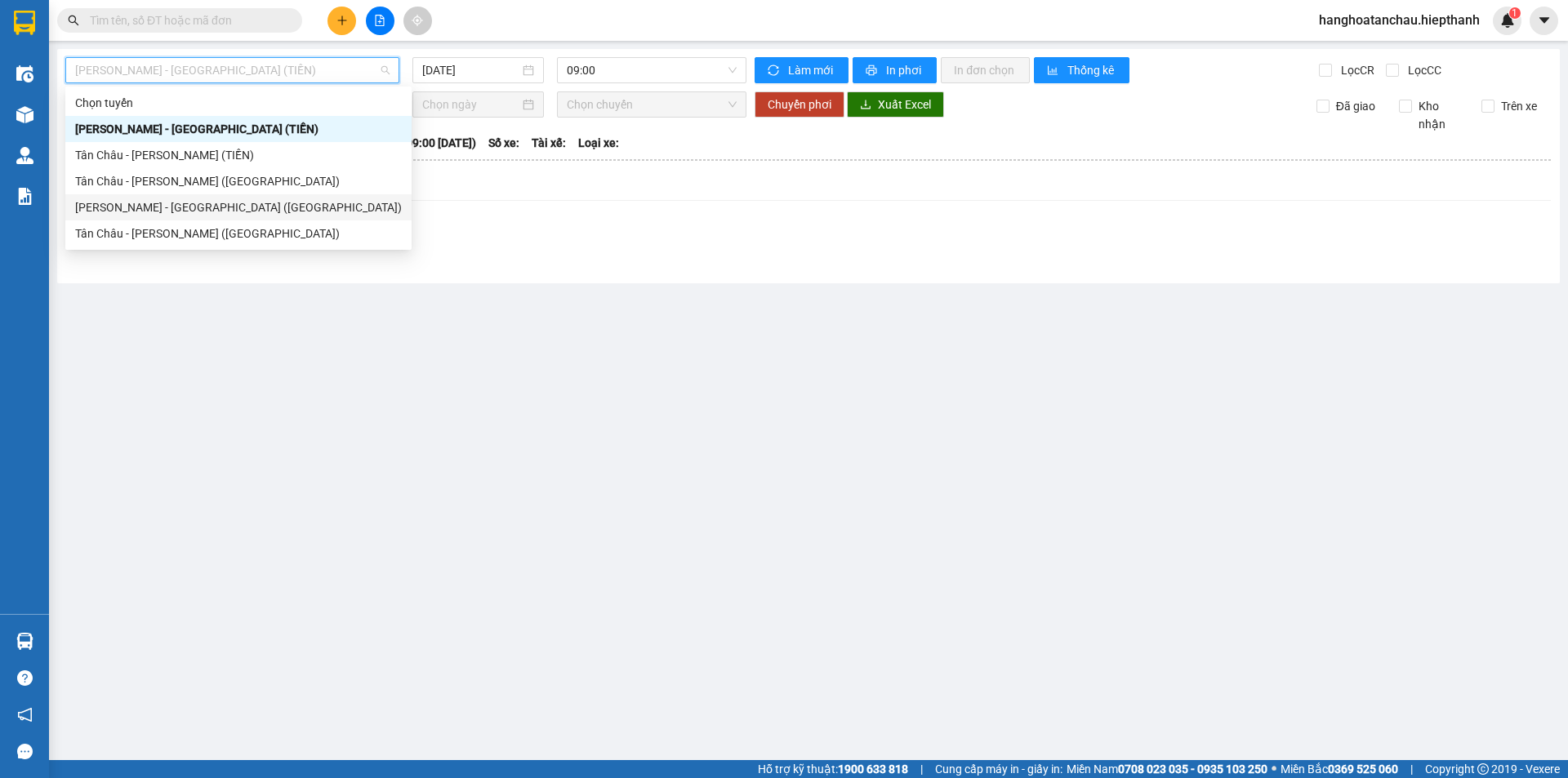
click at [187, 206] on div "[PERSON_NAME] - [GEOGRAPHIC_DATA] ([GEOGRAPHIC_DATA])" at bounding box center [238, 207] width 327 height 18
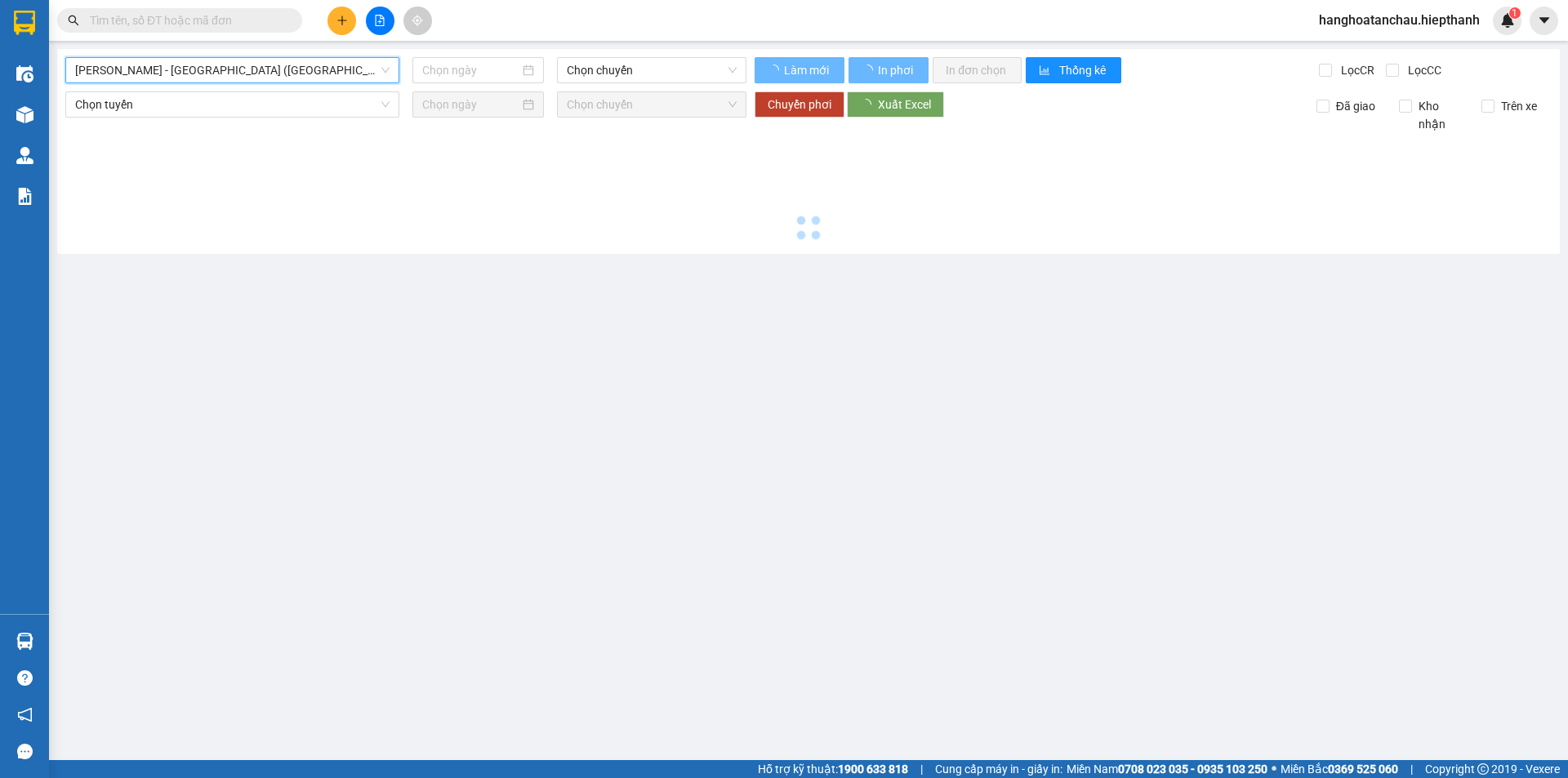
type input "[DATE]"
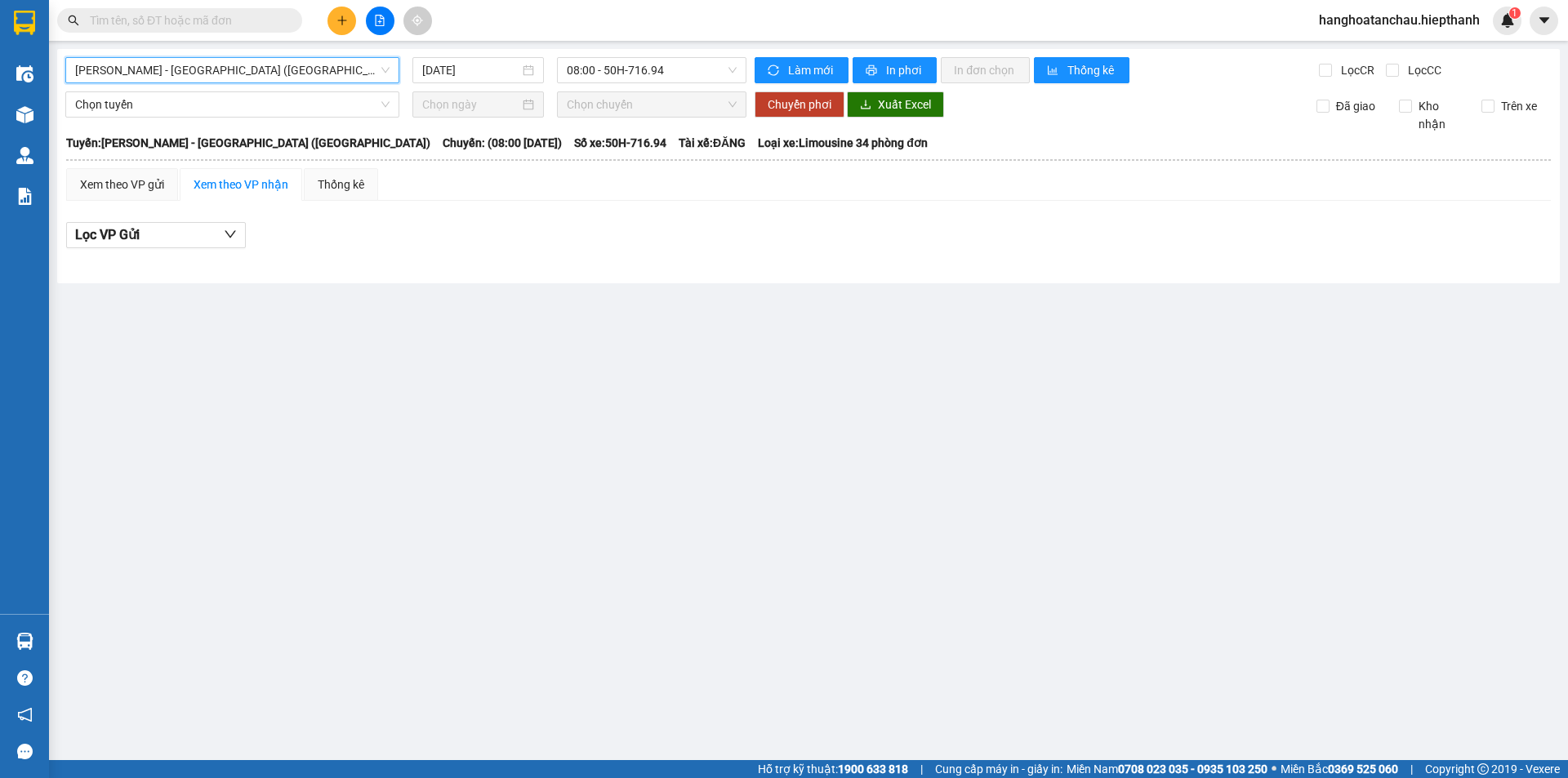
click at [177, 70] on span "[PERSON_NAME] - [GEOGRAPHIC_DATA] ([GEOGRAPHIC_DATA])" at bounding box center [232, 70] width 314 height 24
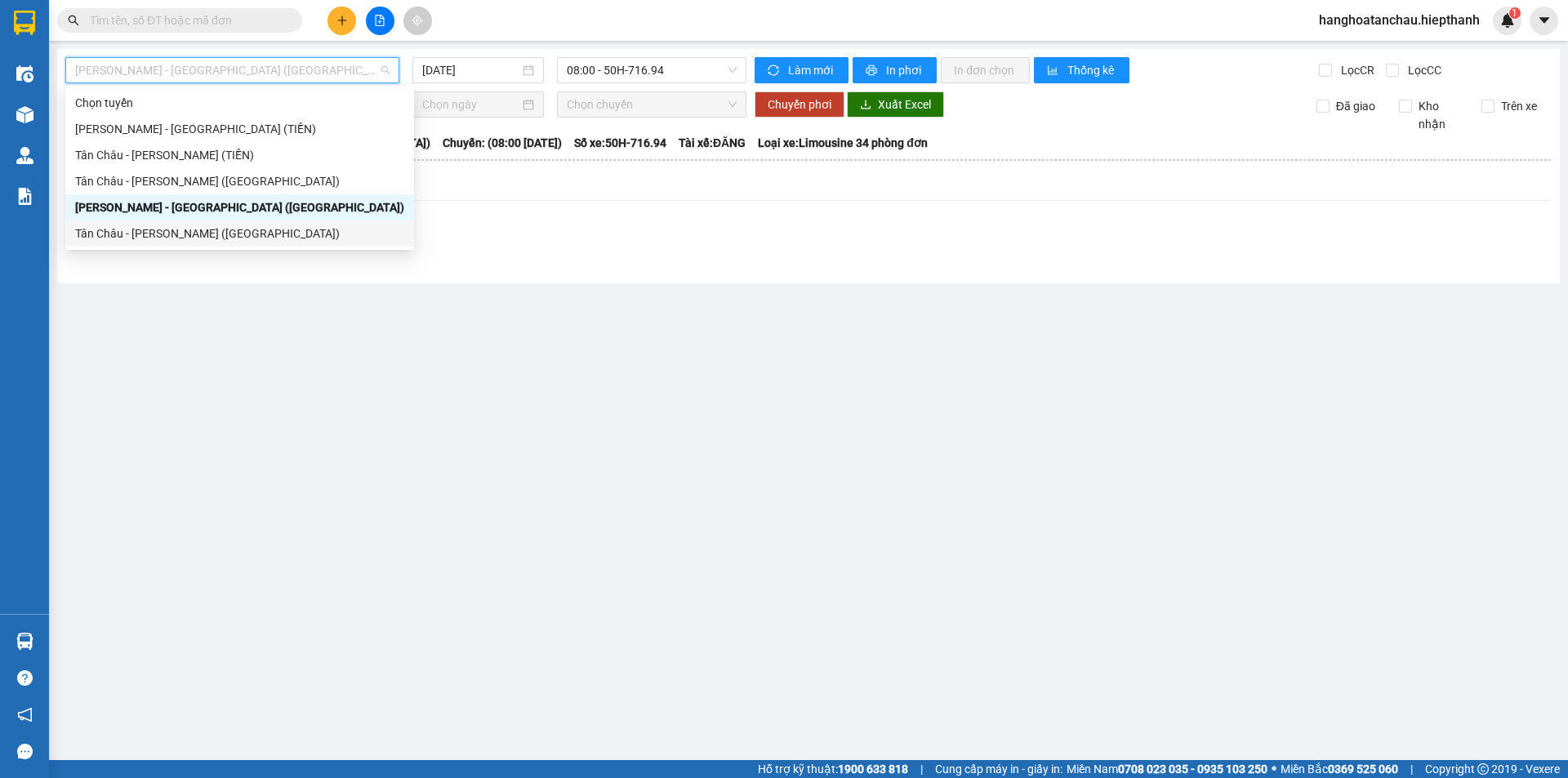
click at [135, 235] on div "Tân Châu - [PERSON_NAME] ([GEOGRAPHIC_DATA])" at bounding box center [240, 233] width 329 height 18
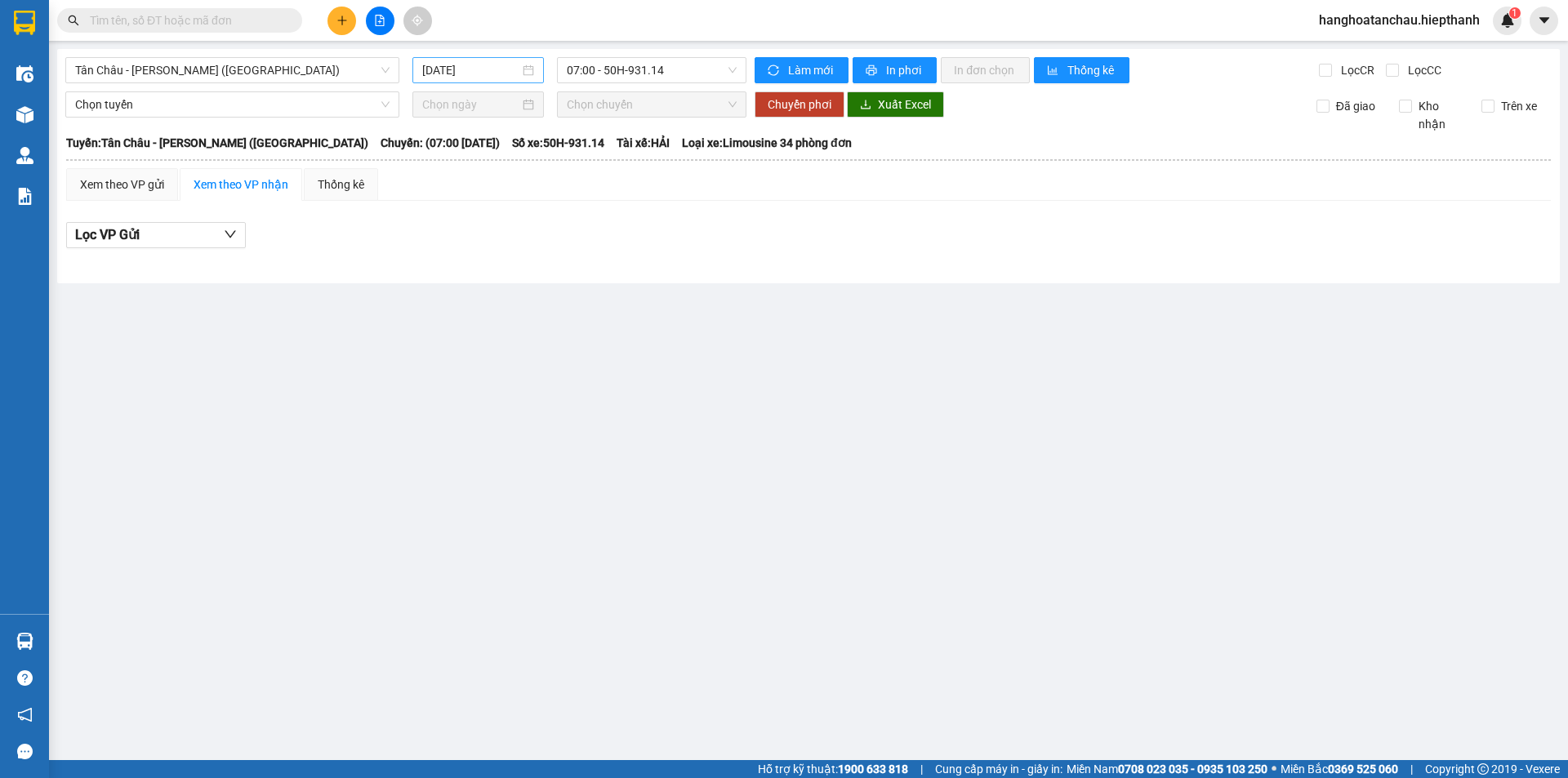
click at [524, 79] on div "[DATE]" at bounding box center [478, 70] width 112 height 18
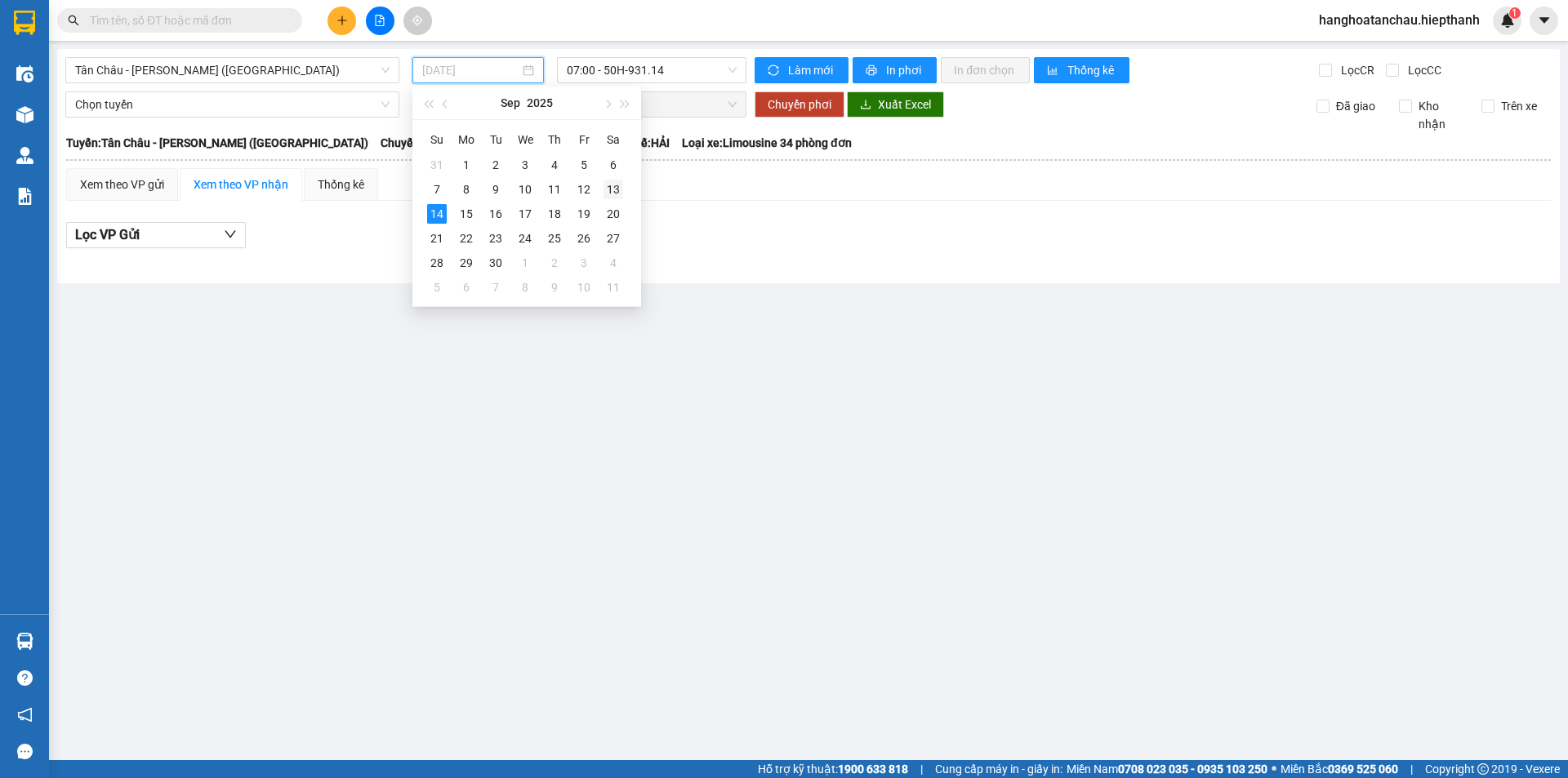
click at [613, 186] on div "13" at bounding box center [613, 189] width 19 height 19
type input "[DATE]"
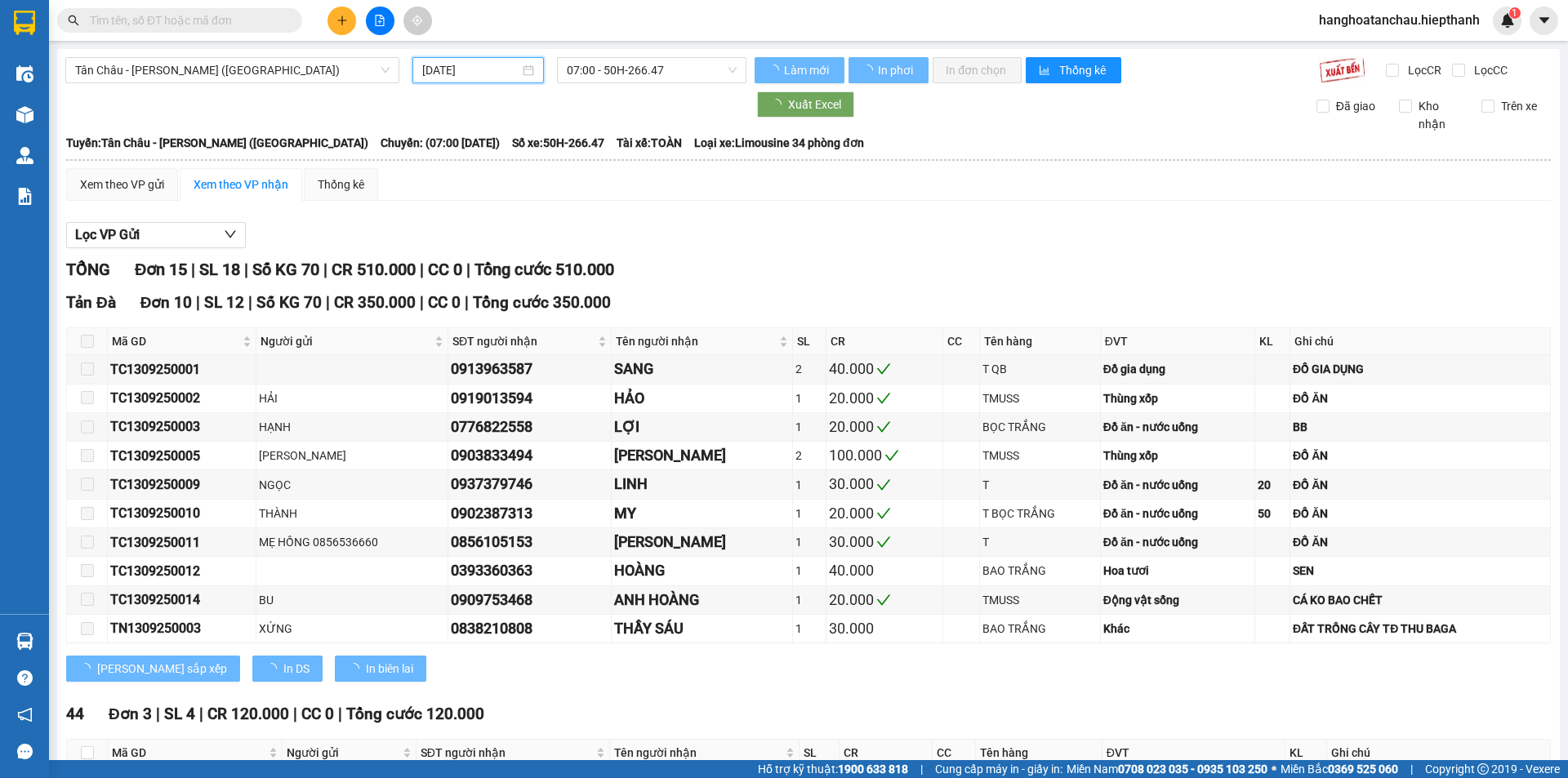
click at [612, 75] on span "07:00 - 50H-266.47" at bounding box center [651, 70] width 170 height 24
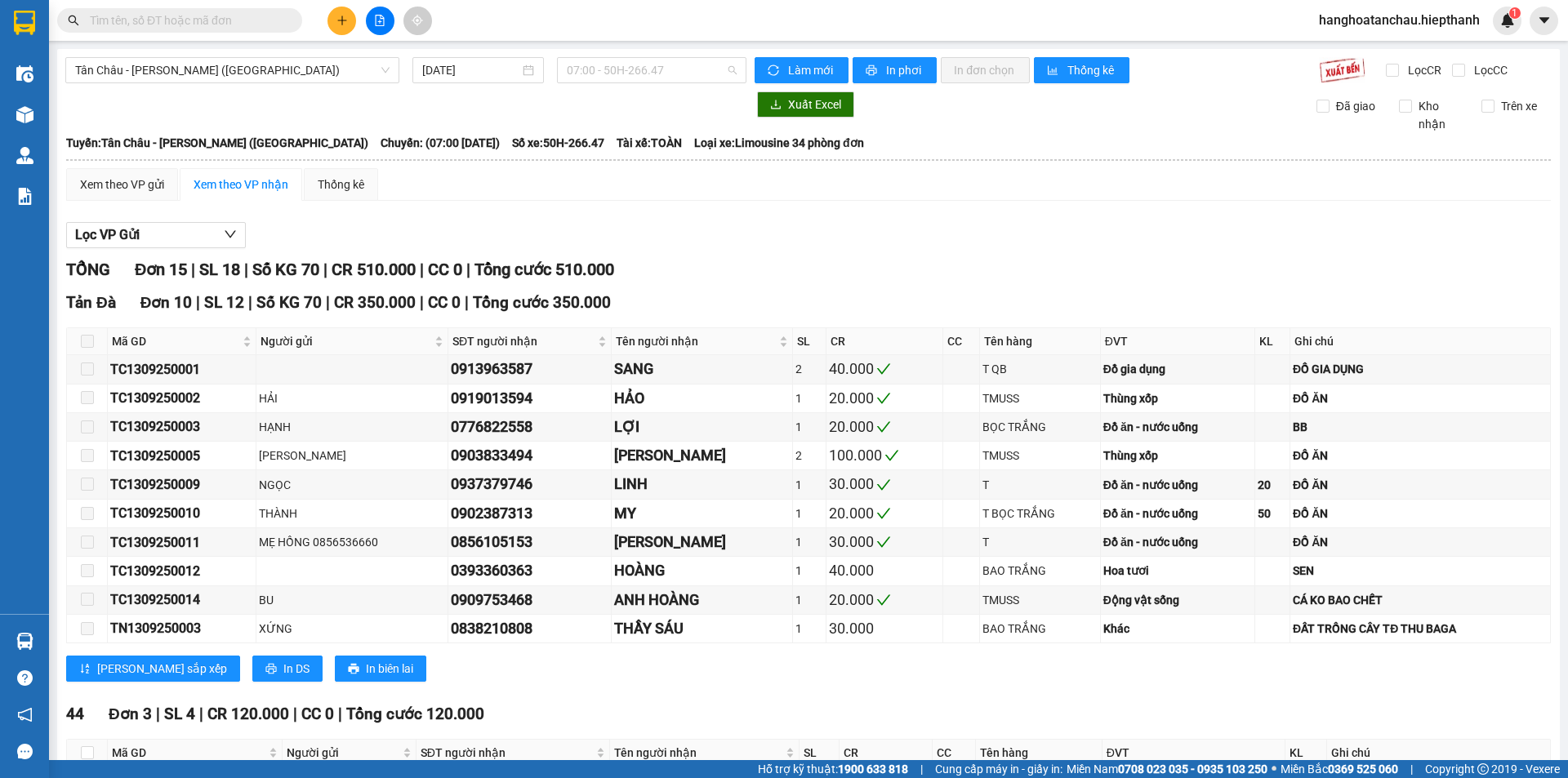
scroll to position [79, 0]
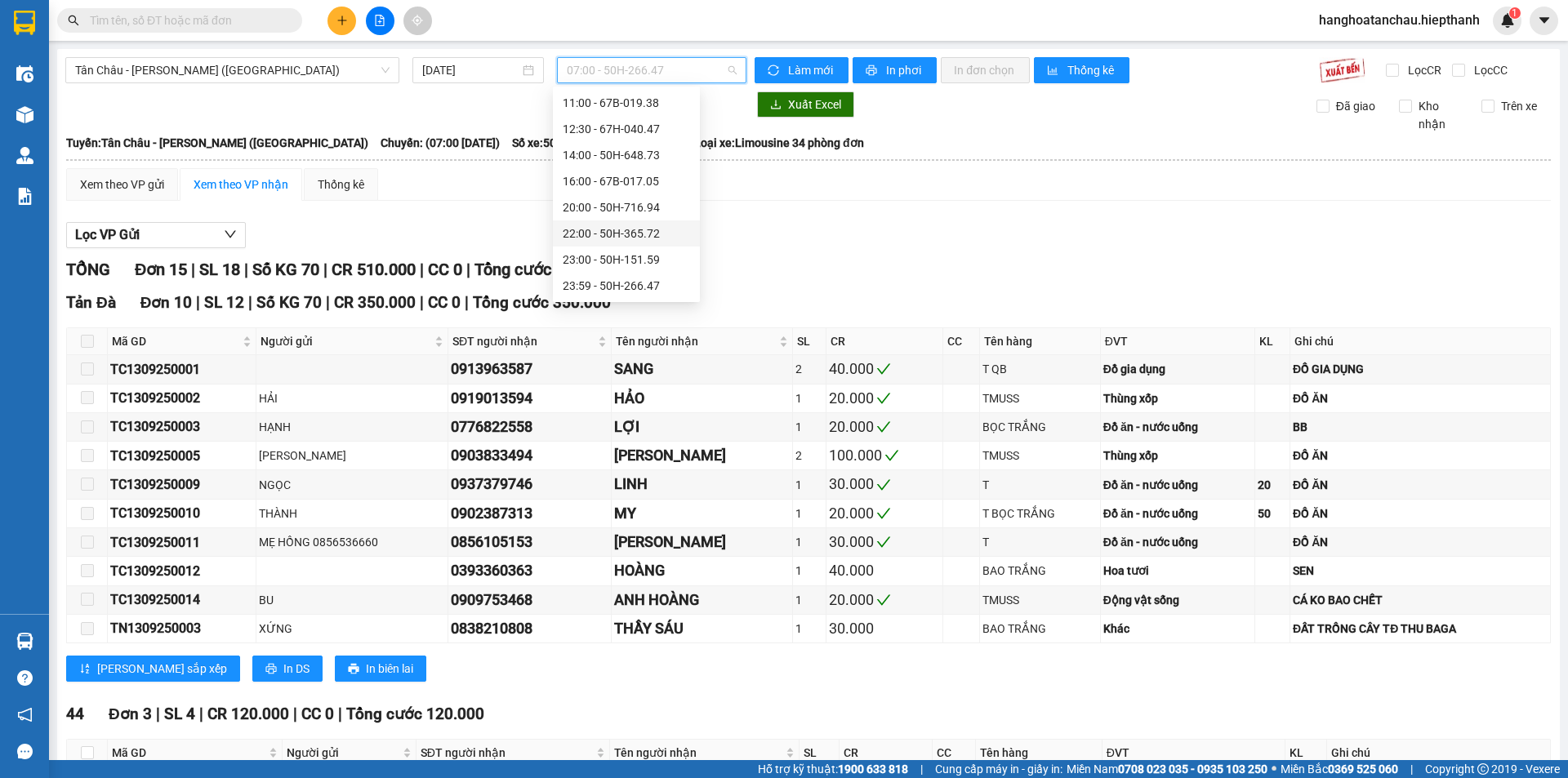
click at [633, 233] on div "22:00 - 50H-365.72" at bounding box center [626, 233] width 128 height 18
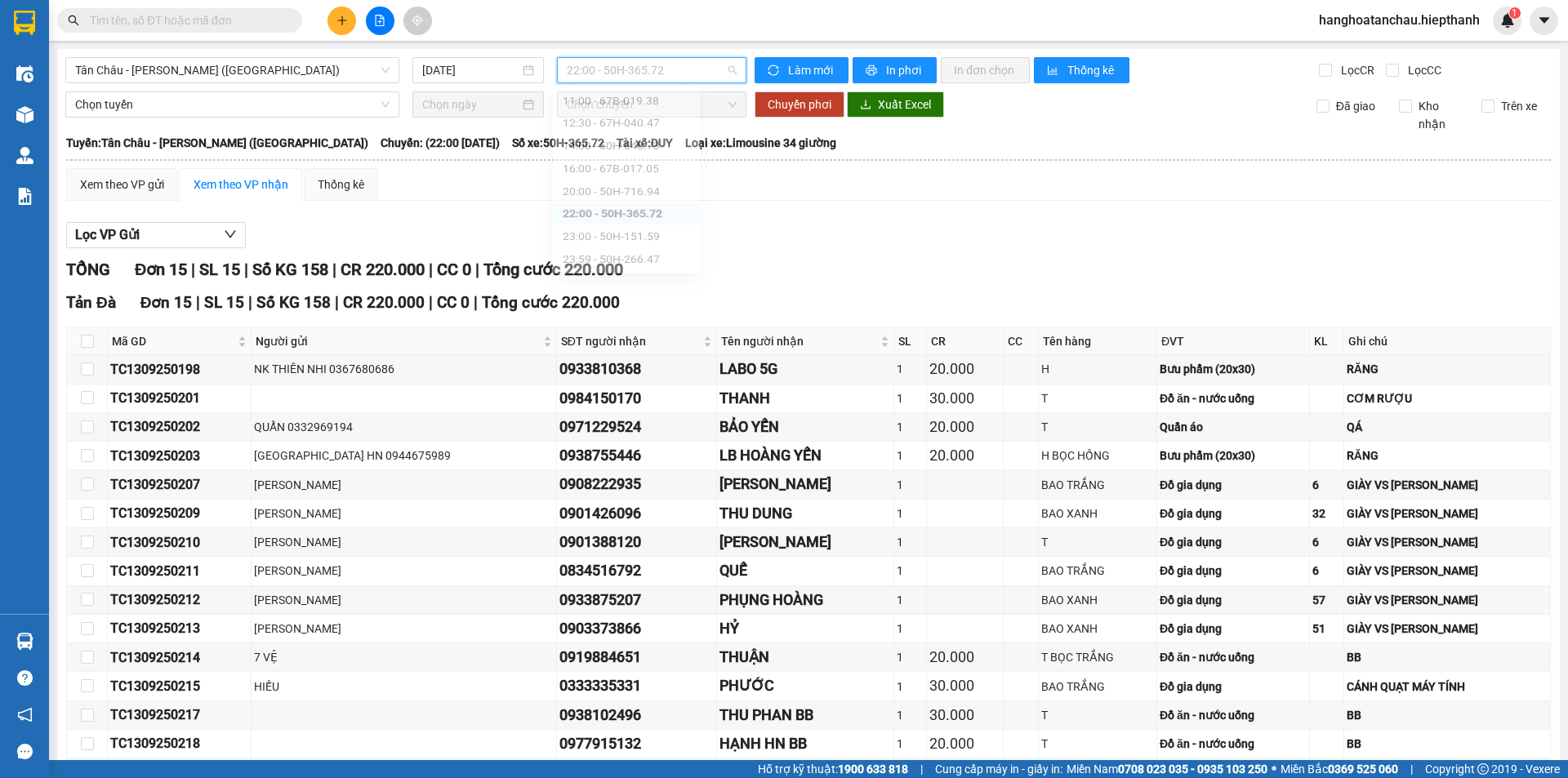
click at [599, 76] on span "22:00 - 50H-365.72" at bounding box center [651, 70] width 170 height 24
click at [601, 253] on div "23:00 - 50H-151.59" at bounding box center [626, 259] width 128 height 18
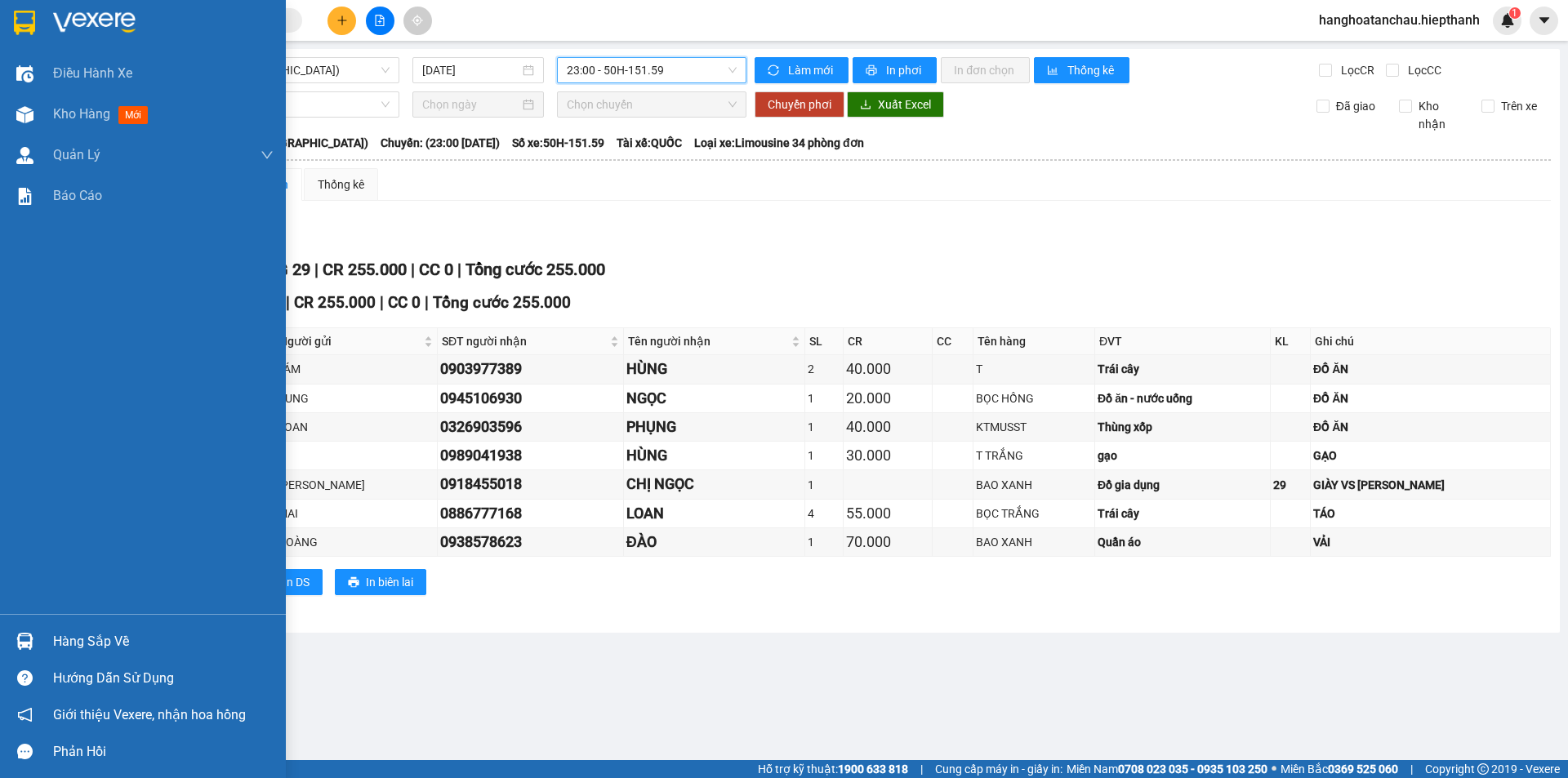
click at [22, 20] on img at bounding box center [24, 23] width 21 height 24
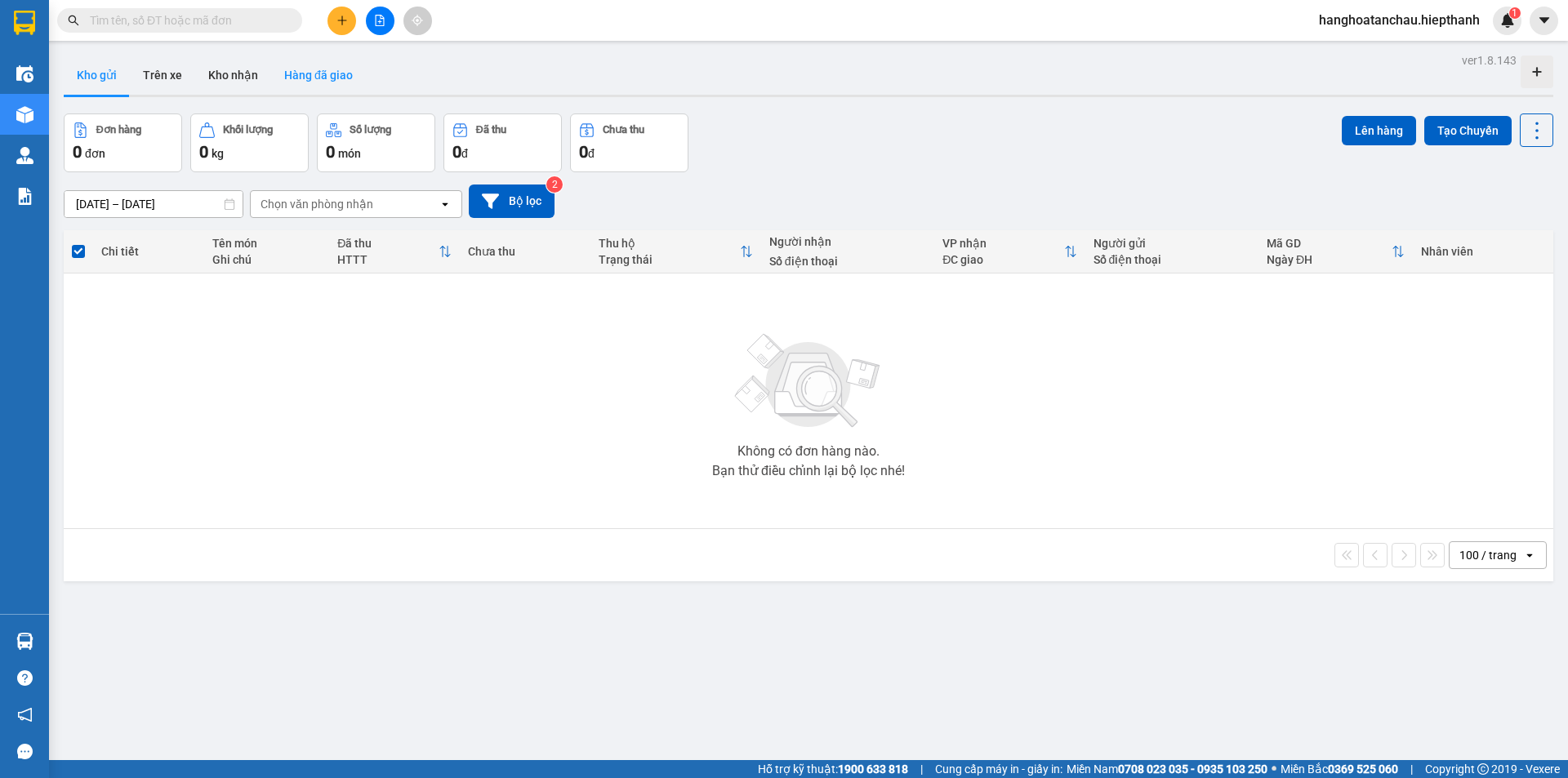
click at [316, 79] on button "Hàng đã giao" at bounding box center [318, 75] width 95 height 39
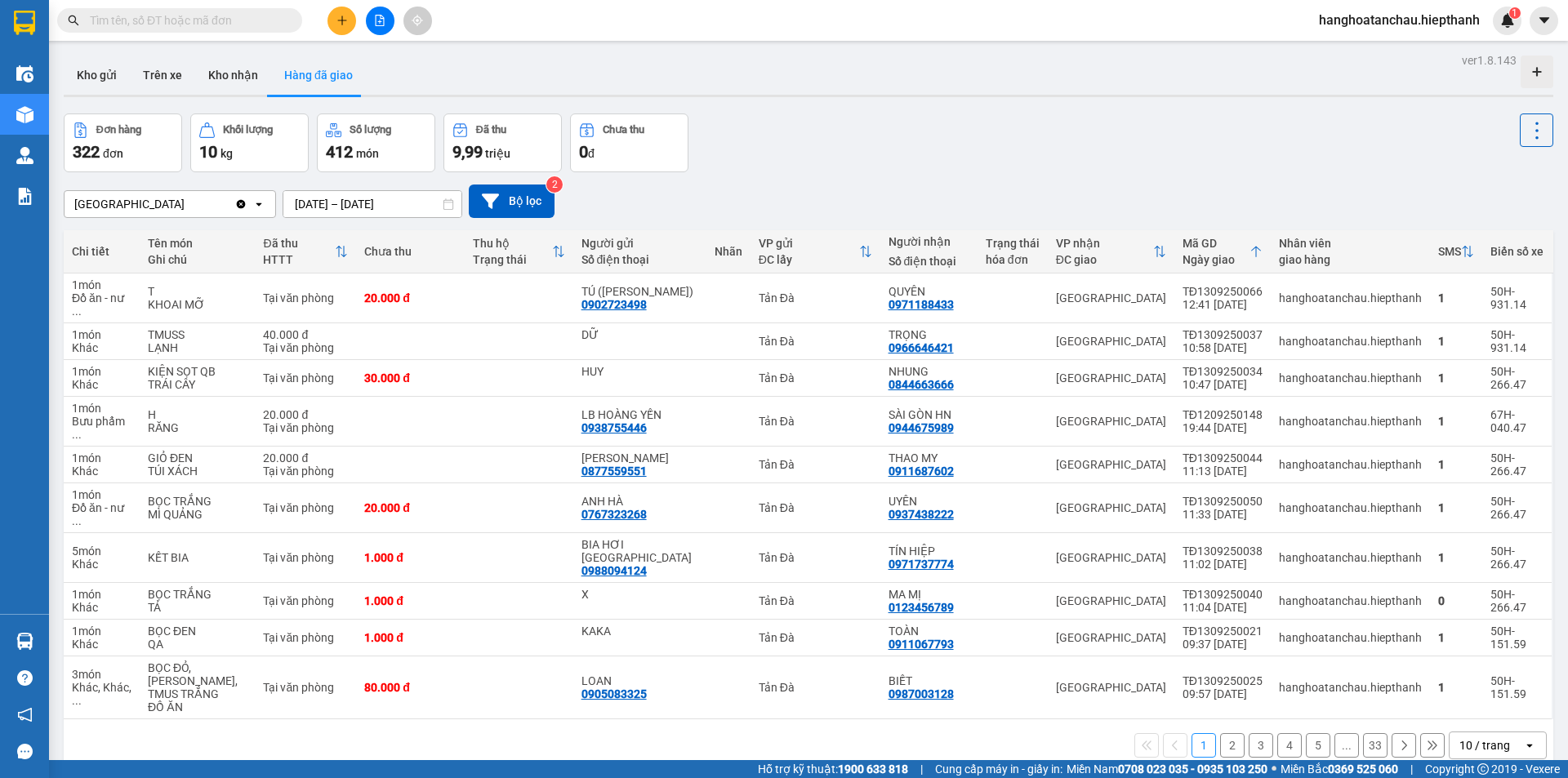
click at [1478, 732] on div "10 / trang" at bounding box center [1486, 745] width 74 height 26
click at [1472, 666] on div "100 / trang" at bounding box center [1486, 657] width 98 height 30
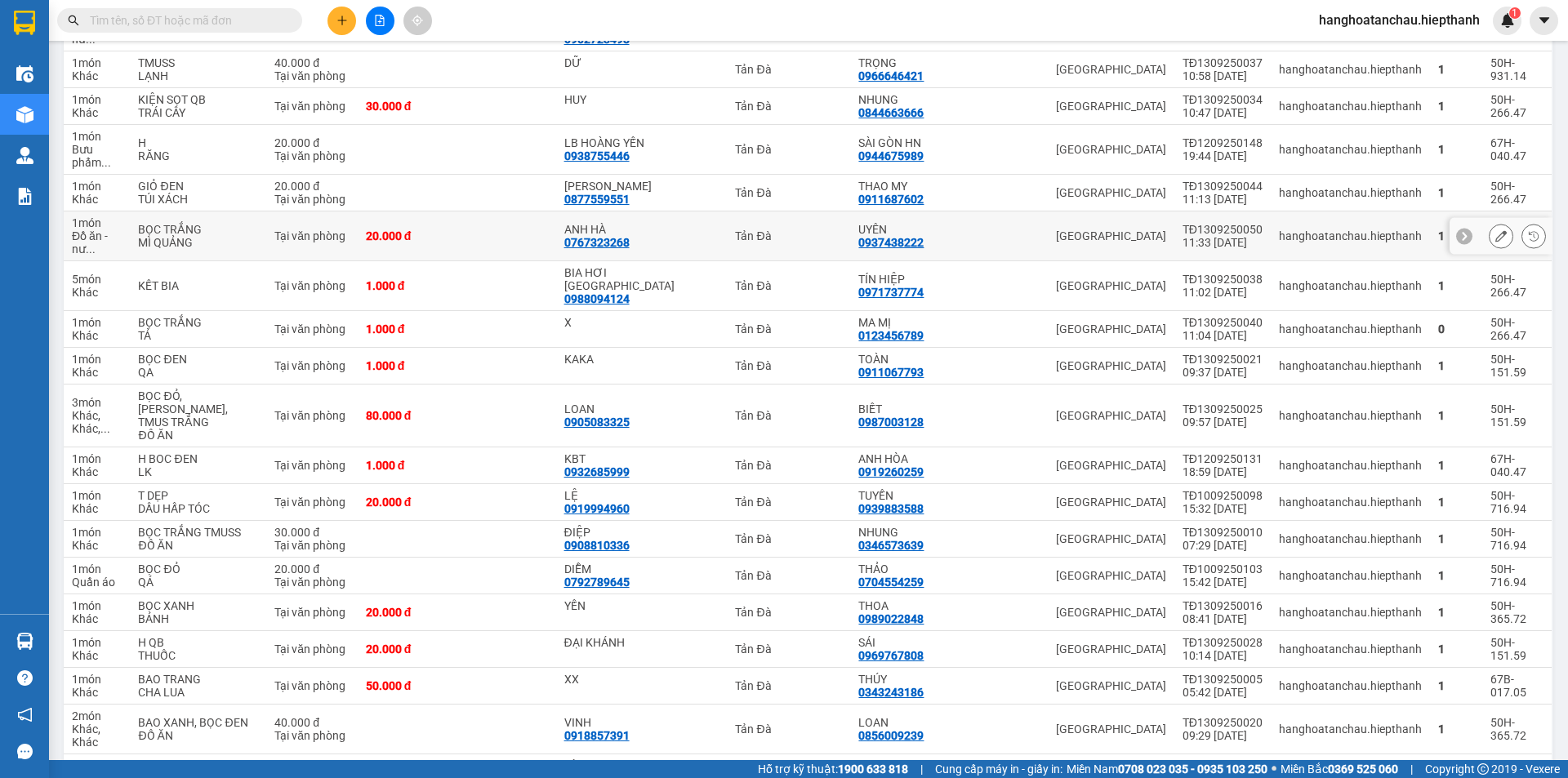
scroll to position [136, 0]
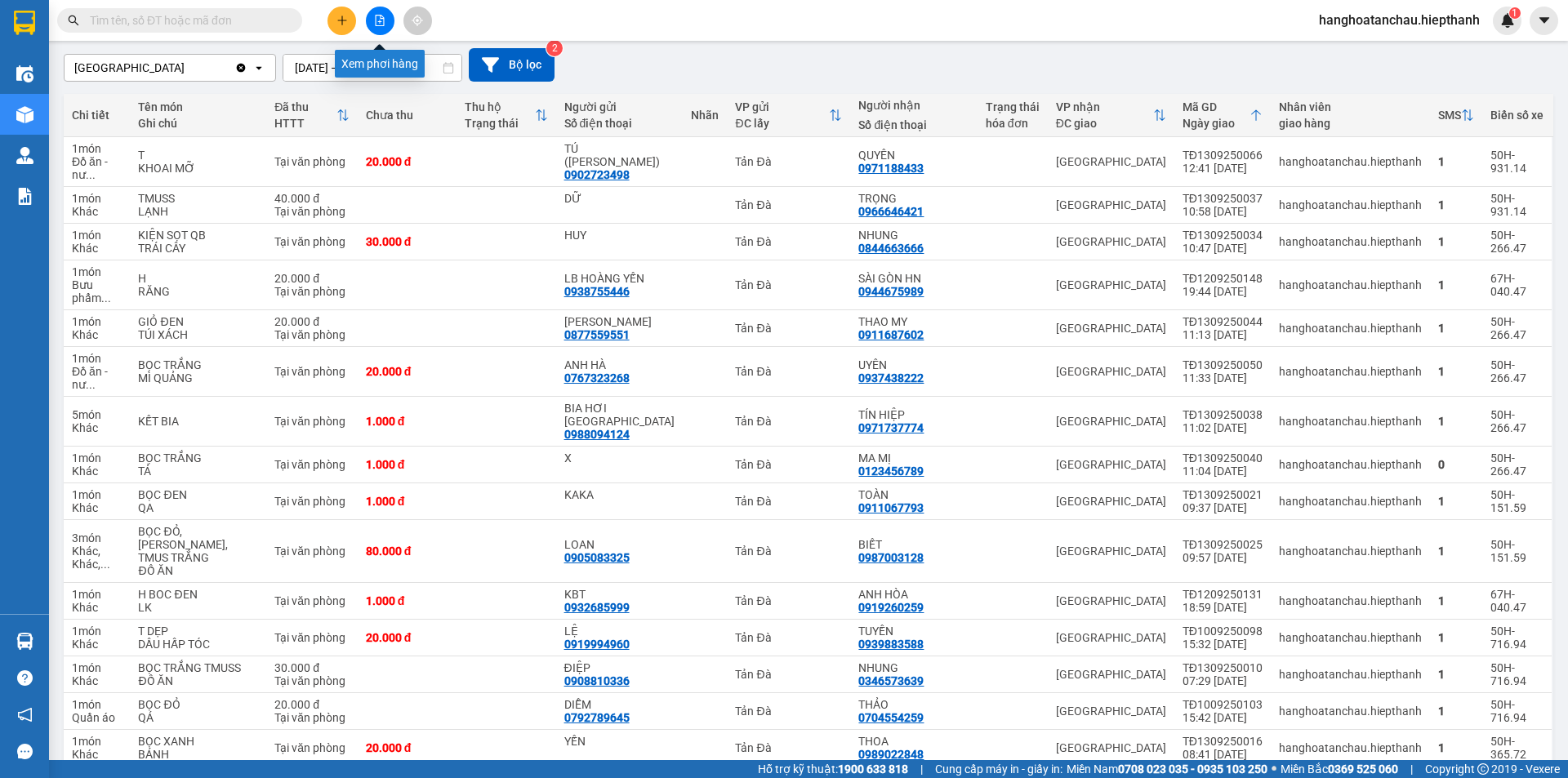
click at [384, 25] on icon "file-add" at bounding box center [380, 20] width 9 height 12
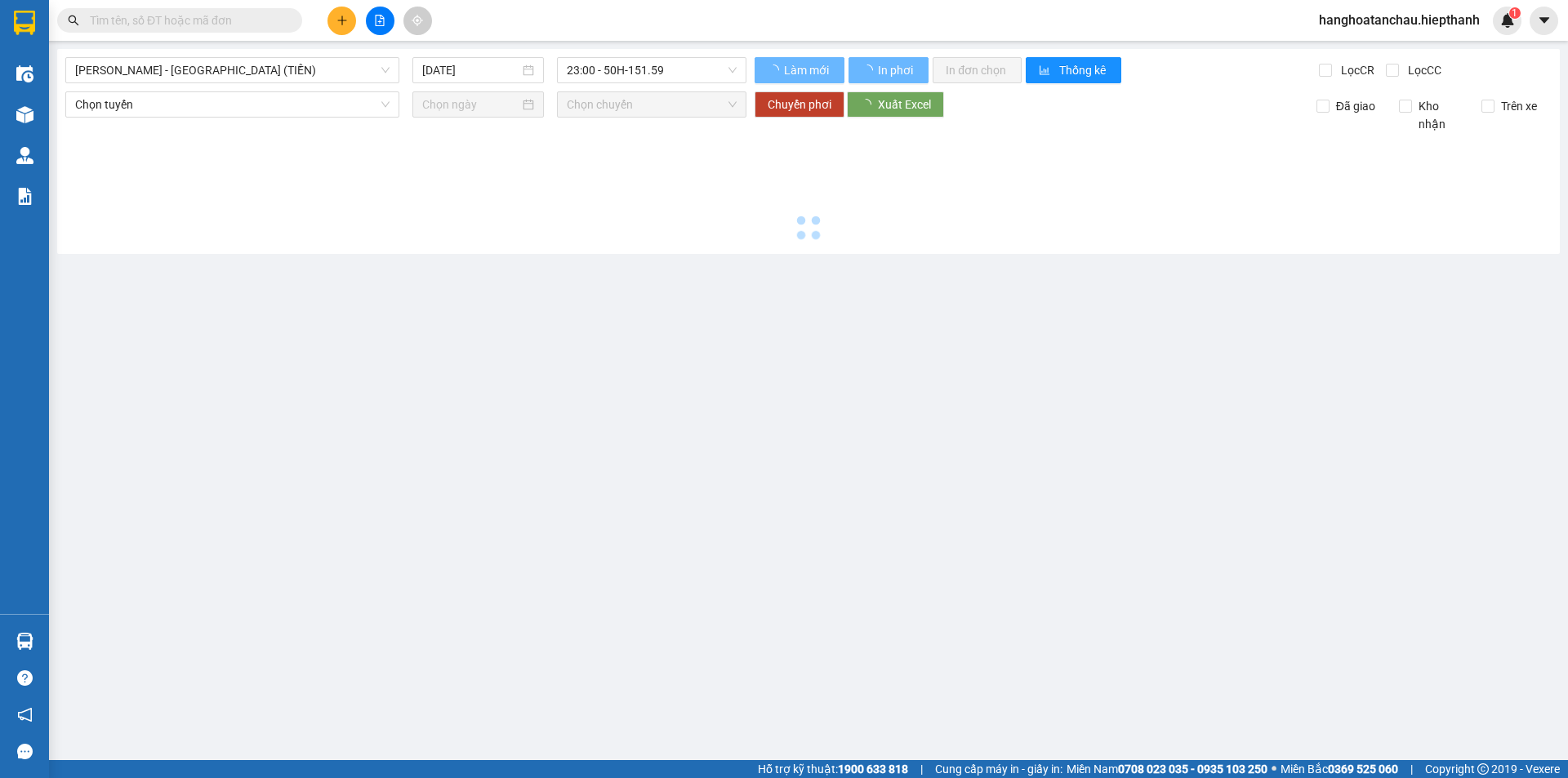
type input "[DATE]"
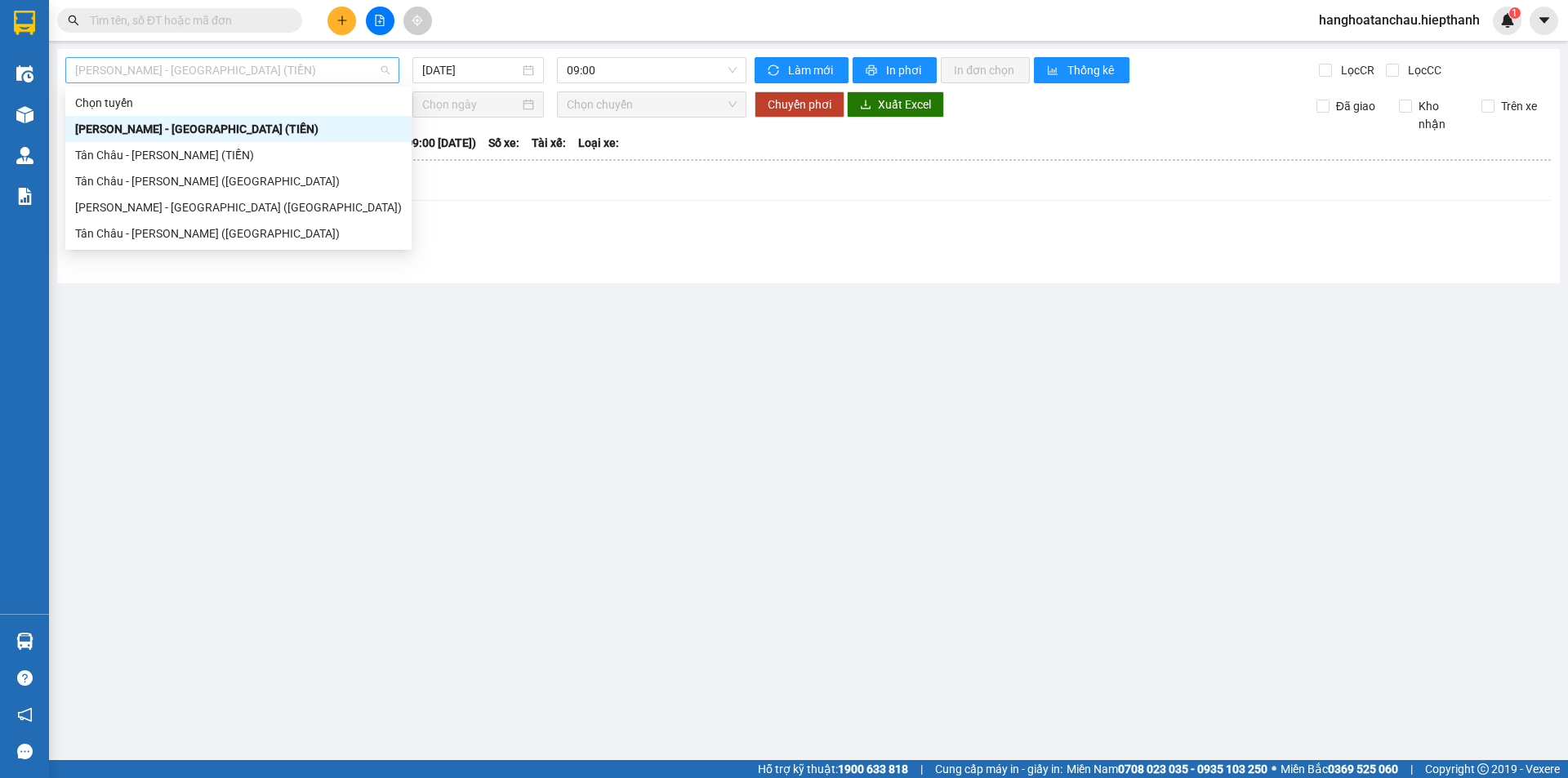
click at [327, 64] on span "[PERSON_NAME] - [GEOGRAPHIC_DATA] (TIỀN)" at bounding box center [232, 70] width 314 height 24
click at [531, 11] on div "Kết quả tìm kiếm ( 0 ) Bộ lọc No Data hanghoatanchau.hiepthanh 1" at bounding box center [784, 20] width 1568 height 41
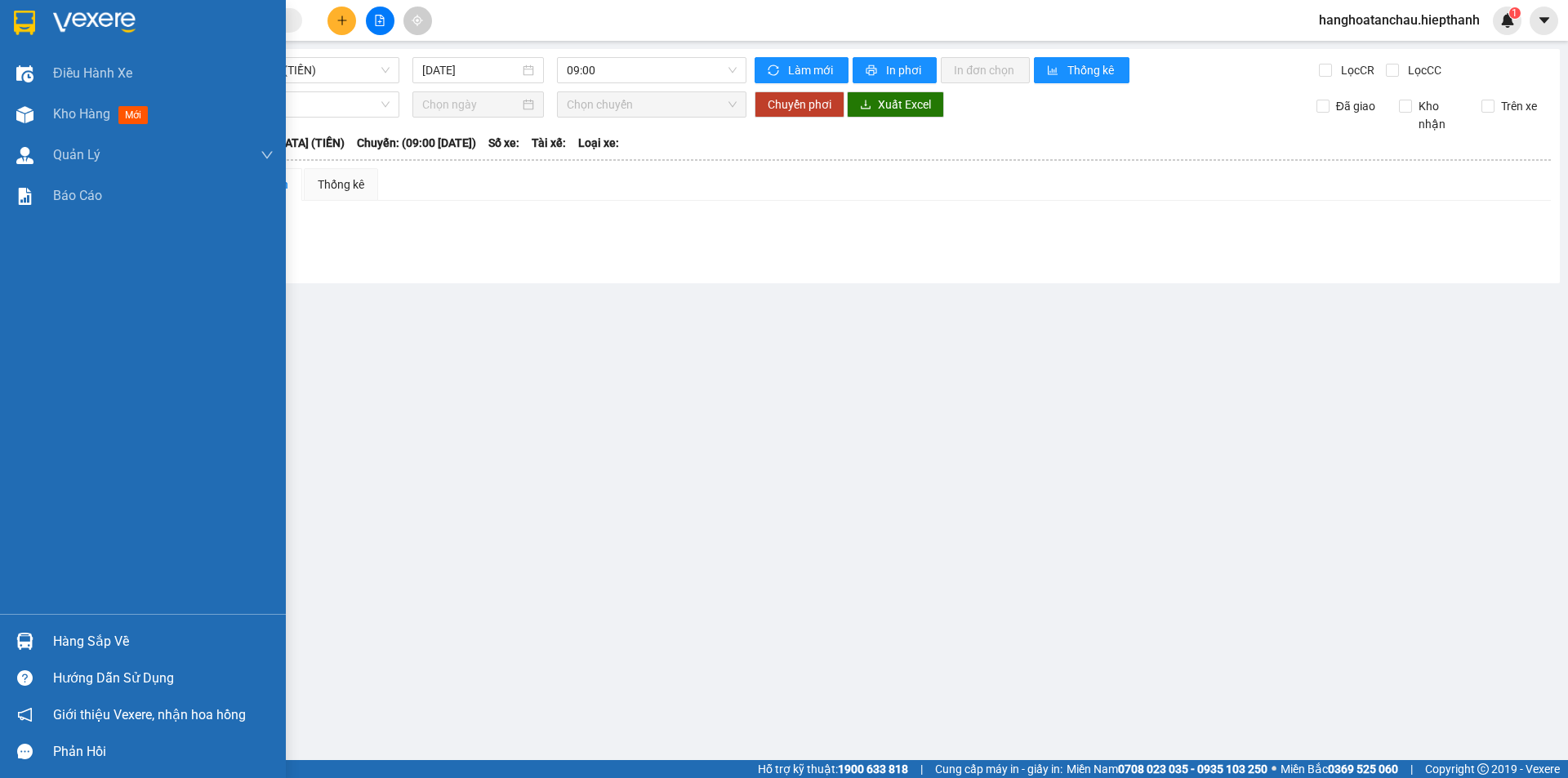
click at [26, 20] on img at bounding box center [24, 23] width 21 height 24
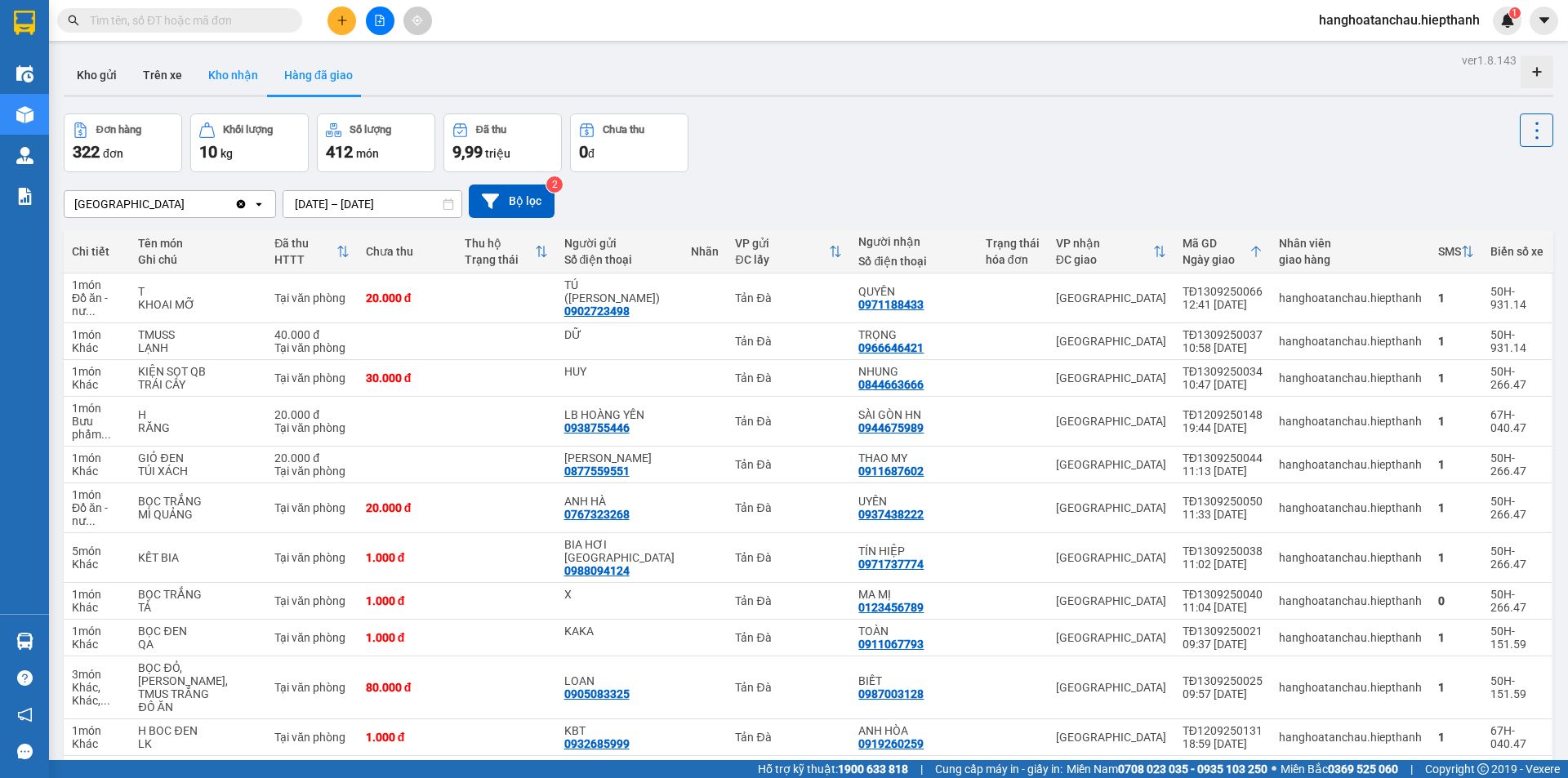
click at [227, 75] on button "Kho nhận" at bounding box center [233, 75] width 76 height 39
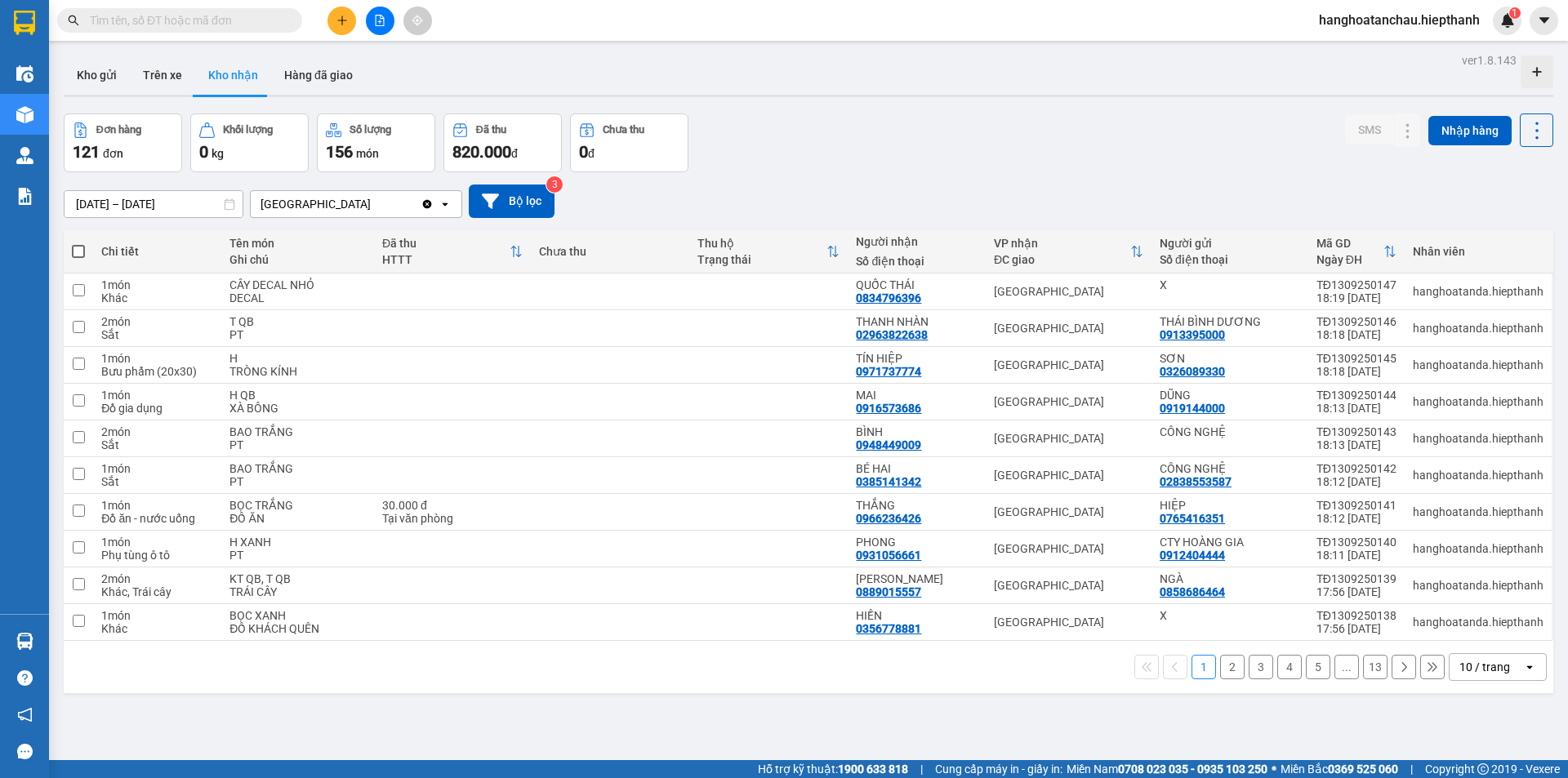
click at [1465, 666] on div "10 / trang" at bounding box center [1485, 666] width 51 height 16
click at [1455, 629] on span "100 / trang" at bounding box center [1479, 631] width 59 height 16
